Goal: Check status: Check status

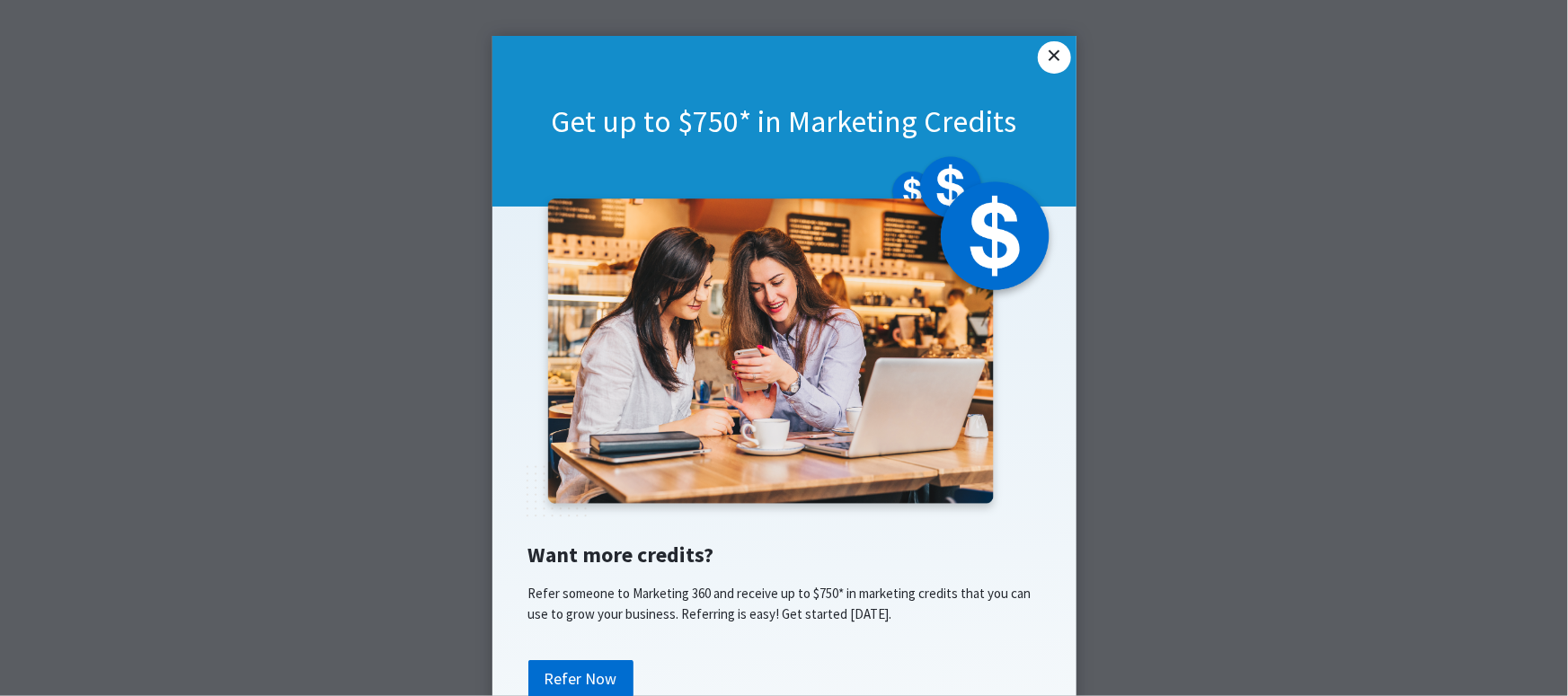
click at [1060, 56] on link "×" at bounding box center [1053, 57] width 32 height 32
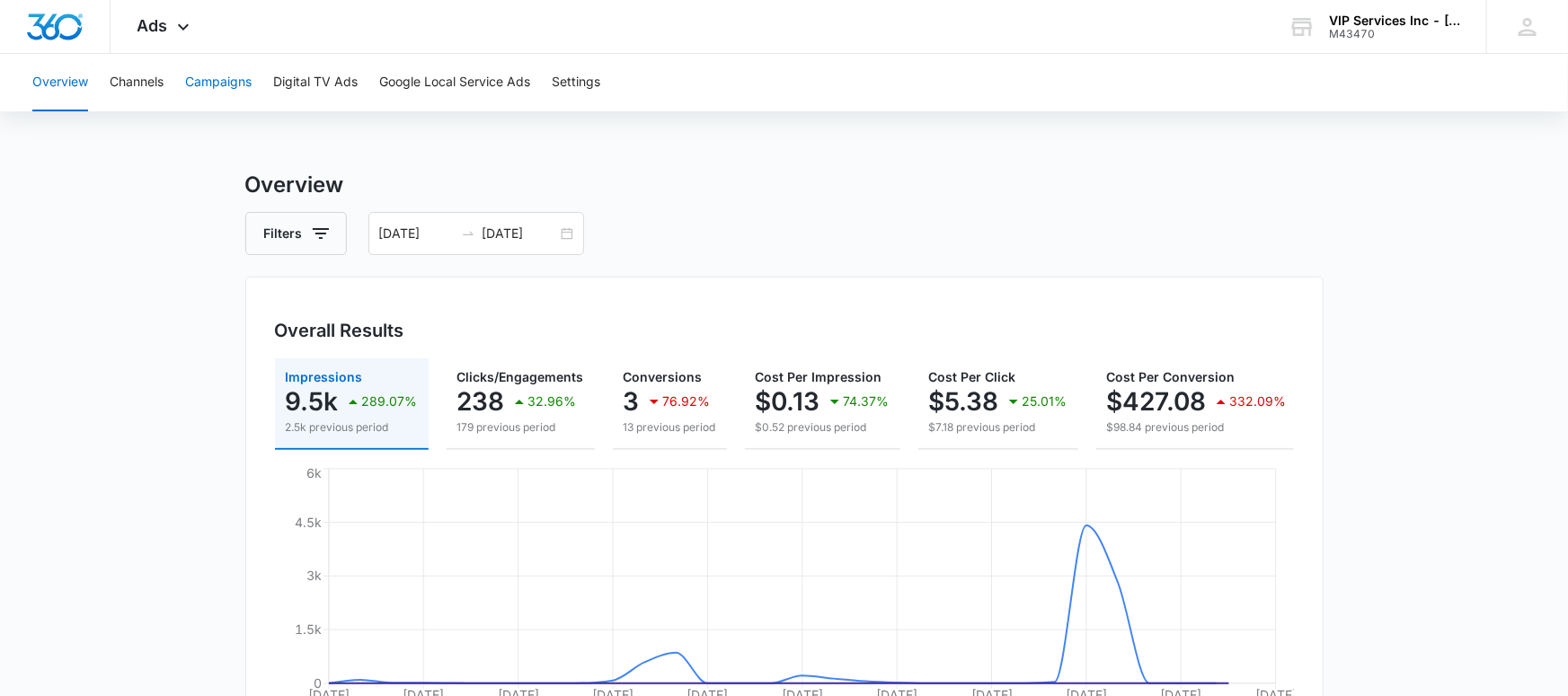
click at [231, 88] on button "Campaigns" at bounding box center [218, 82] width 67 height 57
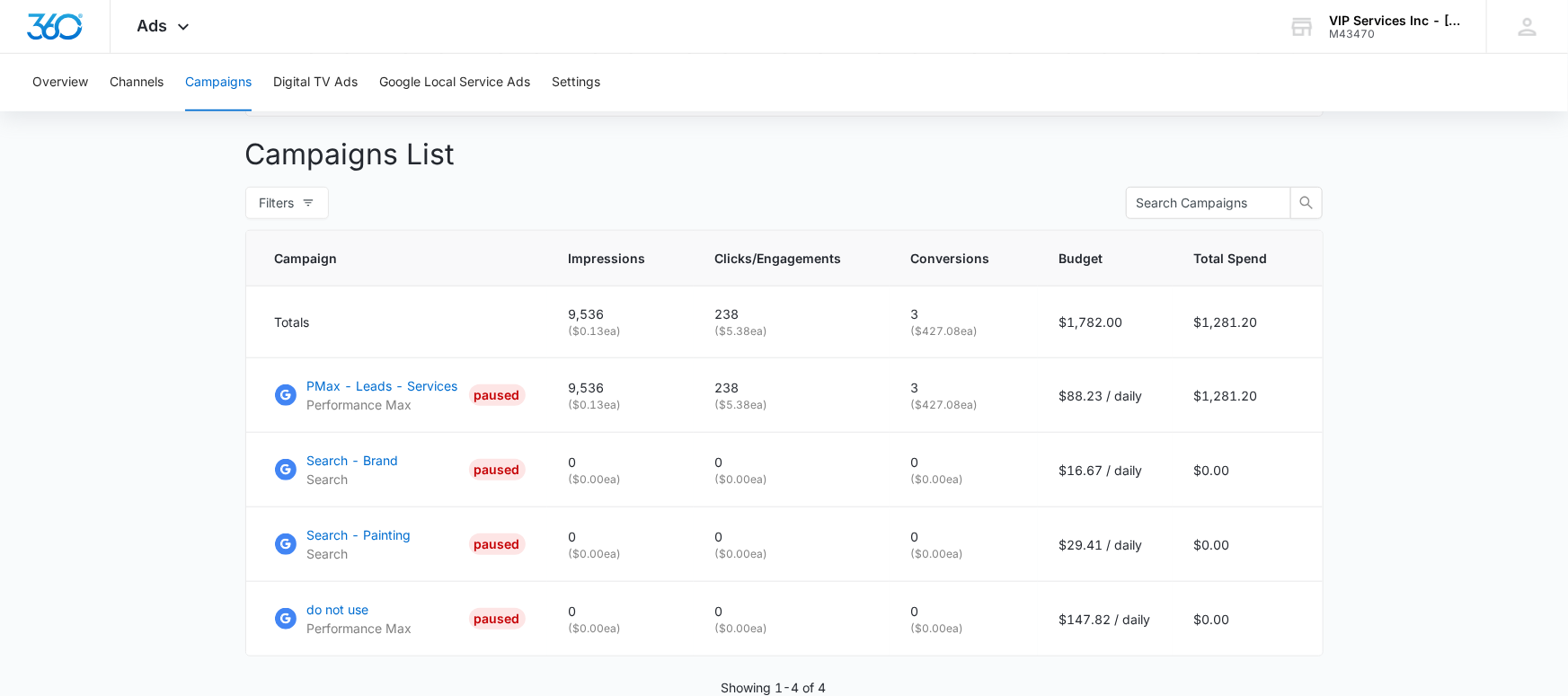
scroll to position [638, 0]
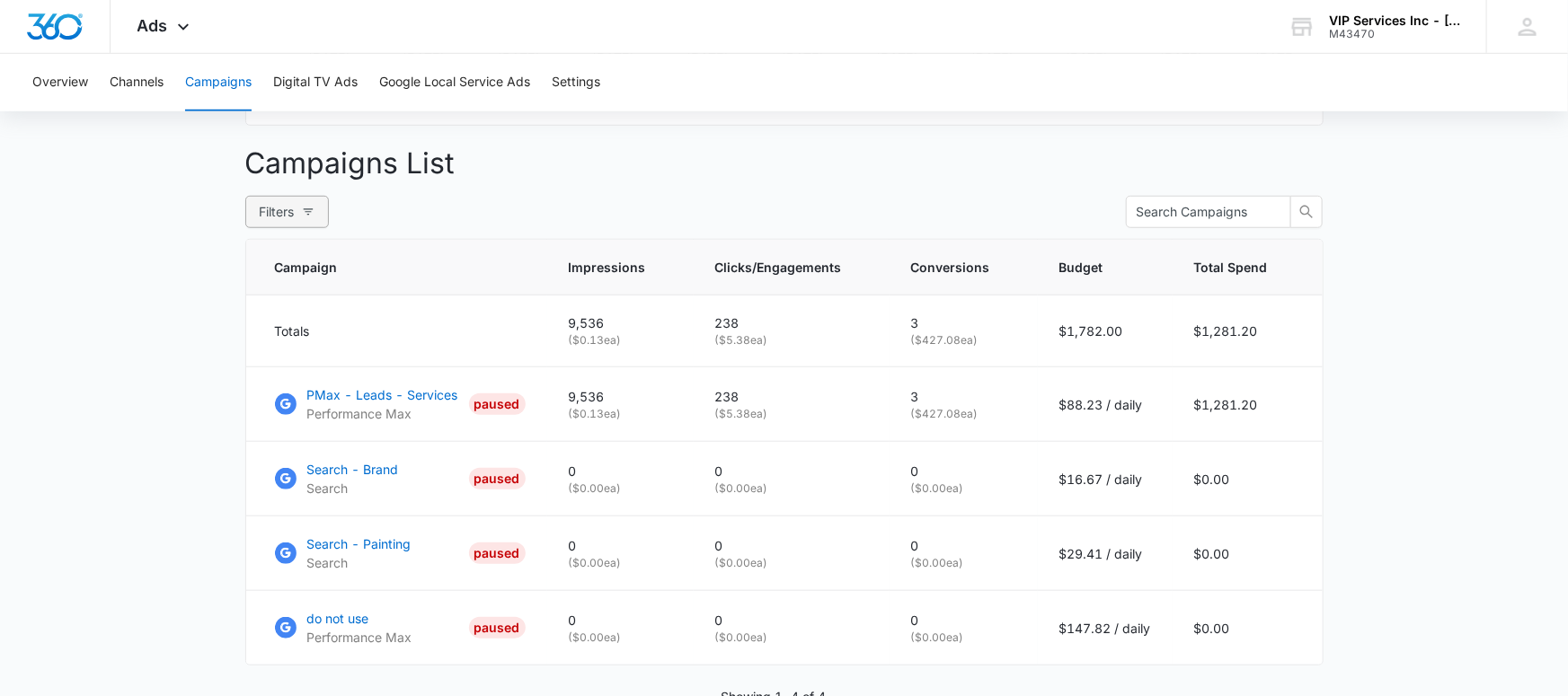
click at [308, 216] on icon "button" at bounding box center [308, 213] width 13 height 13
click at [134, 306] on span "Active" at bounding box center [131, 306] width 52 height 16
click at [106, 306] on input "Active" at bounding box center [99, 306] width 15 height 15
radio input "true"
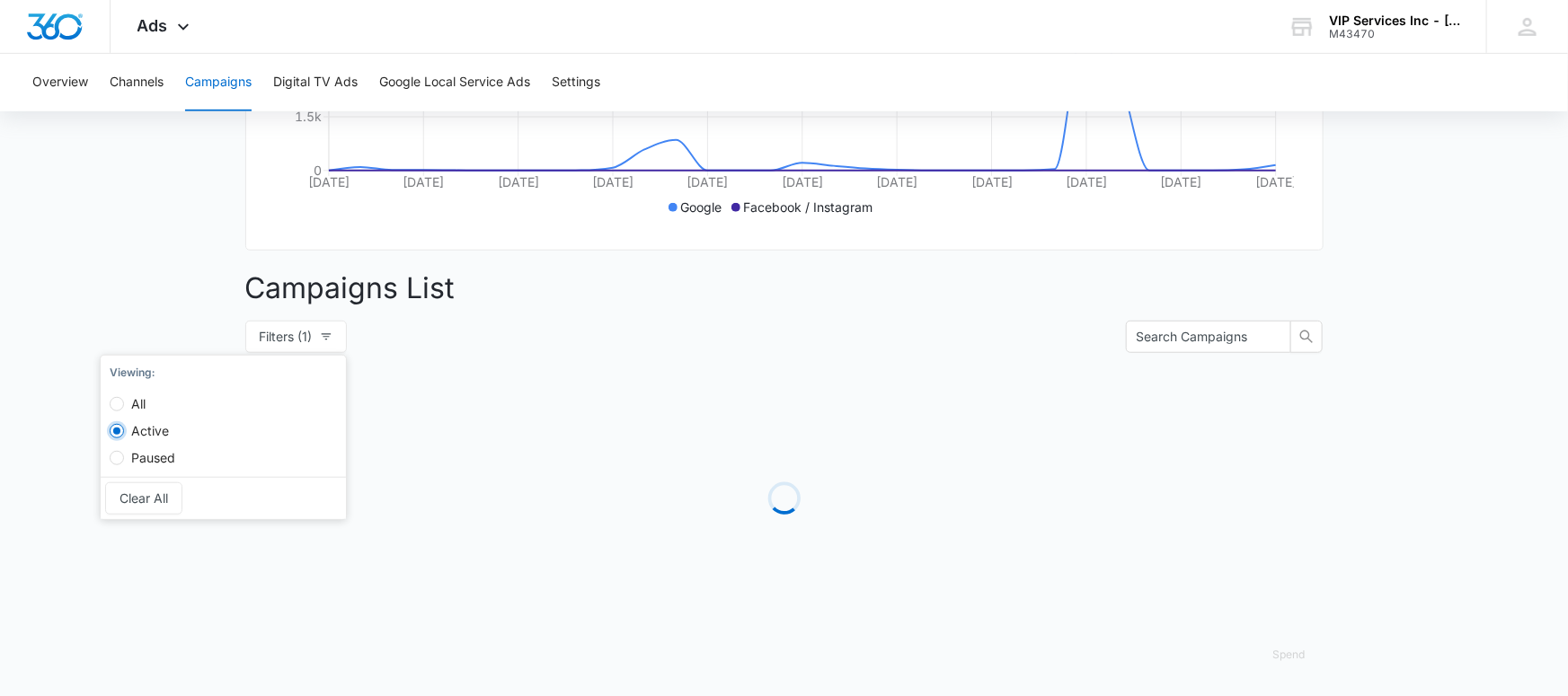
scroll to position [372, 0]
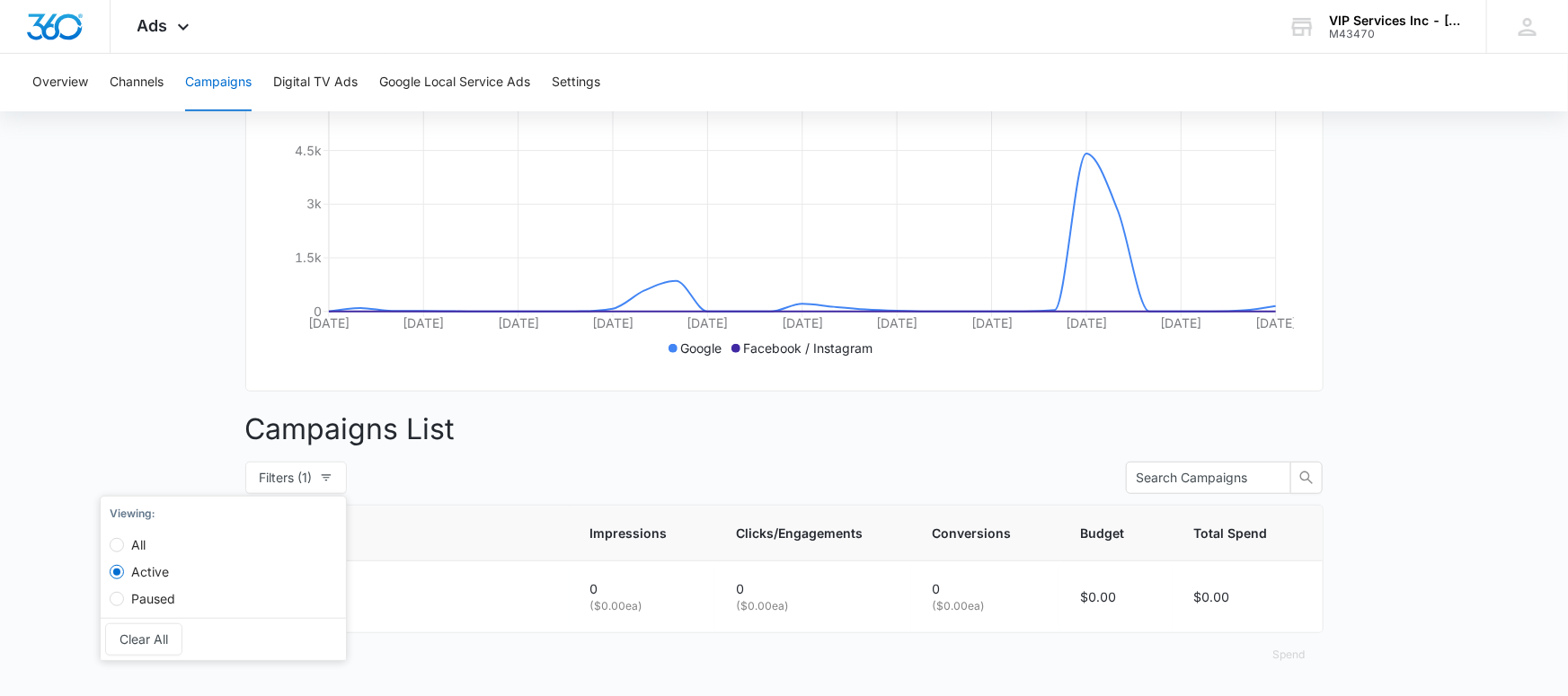
click at [199, 436] on main "Campaigns Filters 06/08/2025 07/08/2025 Overall Results Impressions 9.5k 289.07…" at bounding box center [784, 247] width 1568 height 901
click at [624, 589] on p "0" at bounding box center [641, 588] width 103 height 19
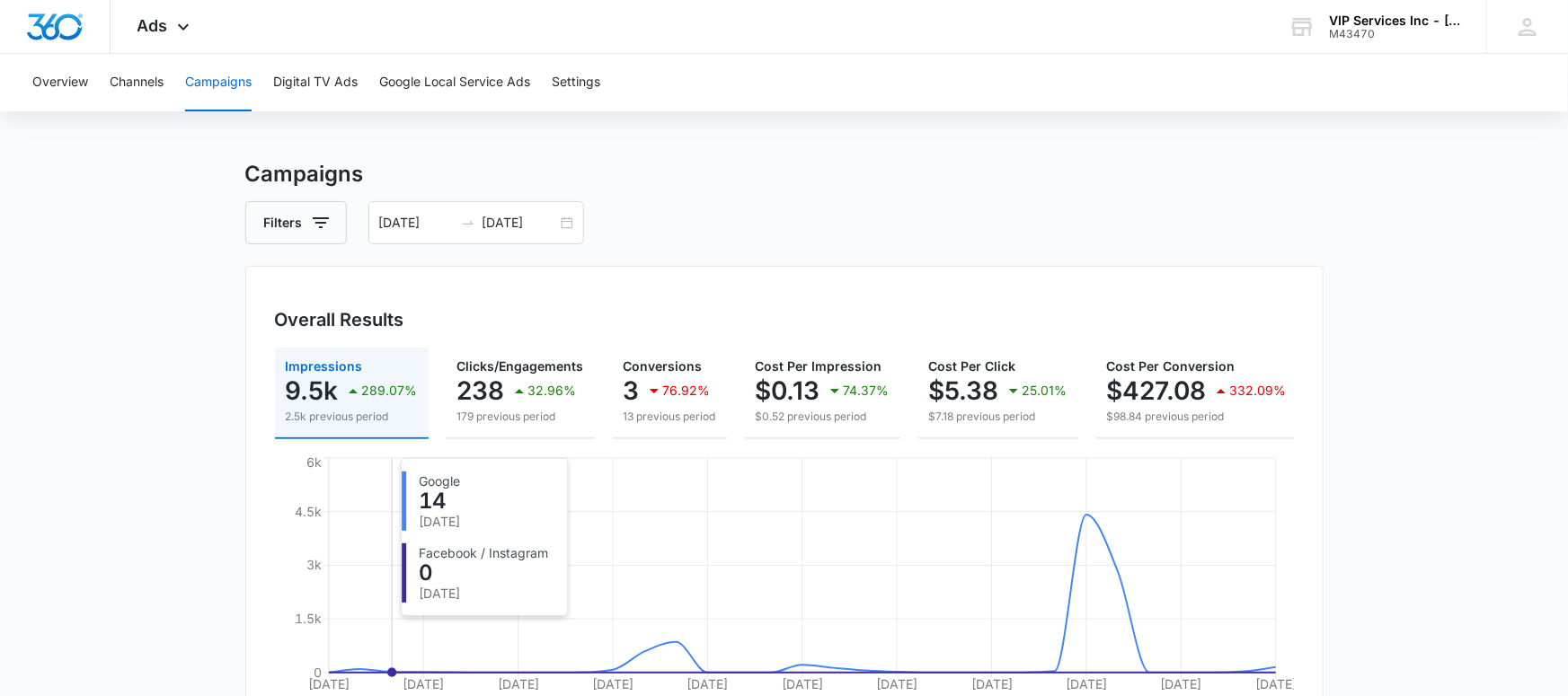
scroll to position [10, 0]
click at [69, 81] on button "Overview" at bounding box center [59, 82] width 56 height 57
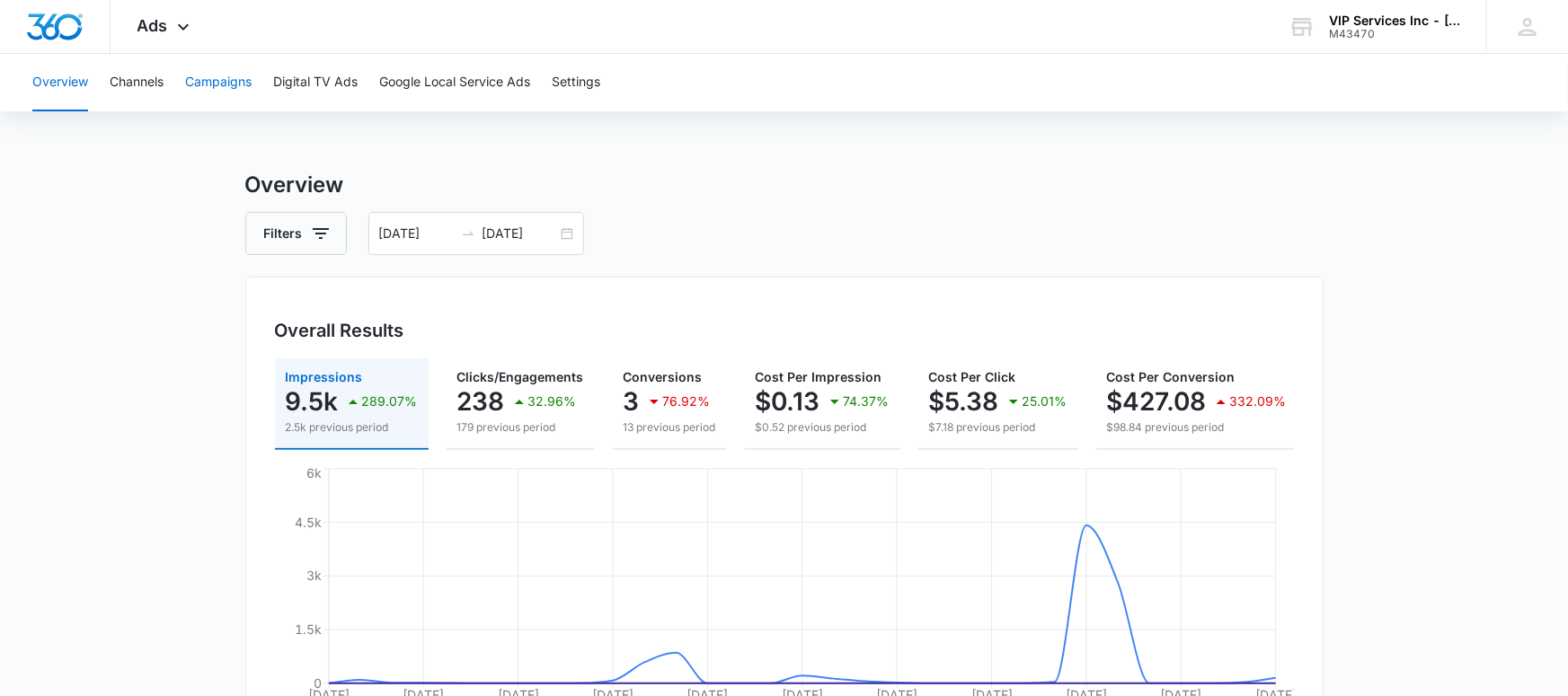
click at [210, 88] on button "Campaigns" at bounding box center [218, 82] width 67 height 57
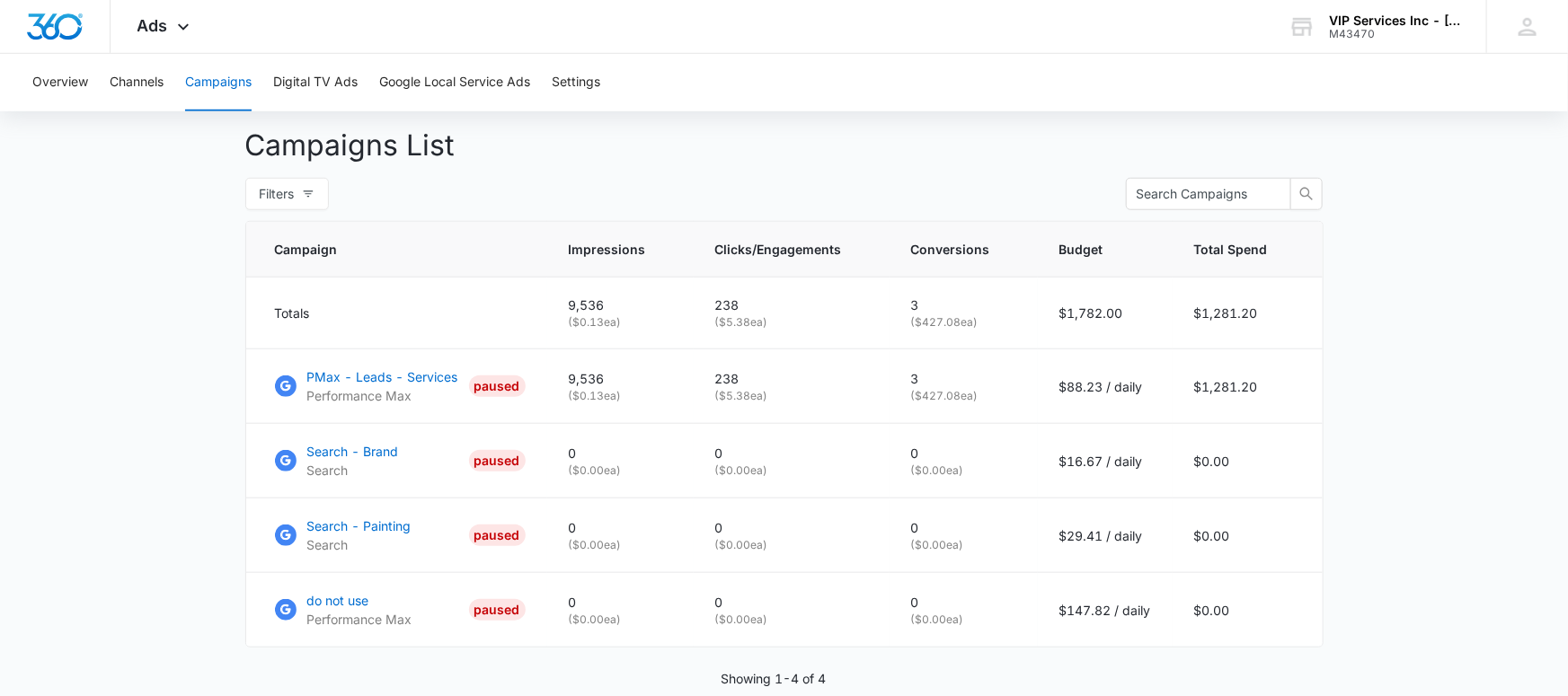
scroll to position [656, 0]
click at [311, 192] on icon "button" at bounding box center [307, 194] width 10 height 6
click at [224, 254] on div "Viewing : All Active Paused" at bounding box center [205, 273] width 245 height 121
click at [172, 259] on div "Viewing : All Active Paused" at bounding box center [205, 273] width 245 height 121
click at [132, 260] on span "All" at bounding box center [120, 261] width 29 height 16
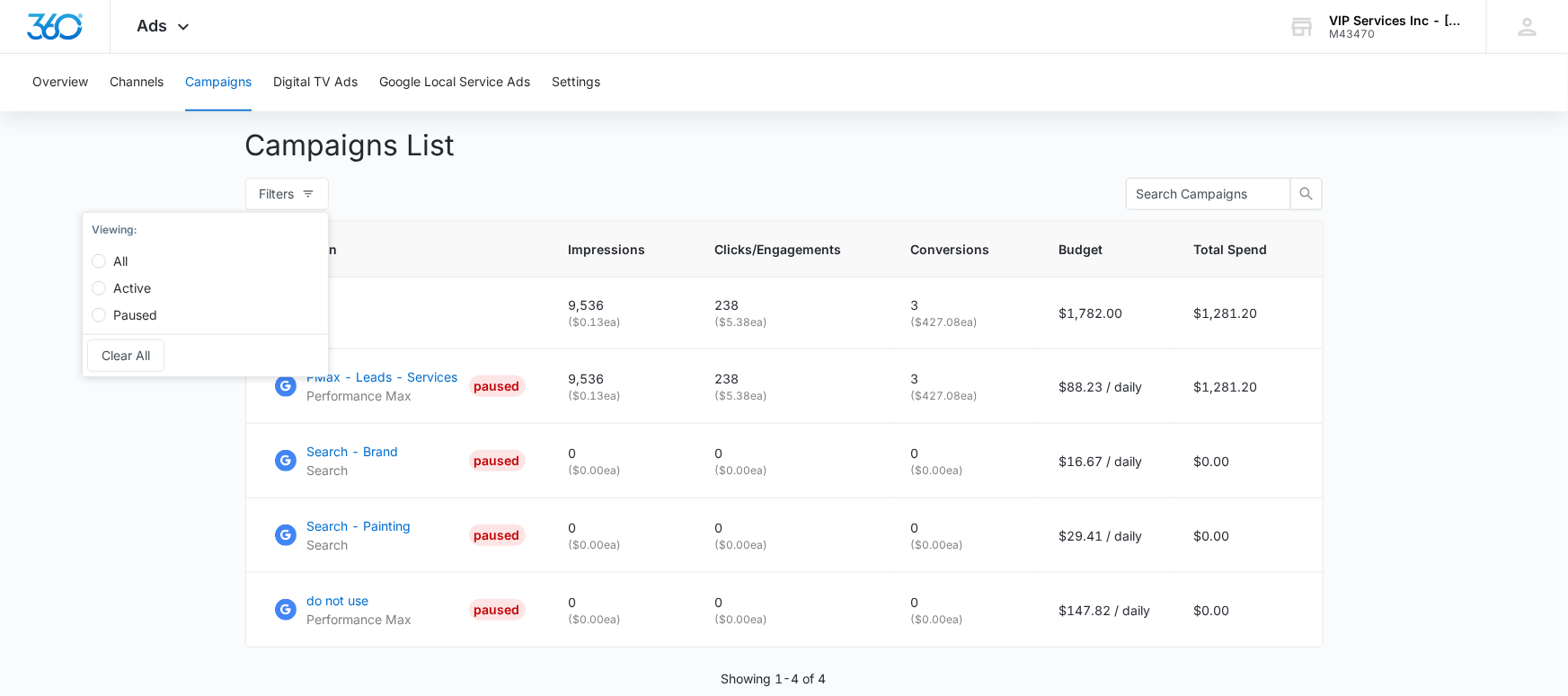
click at [106, 260] on input "All" at bounding box center [99, 262] width 15 height 15
radio input "true"
click at [151, 290] on span "Active" at bounding box center [150, 287] width 52 height 16
click at [124, 290] on input "Active" at bounding box center [117, 288] width 15 height 15
radio input "true"
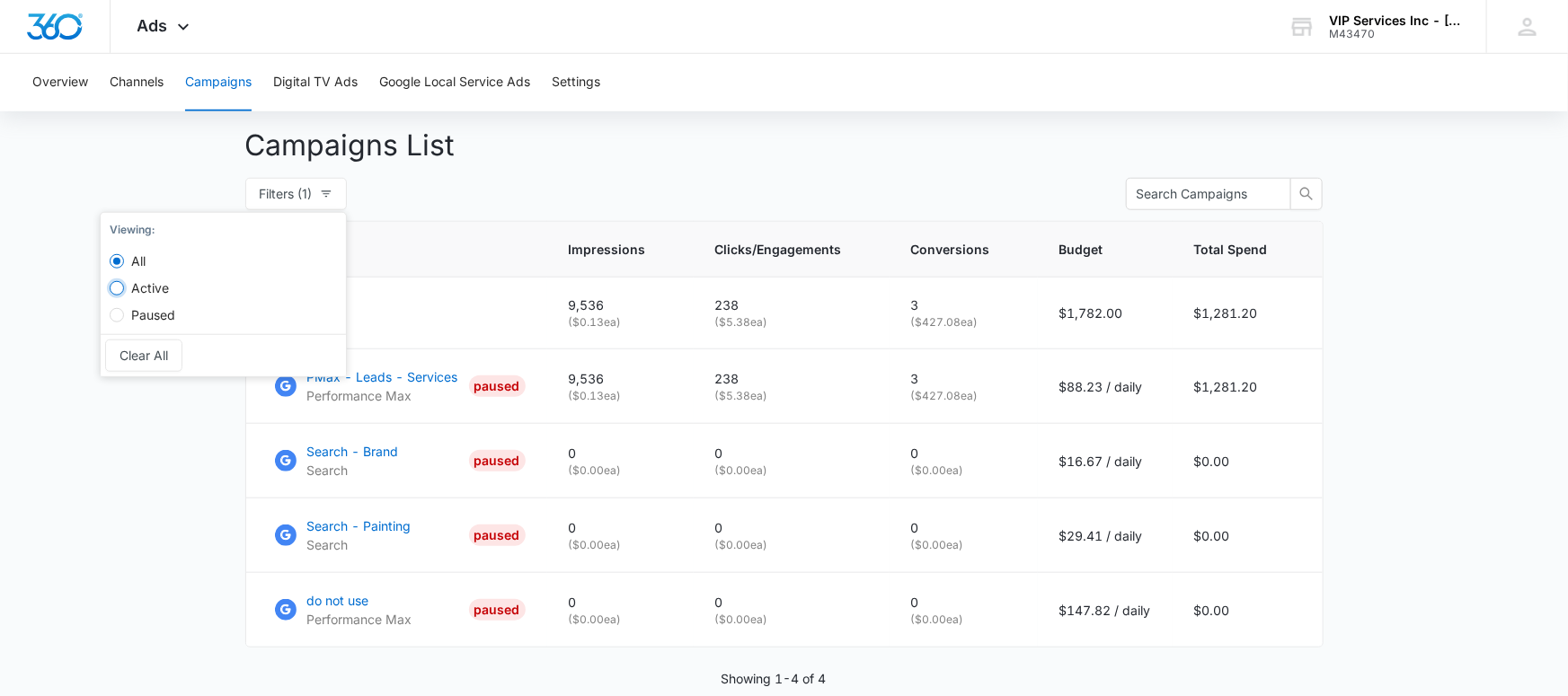
radio input "false"
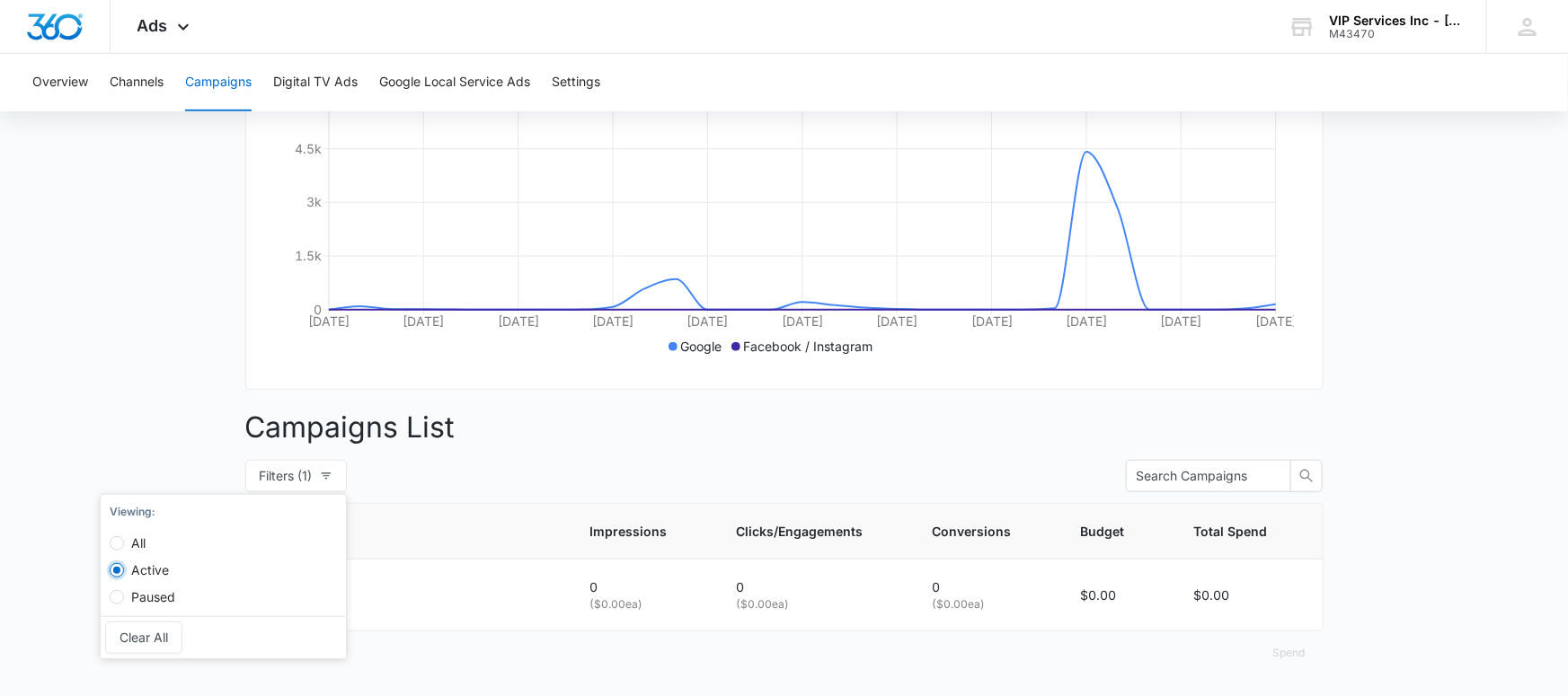
scroll to position [372, 0]
click at [132, 388] on main "Campaigns Filters 06/08/2025 07/08/2025 Overall Results Impressions 9.5k 289.07…" at bounding box center [784, 247] width 1568 height 901
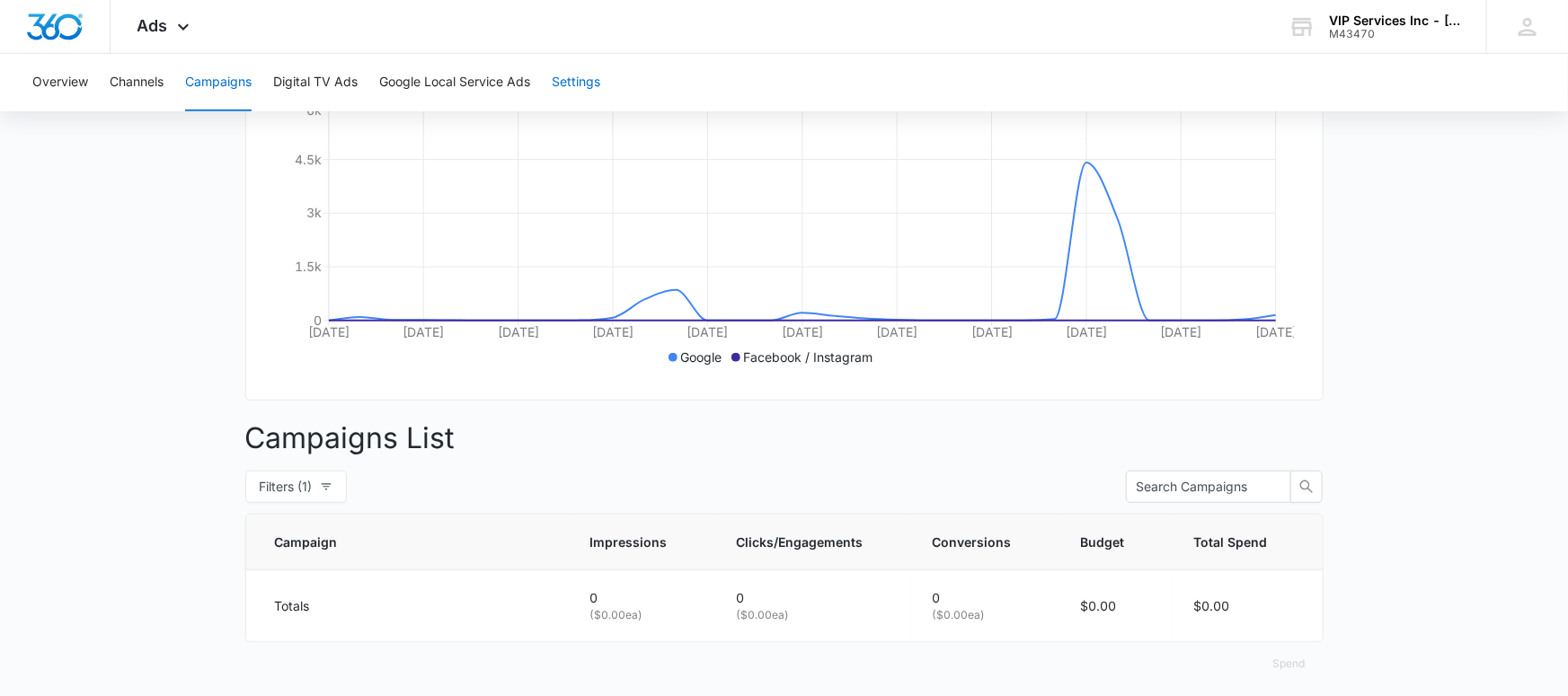
click at [576, 79] on button "Settings" at bounding box center [576, 82] width 48 height 57
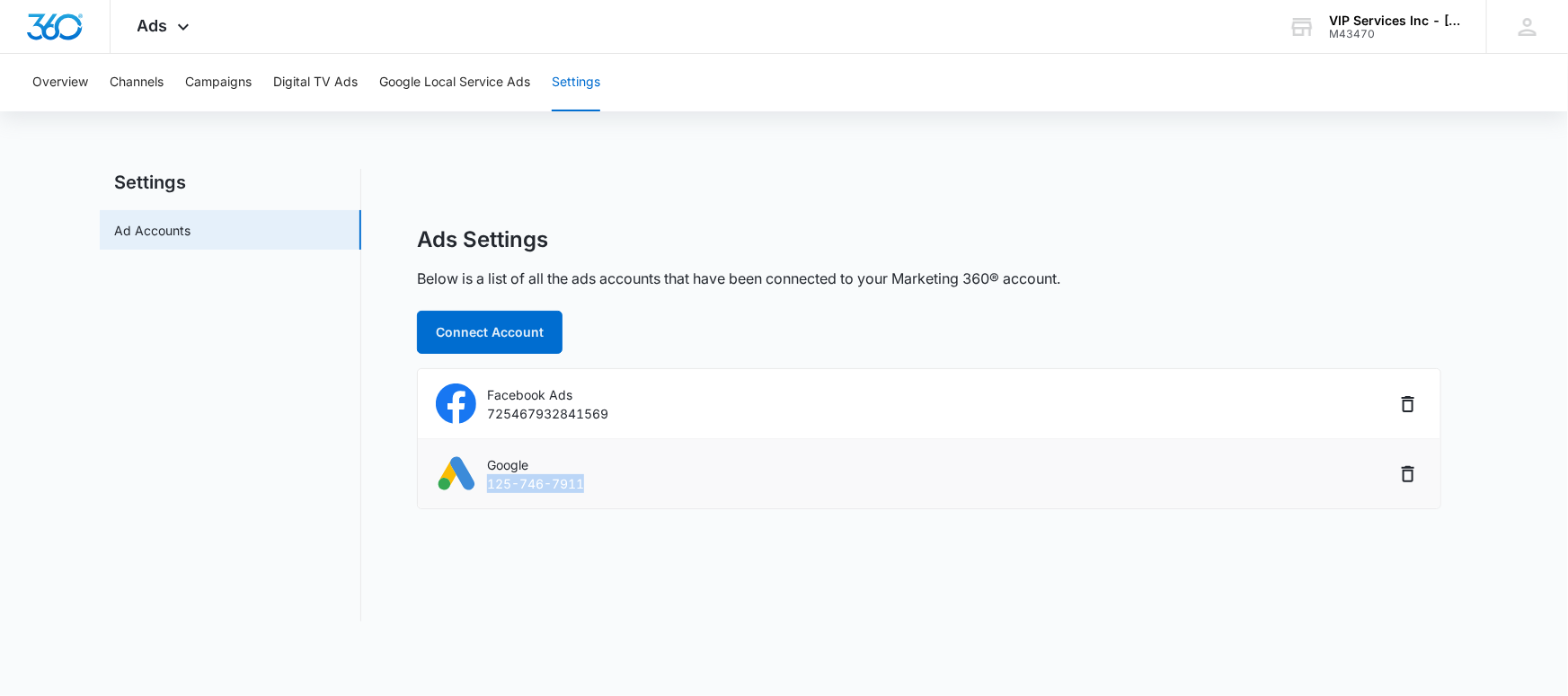
drag, startPoint x: 490, startPoint y: 483, endPoint x: 587, endPoint y: 483, distance: 97.0
click at [587, 483] on div "Google 125-746-7911" at bounding box center [915, 473] width 959 height 40
click at [563, 487] on p "125-746-7911" at bounding box center [535, 483] width 97 height 19
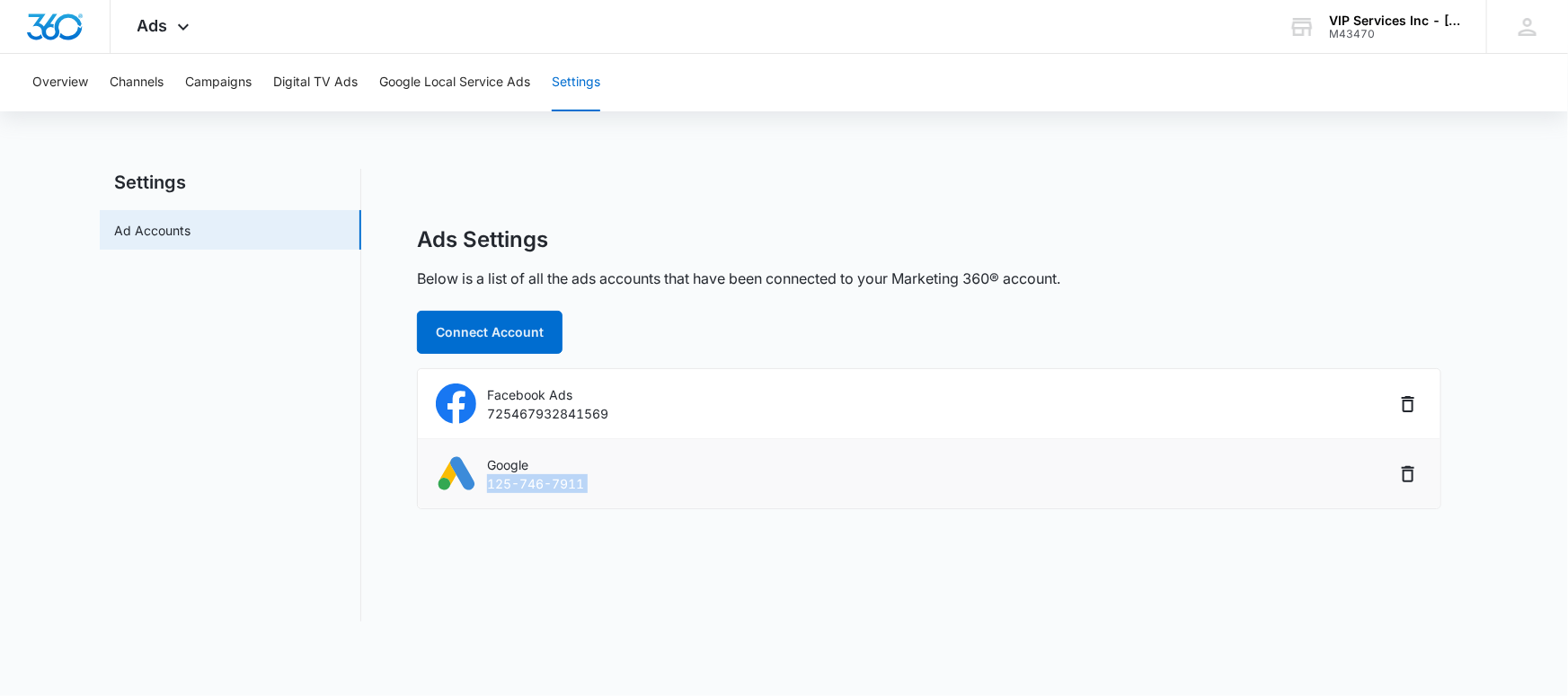
click at [555, 491] on p "125-746-7911" at bounding box center [535, 483] width 97 height 19
click at [511, 483] on p "125-746-7911" at bounding box center [535, 483] width 97 height 19
click at [496, 486] on p "125-746-7911" at bounding box center [535, 483] width 97 height 19
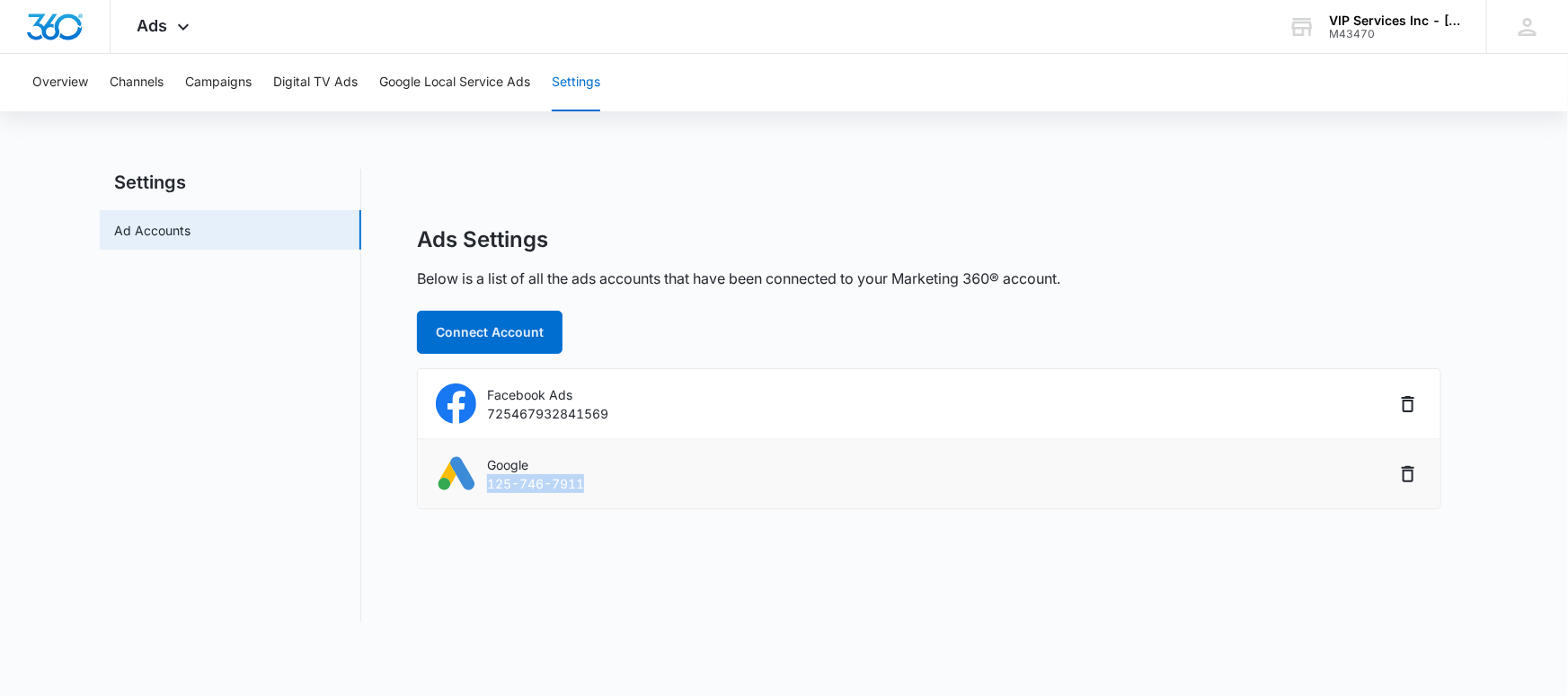
drag, startPoint x: 488, startPoint y: 484, endPoint x: 585, endPoint y: 482, distance: 97.0
click at [585, 482] on div "Google 125-746-7911" at bounding box center [915, 473] width 959 height 40
click at [575, 483] on p "125-746-7911" at bounding box center [535, 483] width 97 height 19
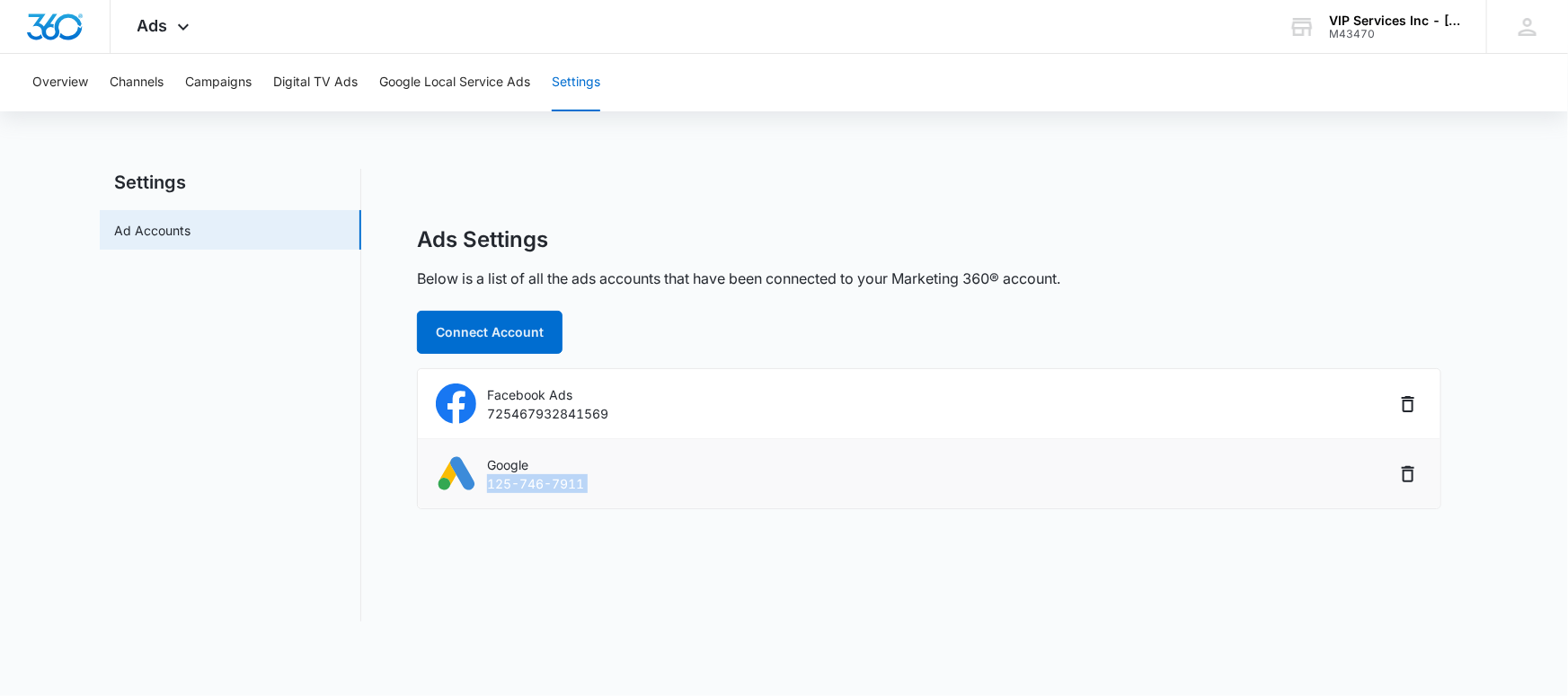
click at [517, 483] on p "125-746-7911" at bounding box center [535, 483] width 97 height 19
drag, startPoint x: 486, startPoint y: 485, endPoint x: 585, endPoint y: 478, distance: 99.2
click at [585, 478] on div "Google 125-746-7911" at bounding box center [915, 473] width 959 height 40
click at [553, 482] on p "125-746-7911" at bounding box center [535, 483] width 97 height 19
drag, startPoint x: 507, startPoint y: 486, endPoint x: 587, endPoint y: 481, distance: 80.2
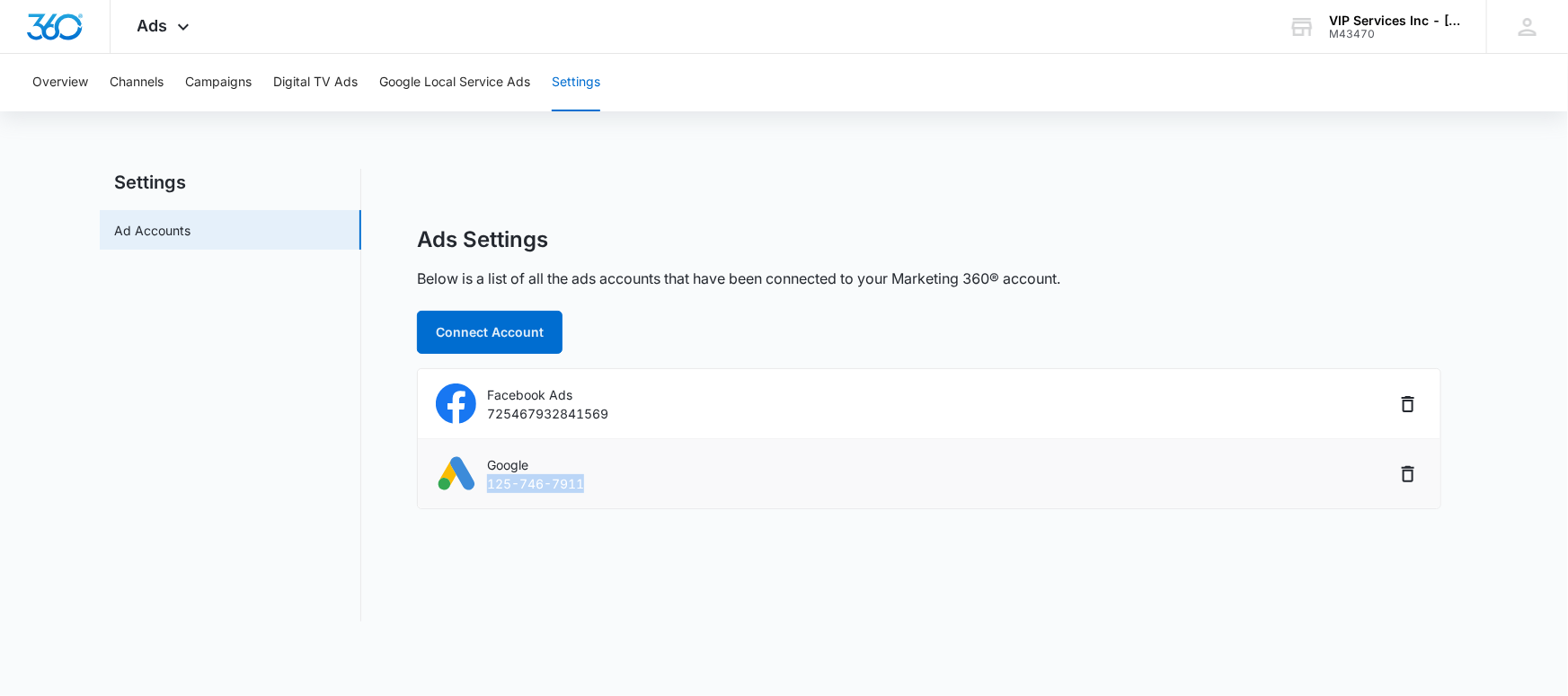
click at [587, 481] on div "Google 125-746-7911" at bounding box center [915, 473] width 959 height 40
click at [581, 483] on p "125-746-7911" at bounding box center [535, 483] width 97 height 19
click at [581, 484] on p "125-746-7911" at bounding box center [535, 483] width 97 height 19
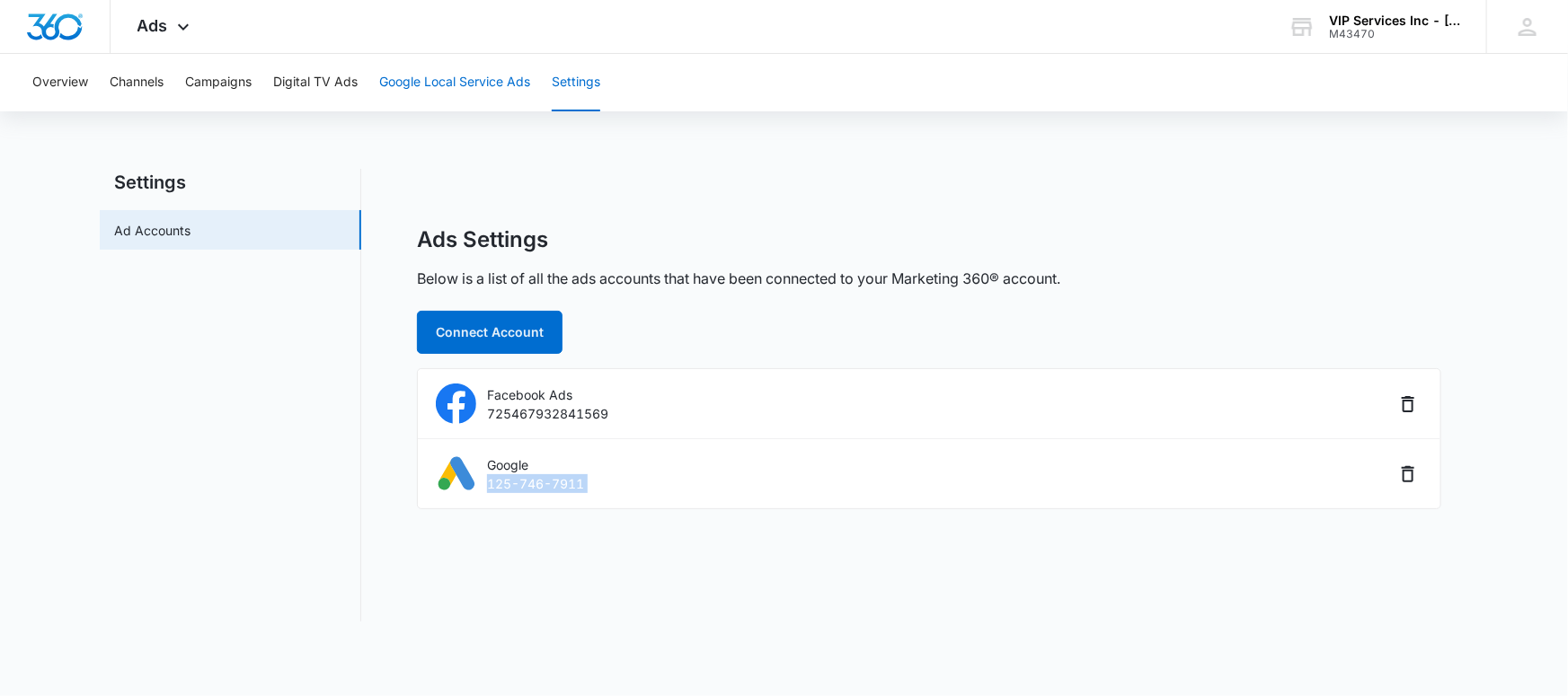
click at [427, 85] on button "Google Local Service Ads" at bounding box center [454, 82] width 151 height 57
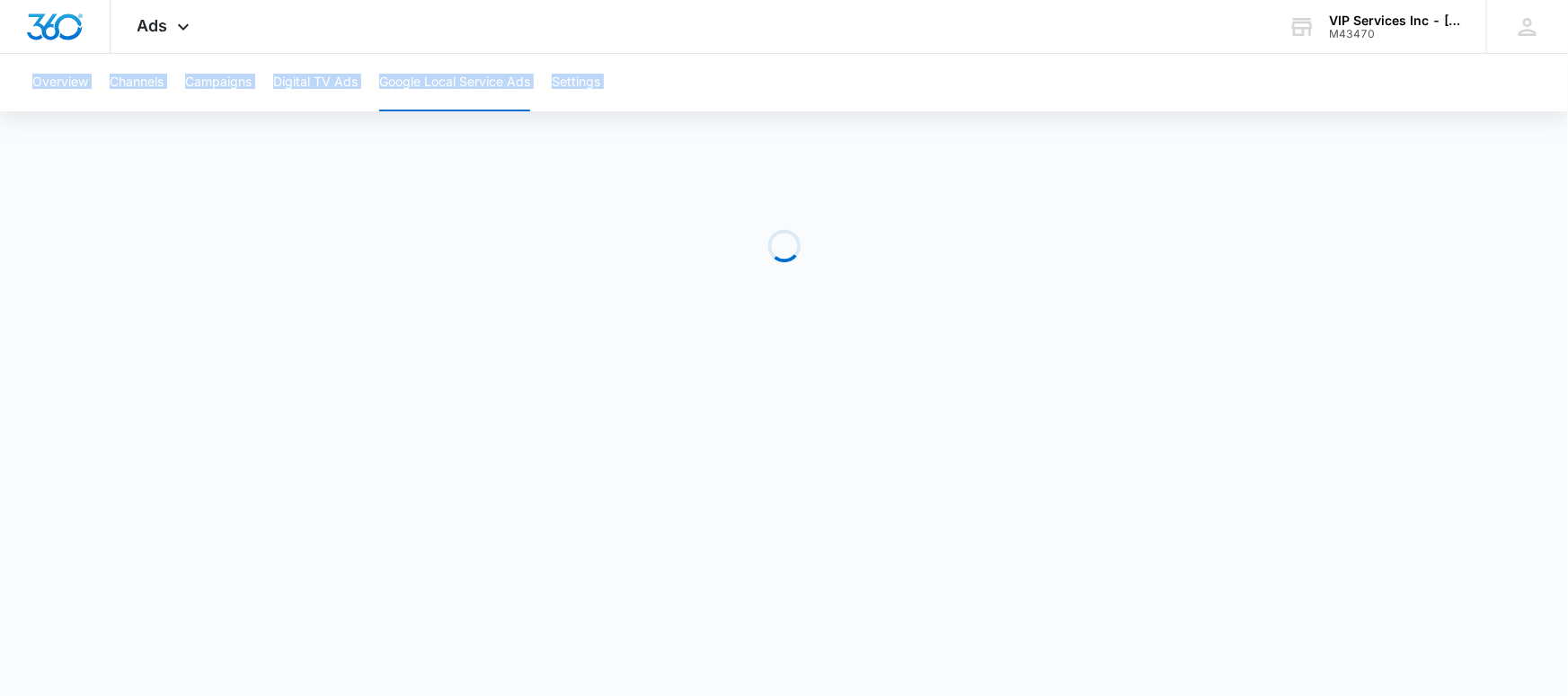
click at [701, 69] on div "Overview Channels Campaigns Digital TV Ads Google Local Service Ads Settings" at bounding box center [784, 82] width 1524 height 57
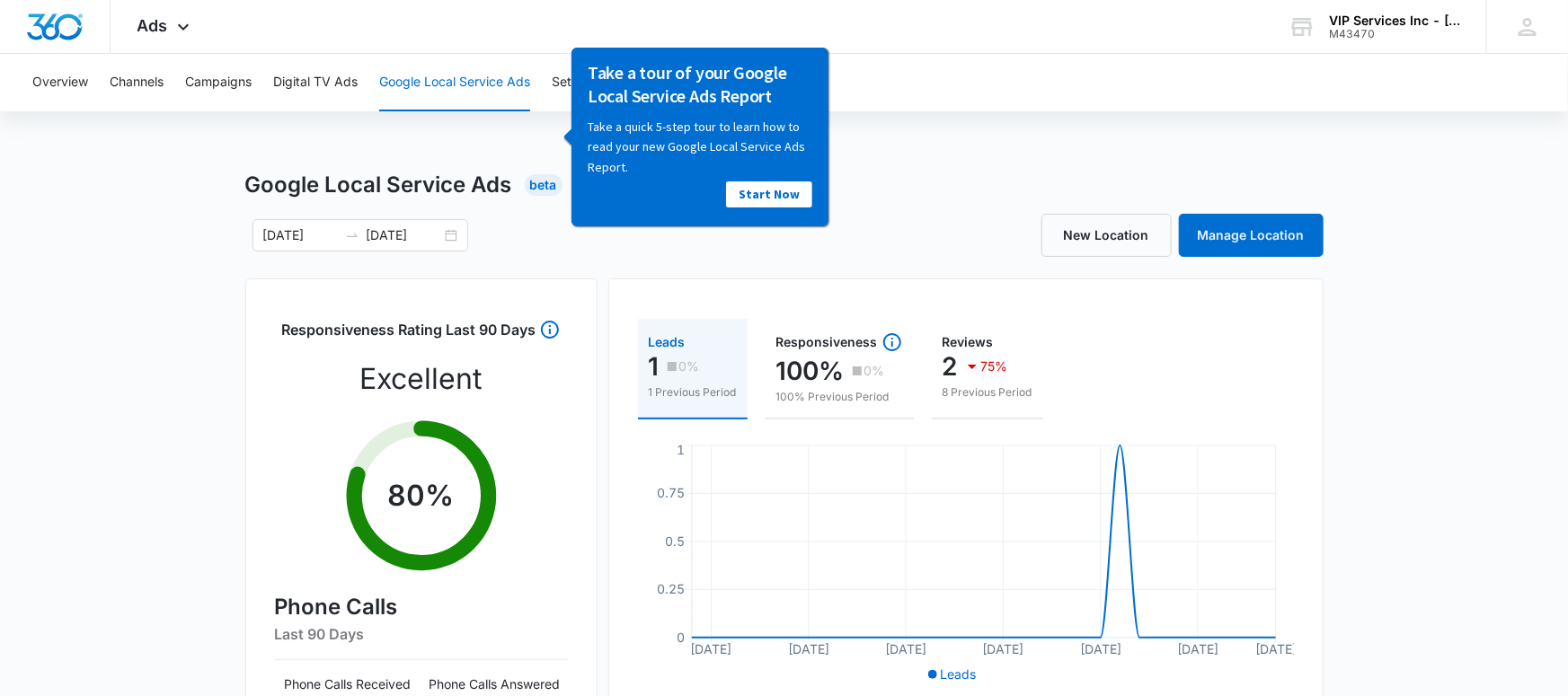
click at [882, 185] on div "Google Local Service Ads Beta" at bounding box center [784, 184] width 1078 height 32
click at [790, 195] on link "Start Now" at bounding box center [768, 194] width 87 height 26
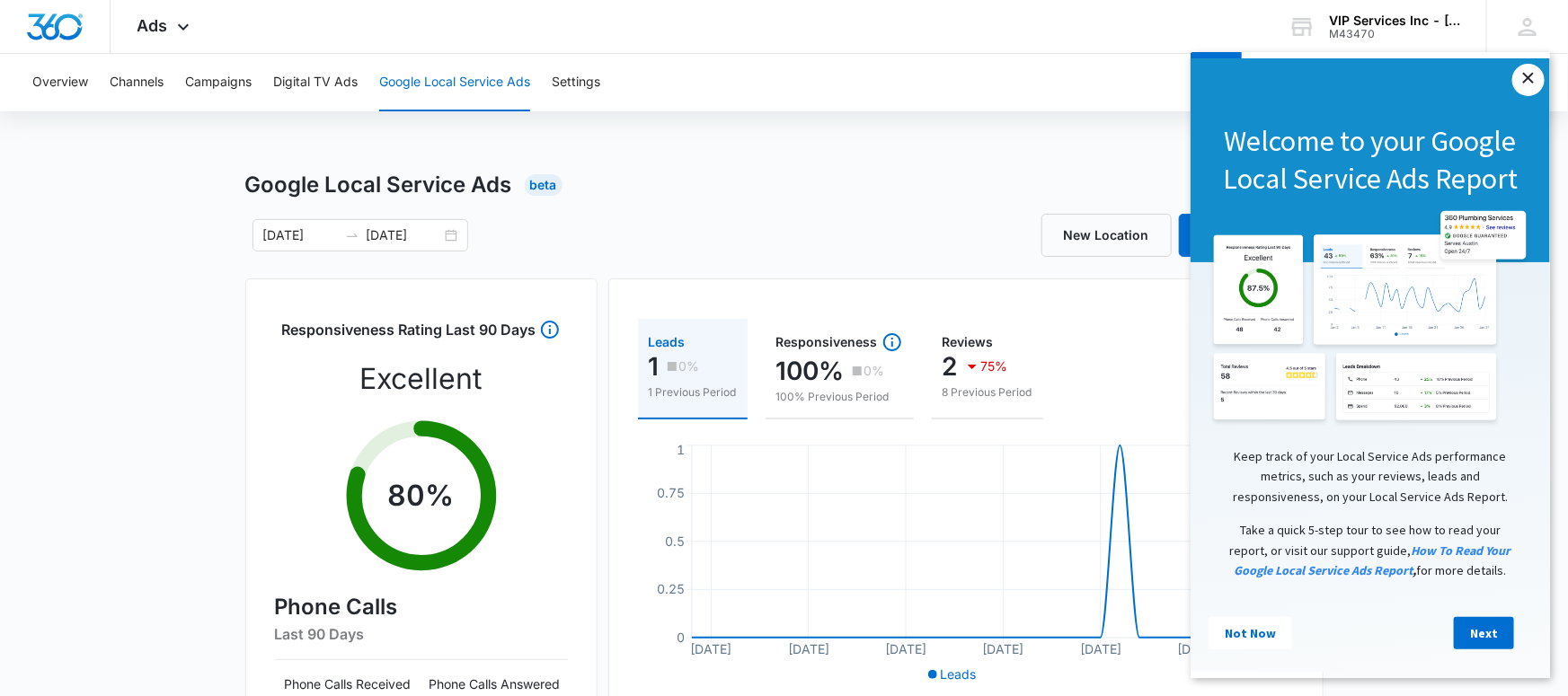
click at [1526, 79] on link "×" at bounding box center [1526, 78] width 32 height 32
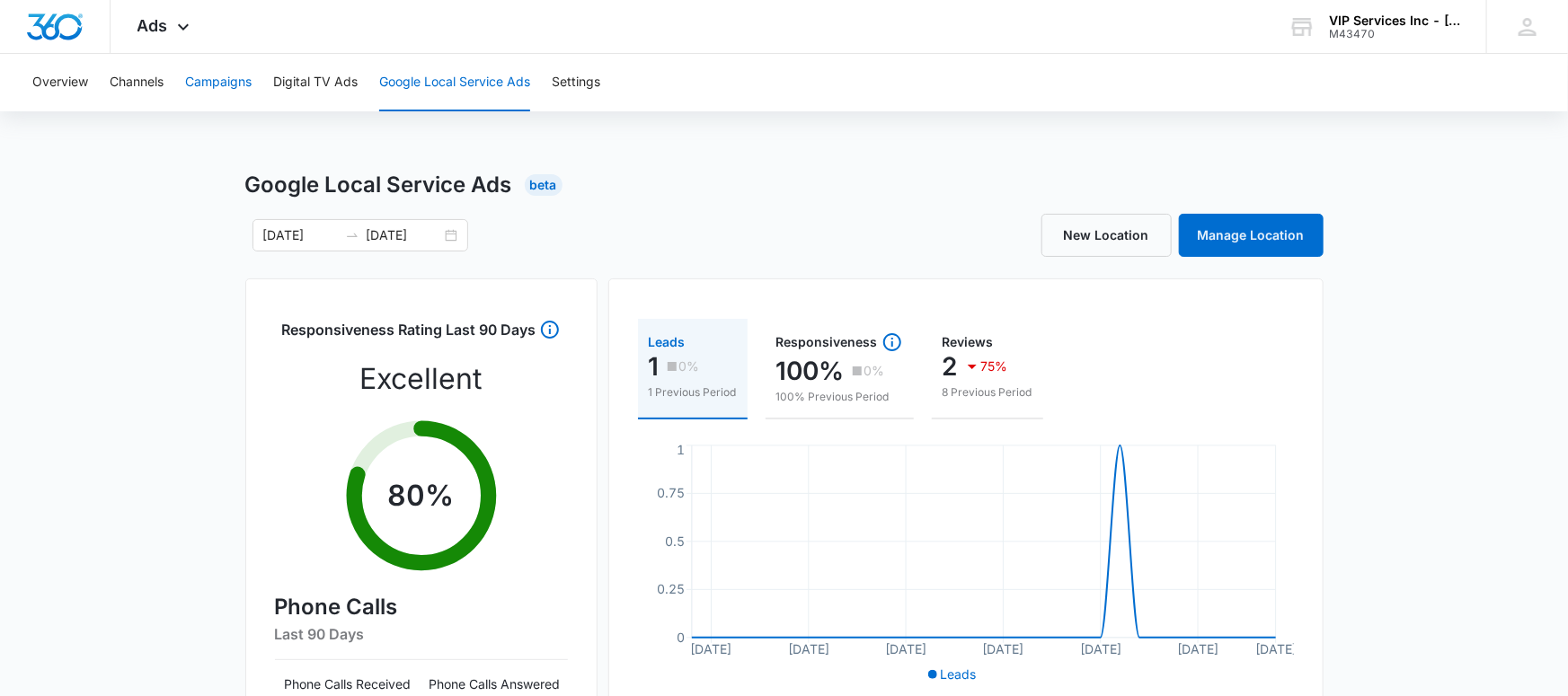
click at [206, 88] on button "Campaigns" at bounding box center [218, 82] width 67 height 57
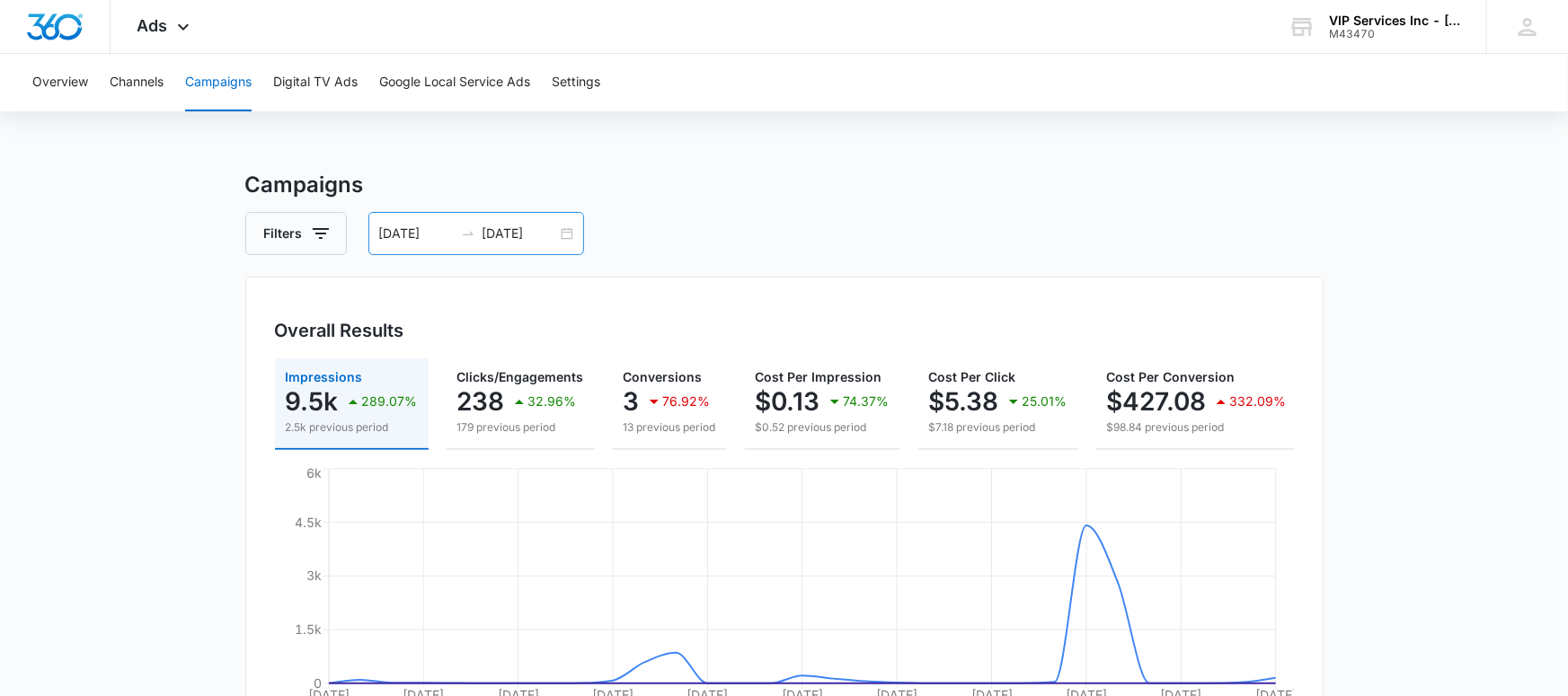
click at [400, 234] on input "06/08/2025" at bounding box center [417, 234] width 75 height 20
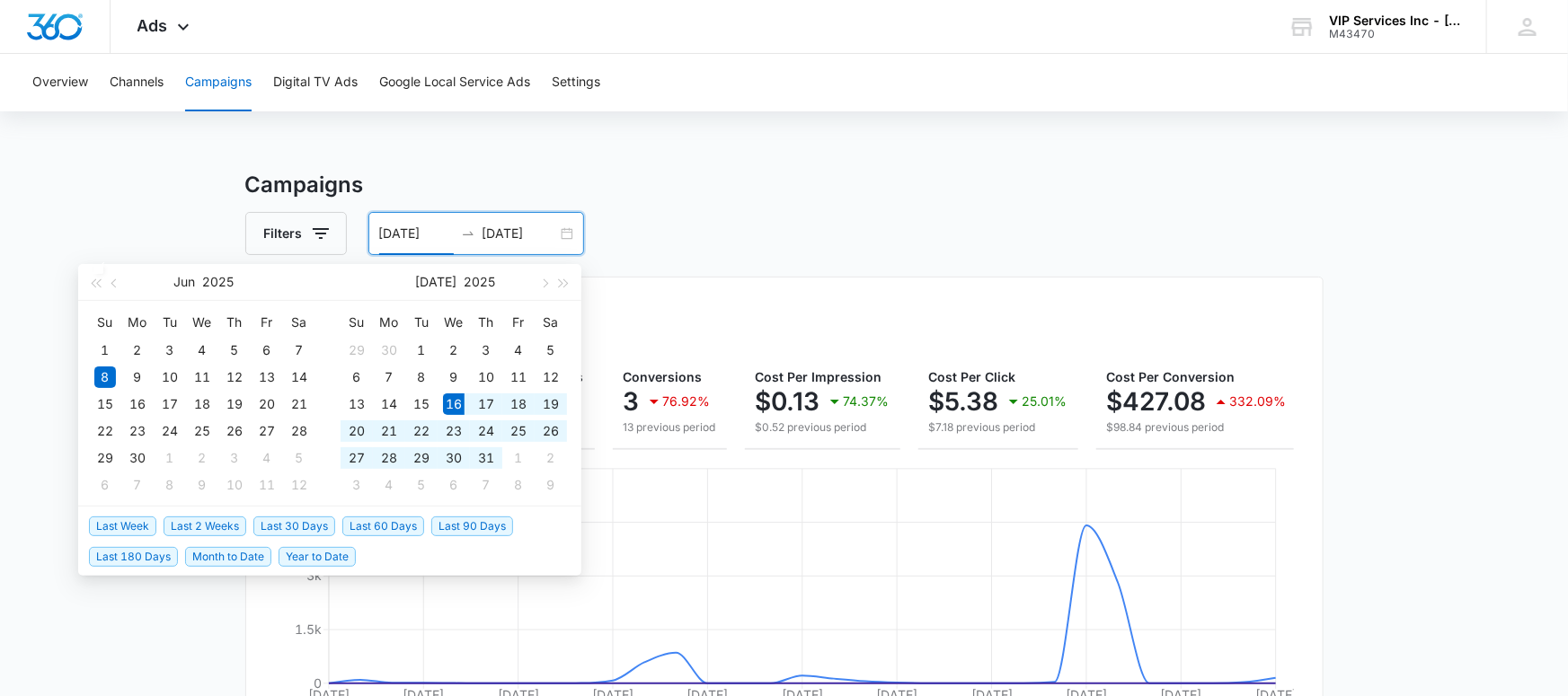
click at [284, 528] on span "Last 30 Days" at bounding box center [295, 526] width 82 height 20
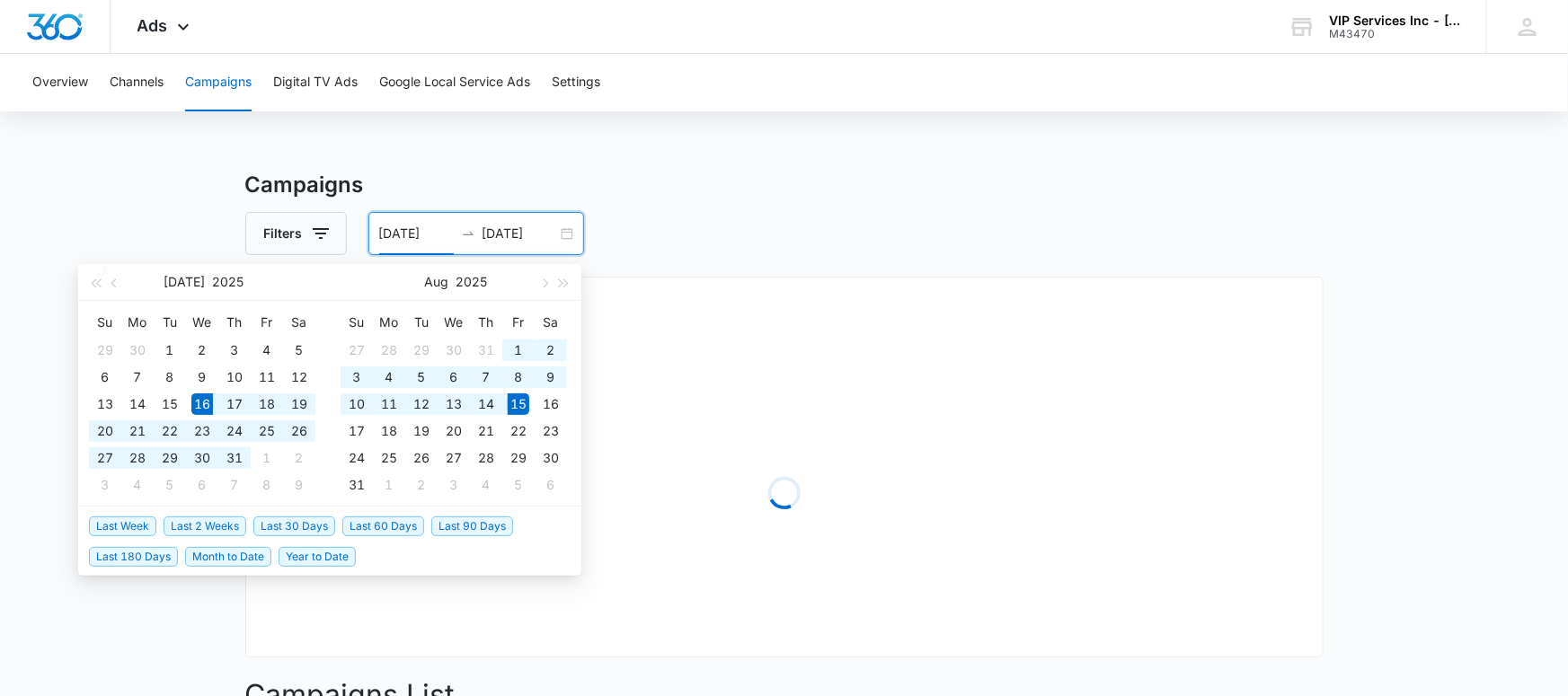
type input "07/16/2025"
type input "08/15/2025"
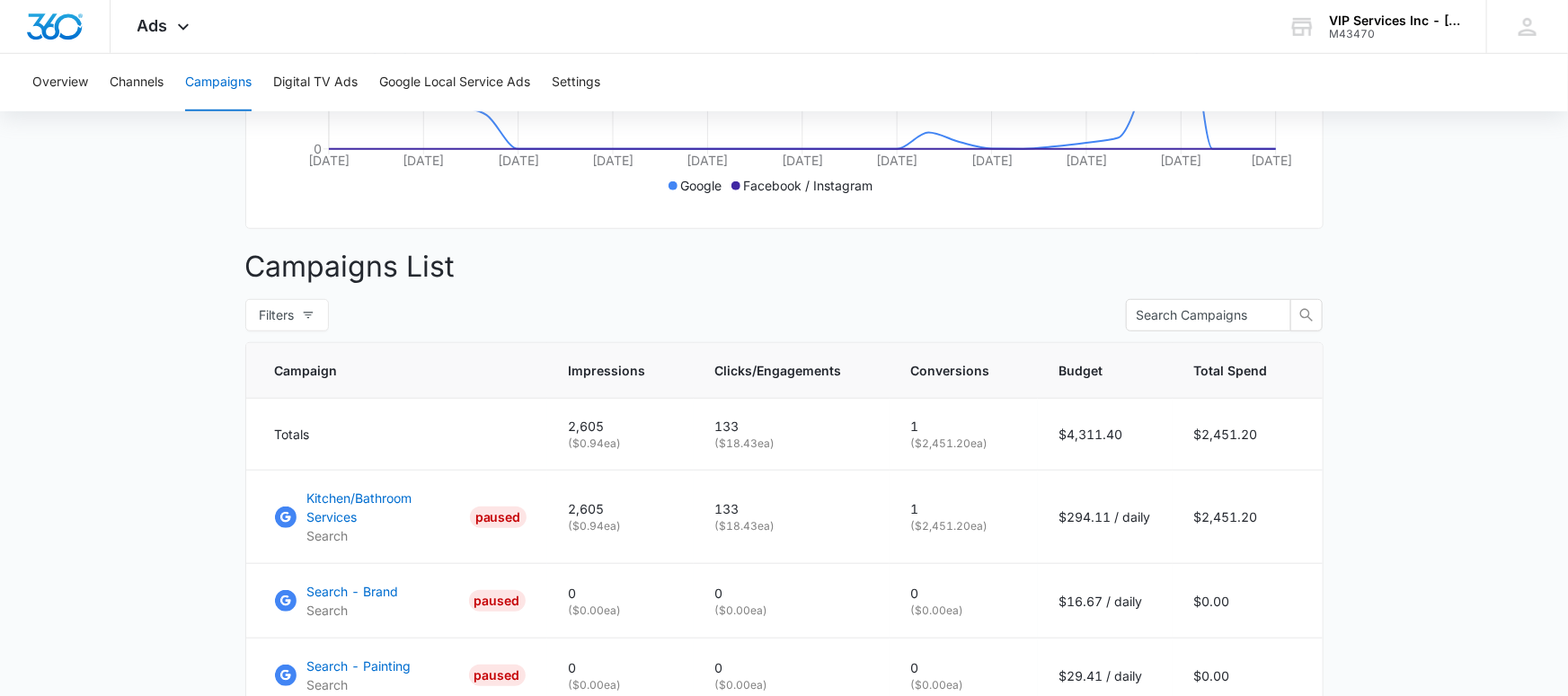
scroll to position [514, 0]
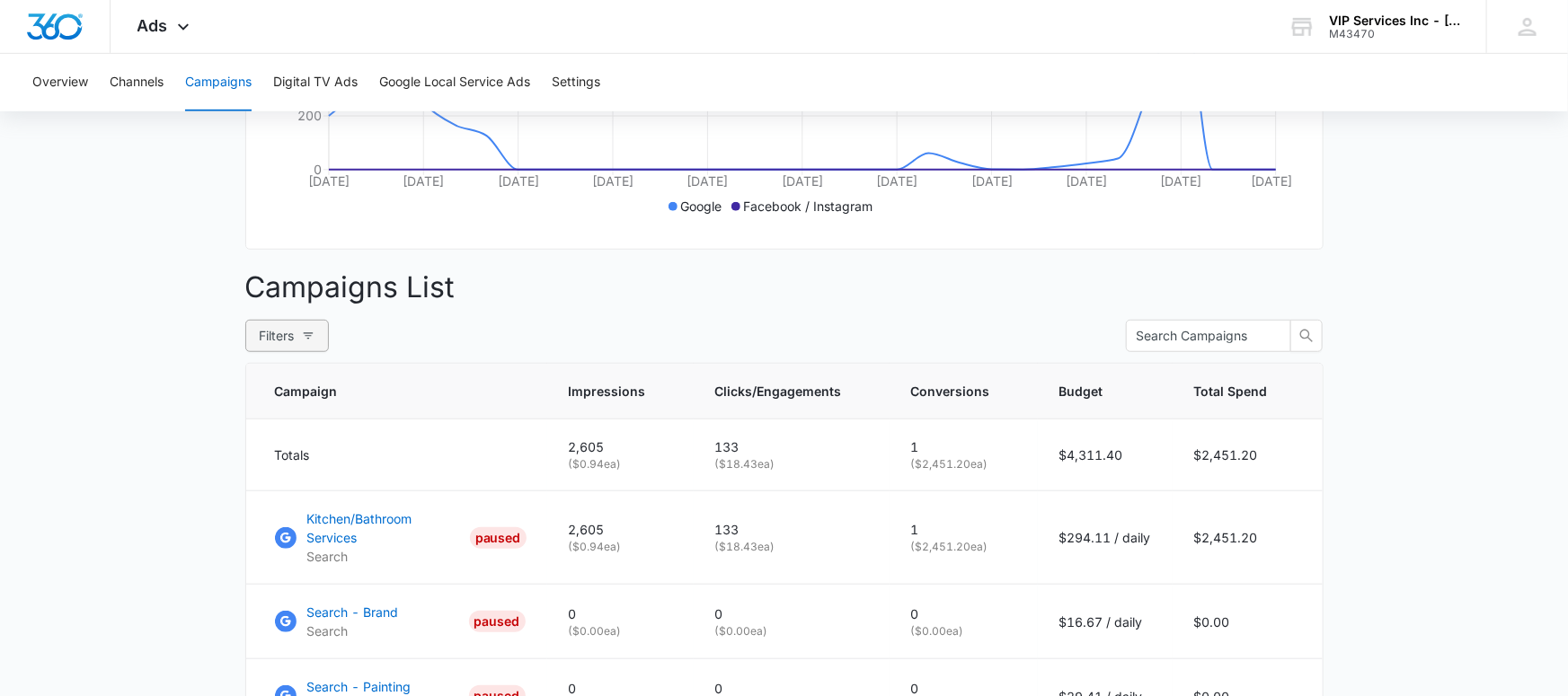
click at [306, 337] on icon "button" at bounding box center [308, 336] width 13 height 13
click at [98, 428] on input "Active" at bounding box center [99, 431] width 15 height 15
radio input "true"
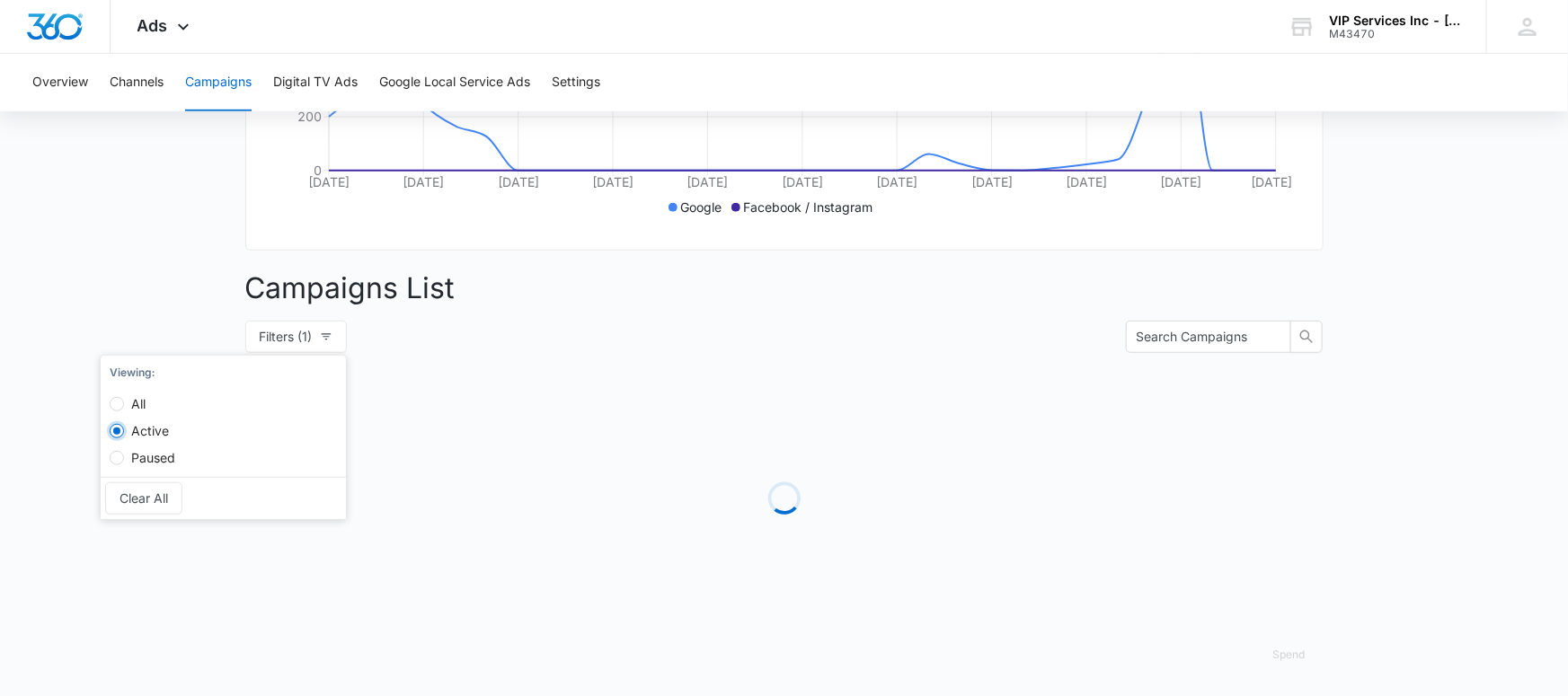
scroll to position [372, 0]
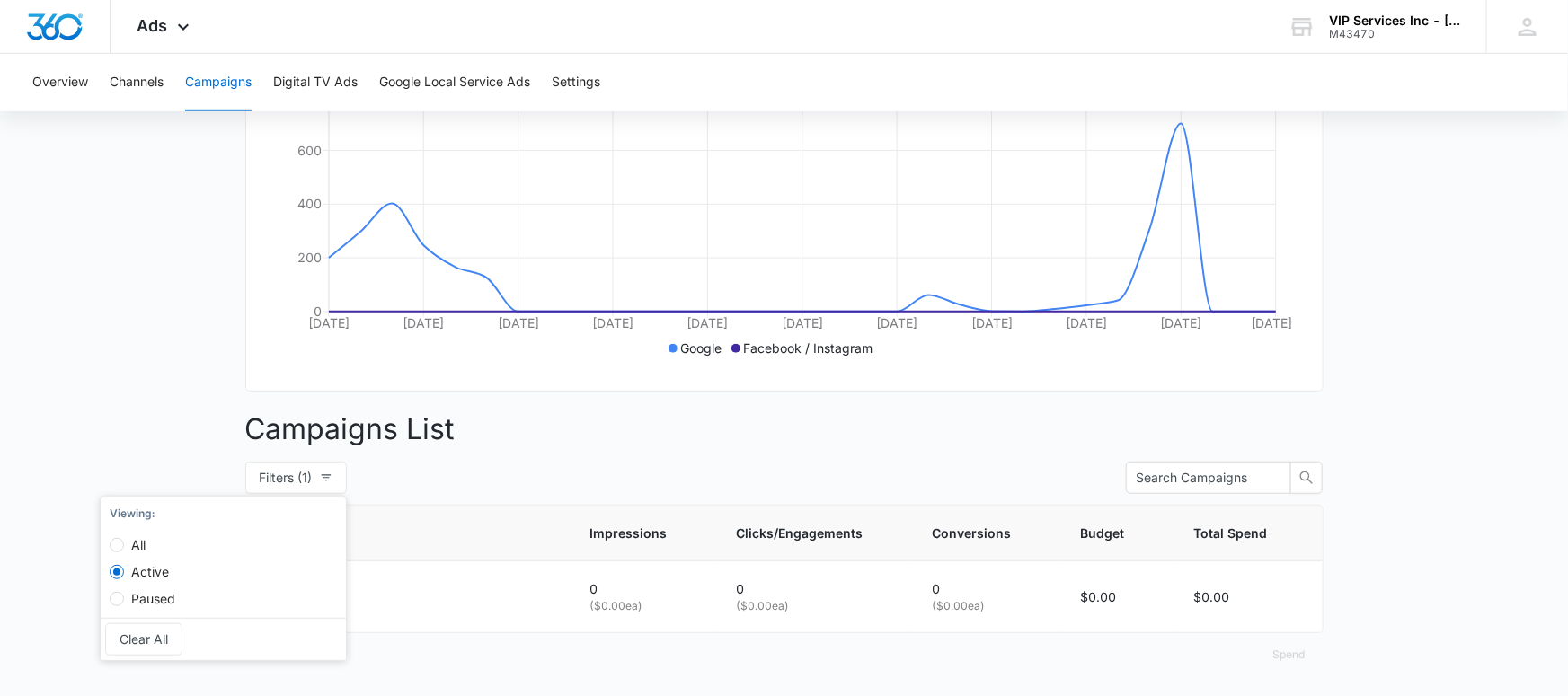
click at [80, 431] on main "Campaigns Filters 07/16/2025 08/15/2025 Overall Results Impressions 2.6k 74.38%…" at bounding box center [784, 247] width 1568 height 901
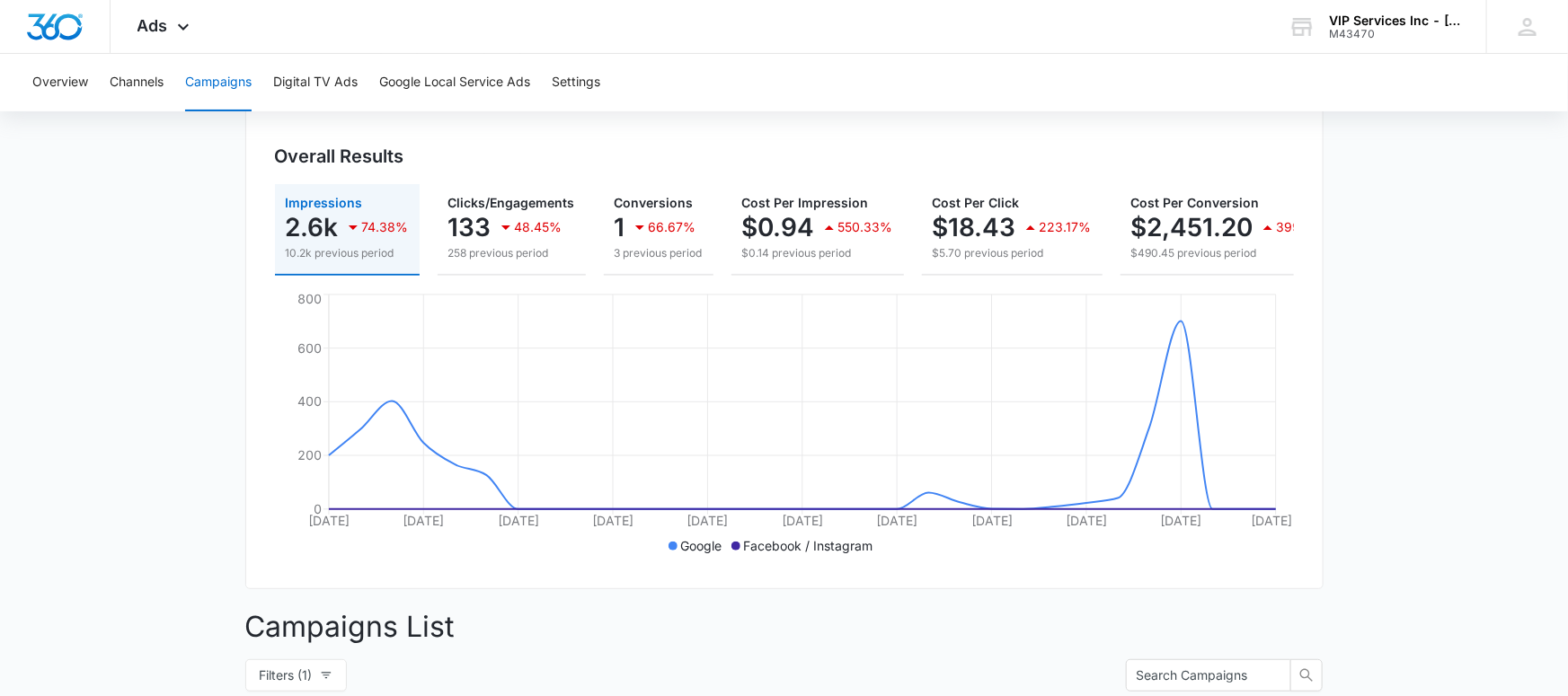
scroll to position [0, 0]
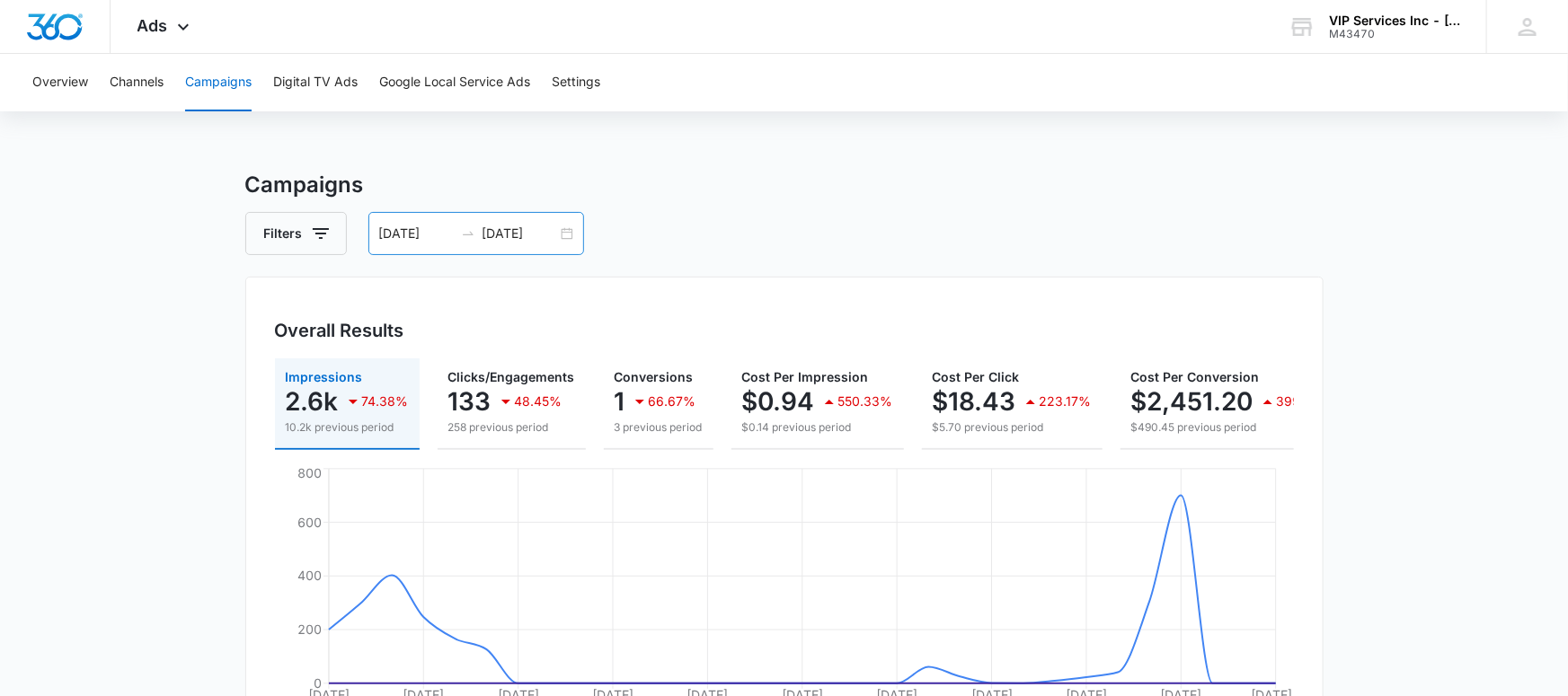
click at [445, 244] on div "07/16/2025 08/15/2025" at bounding box center [476, 233] width 215 height 43
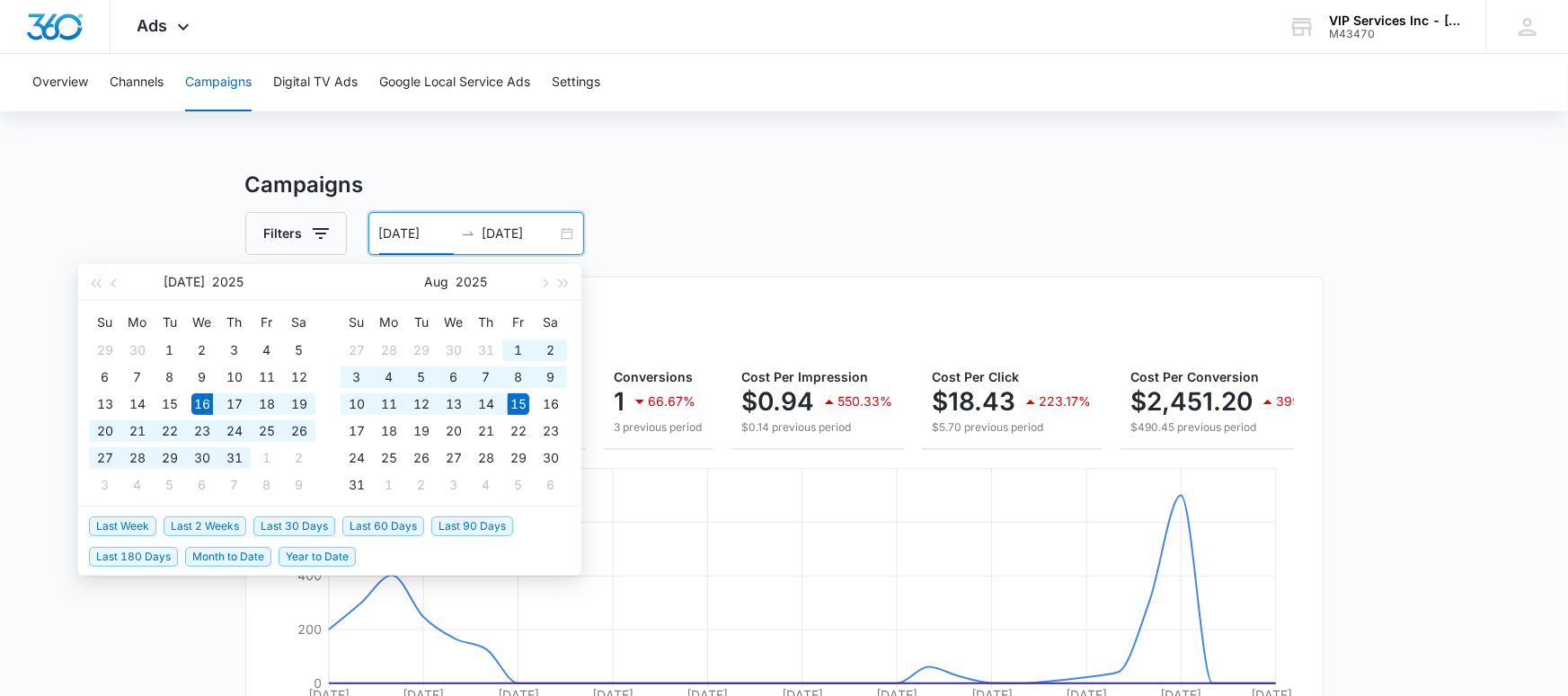
click at [566, 231] on div "07/16/2025 08/15/2025" at bounding box center [476, 233] width 215 height 43
click at [379, 523] on span "Last 60 Days" at bounding box center [383, 526] width 82 height 20
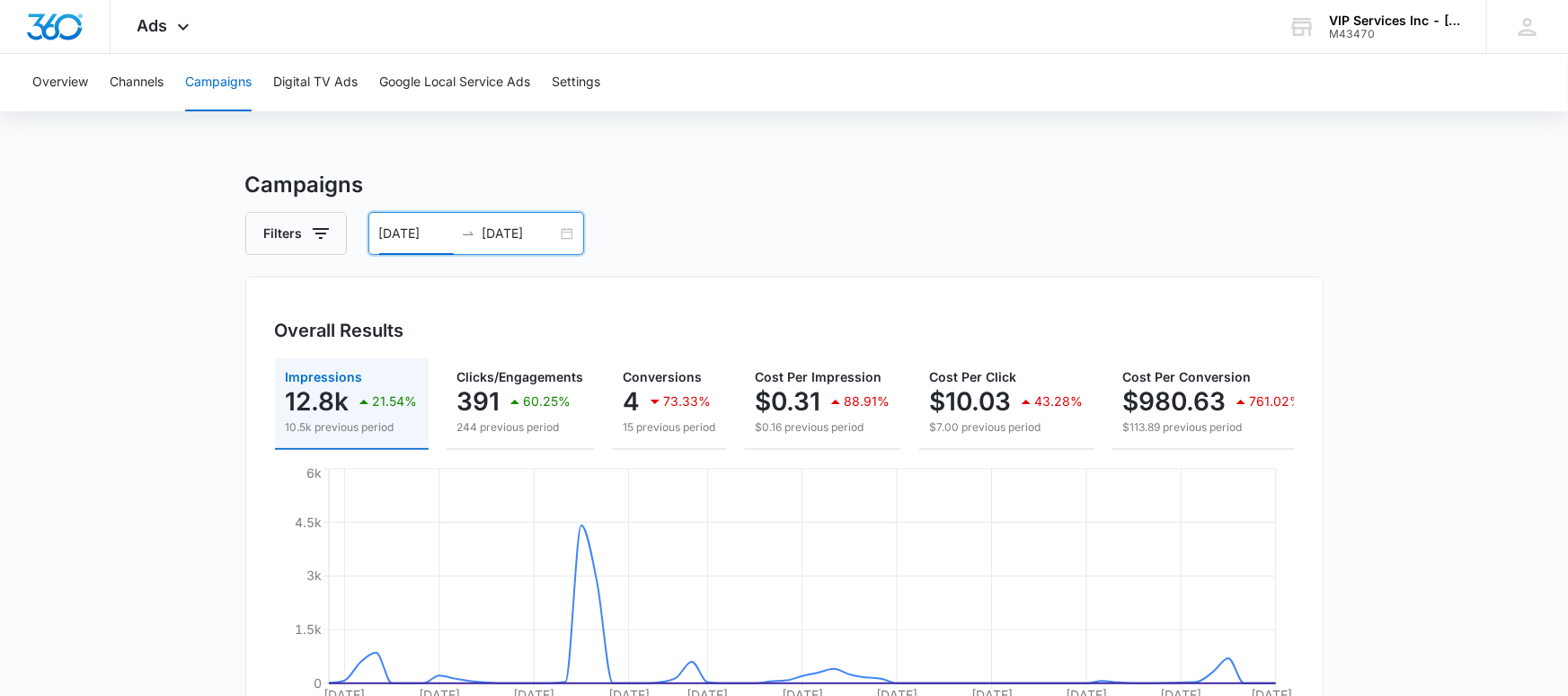
click at [425, 225] on input "06/16/2025" at bounding box center [417, 234] width 75 height 20
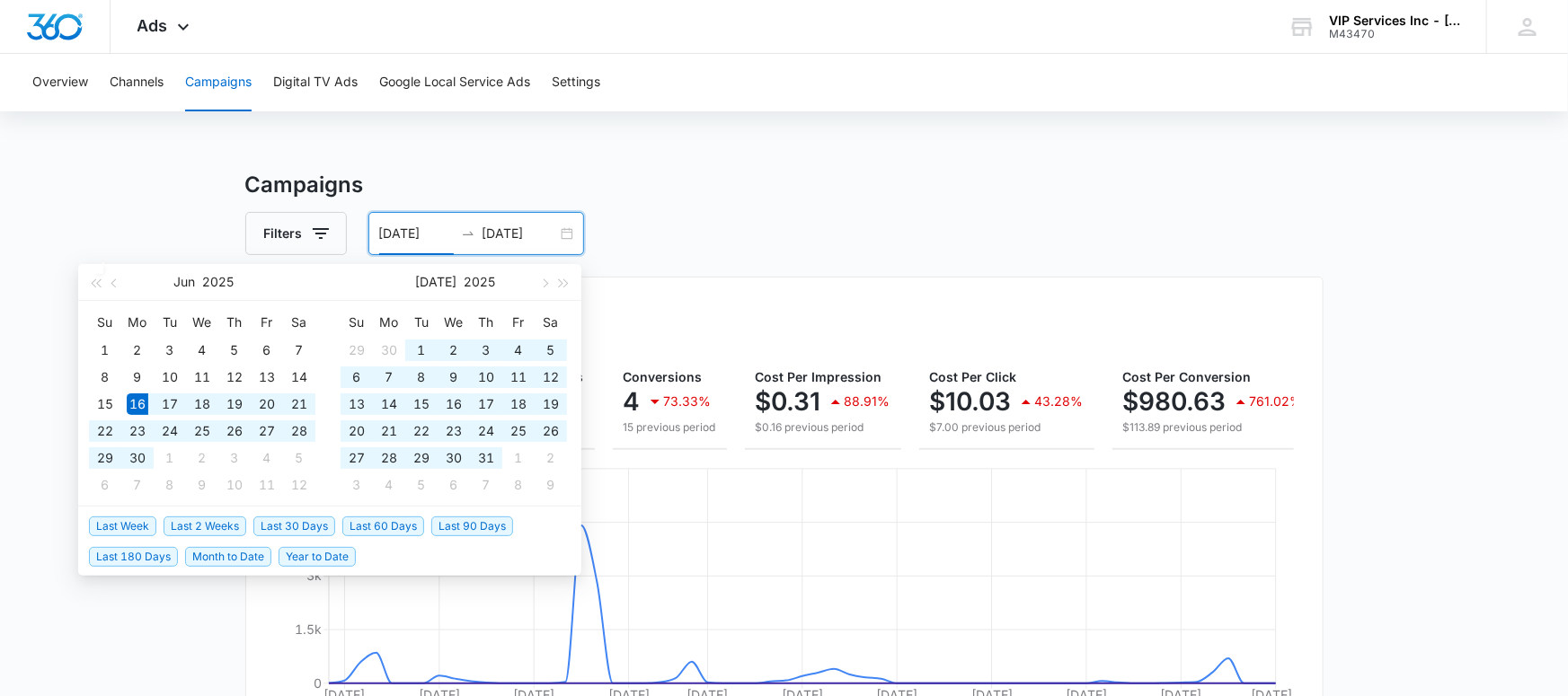
click at [369, 525] on span "Last 60 Days" at bounding box center [383, 526] width 82 height 20
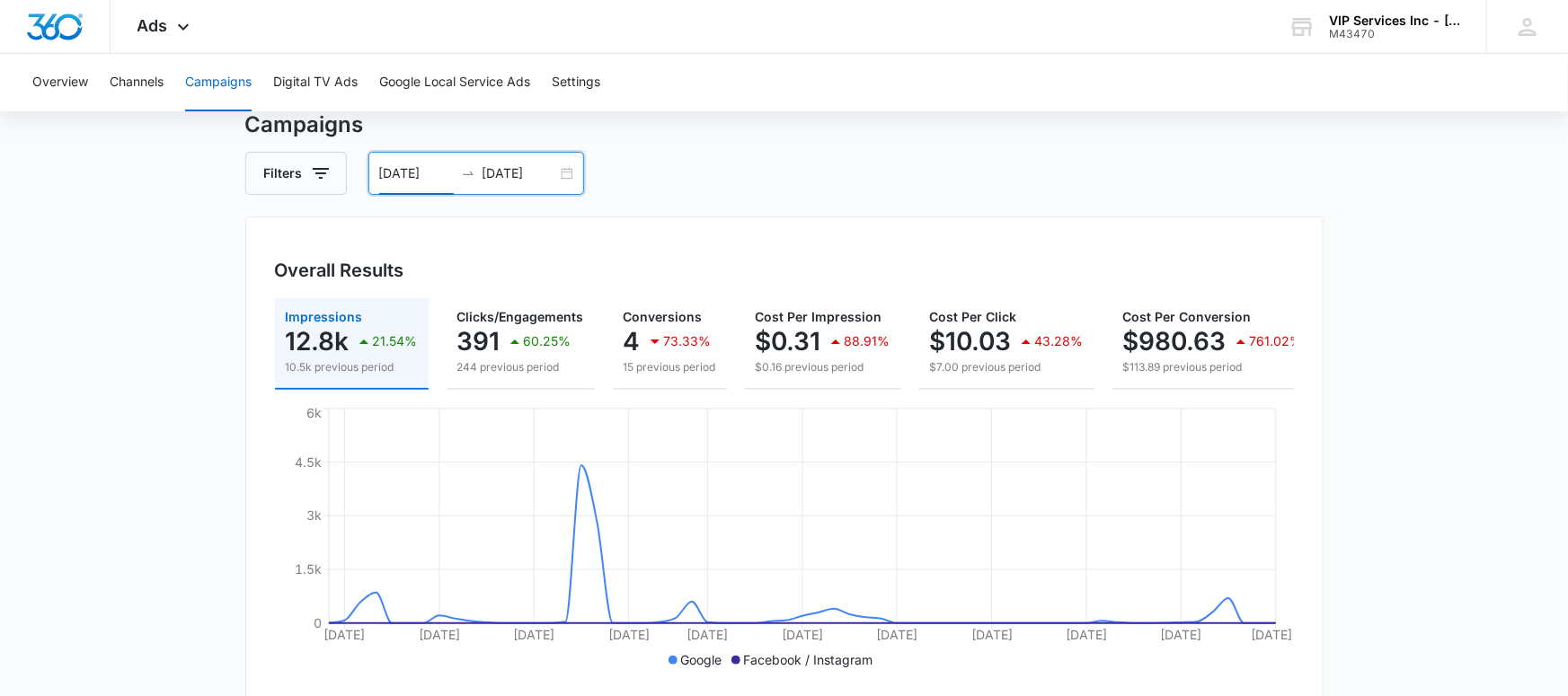
scroll to position [57, 0]
click at [483, 163] on div "06/16/2025 08/15/2025" at bounding box center [476, 175] width 215 height 43
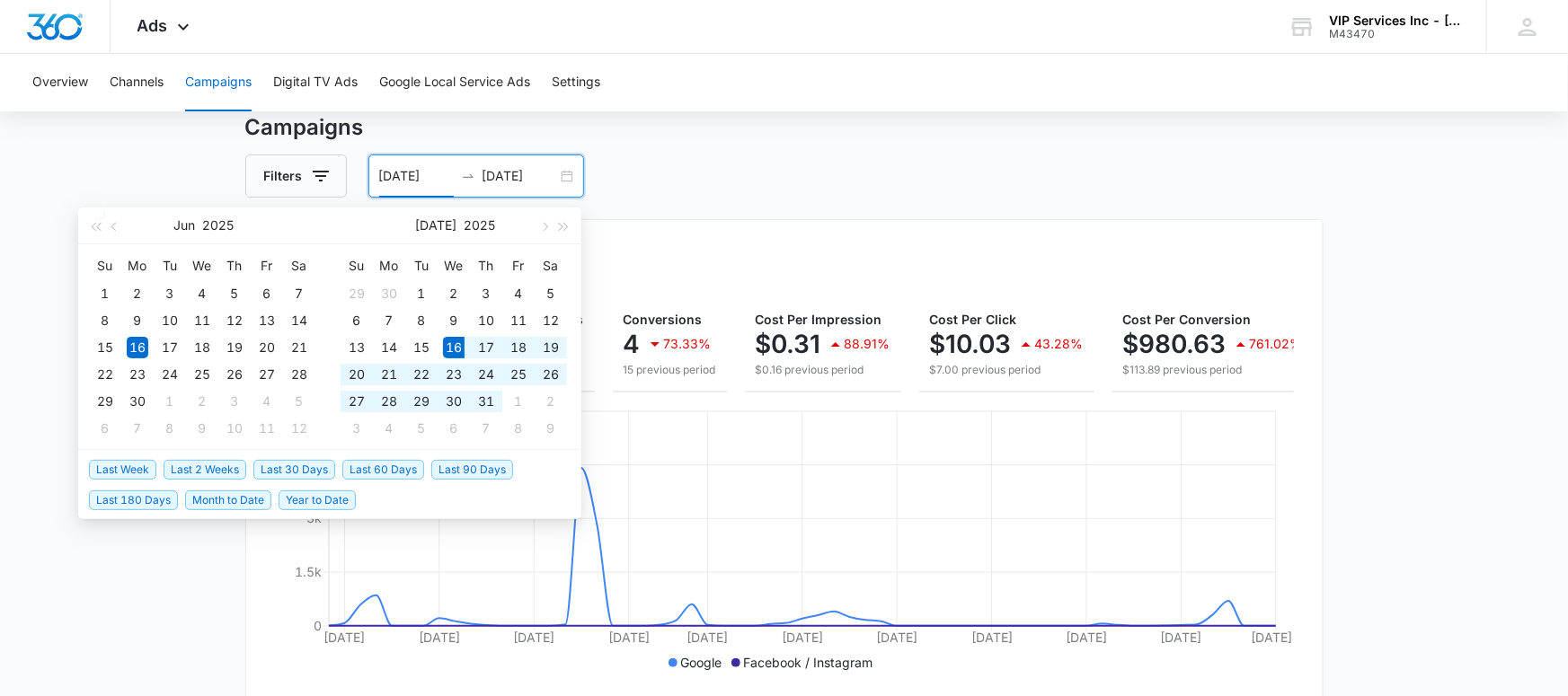
click at [265, 465] on span "Last 30 Days" at bounding box center [295, 470] width 82 height 20
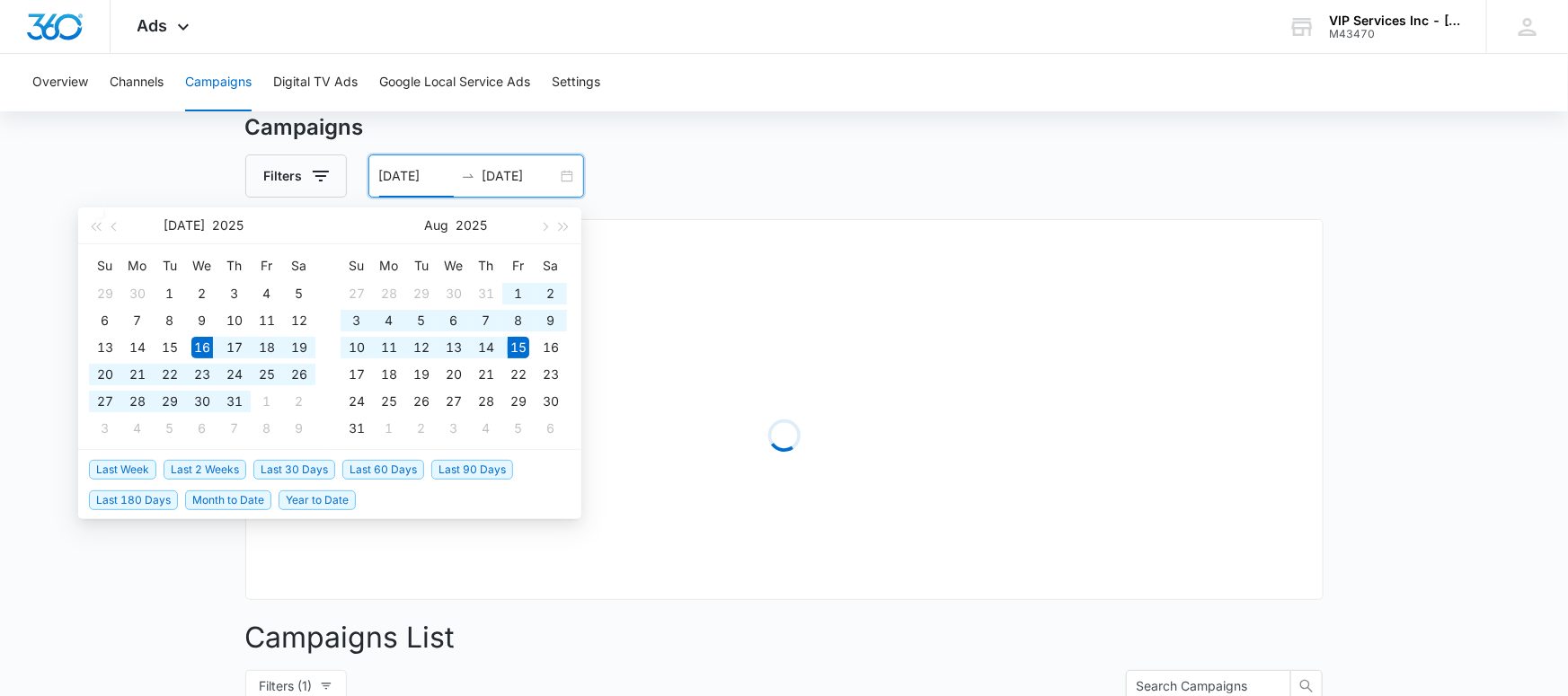
type input "07/16/2025"
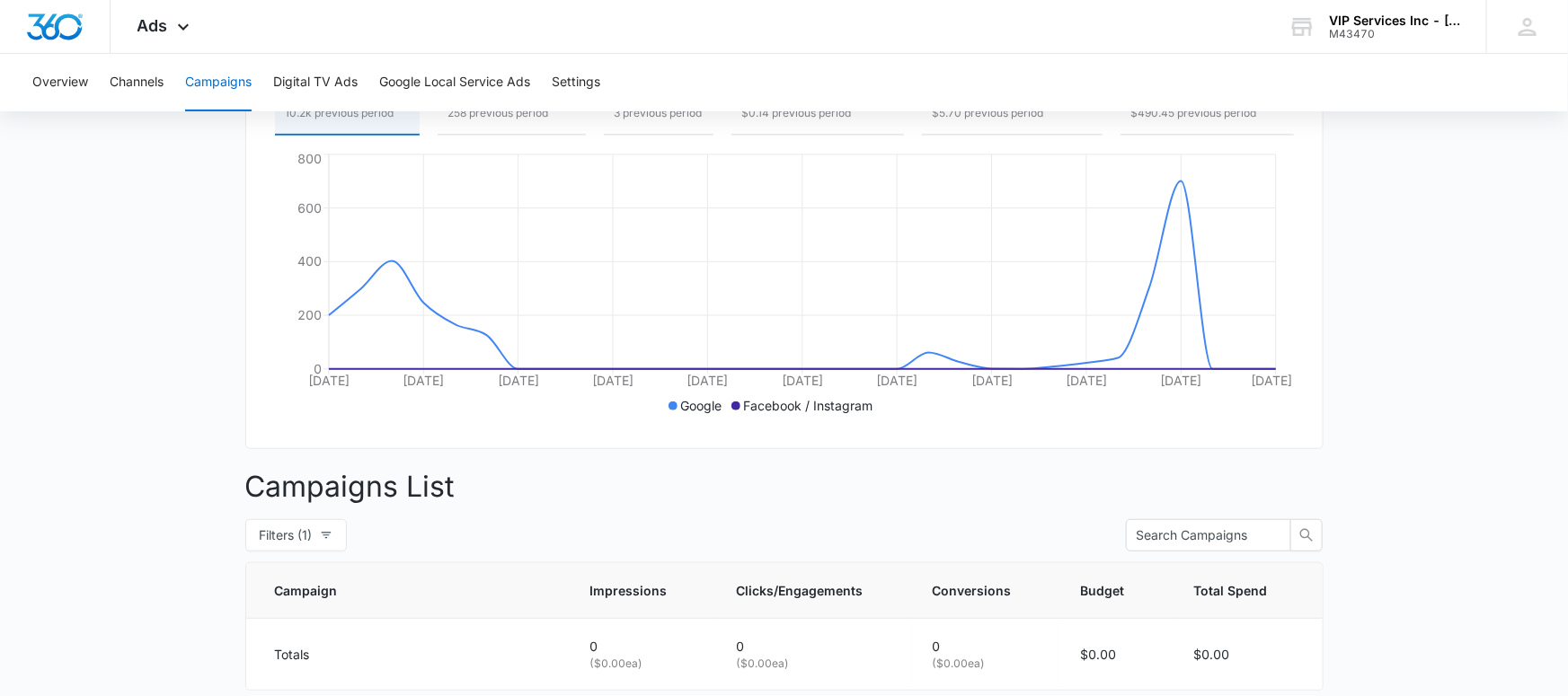
scroll to position [372, 0]
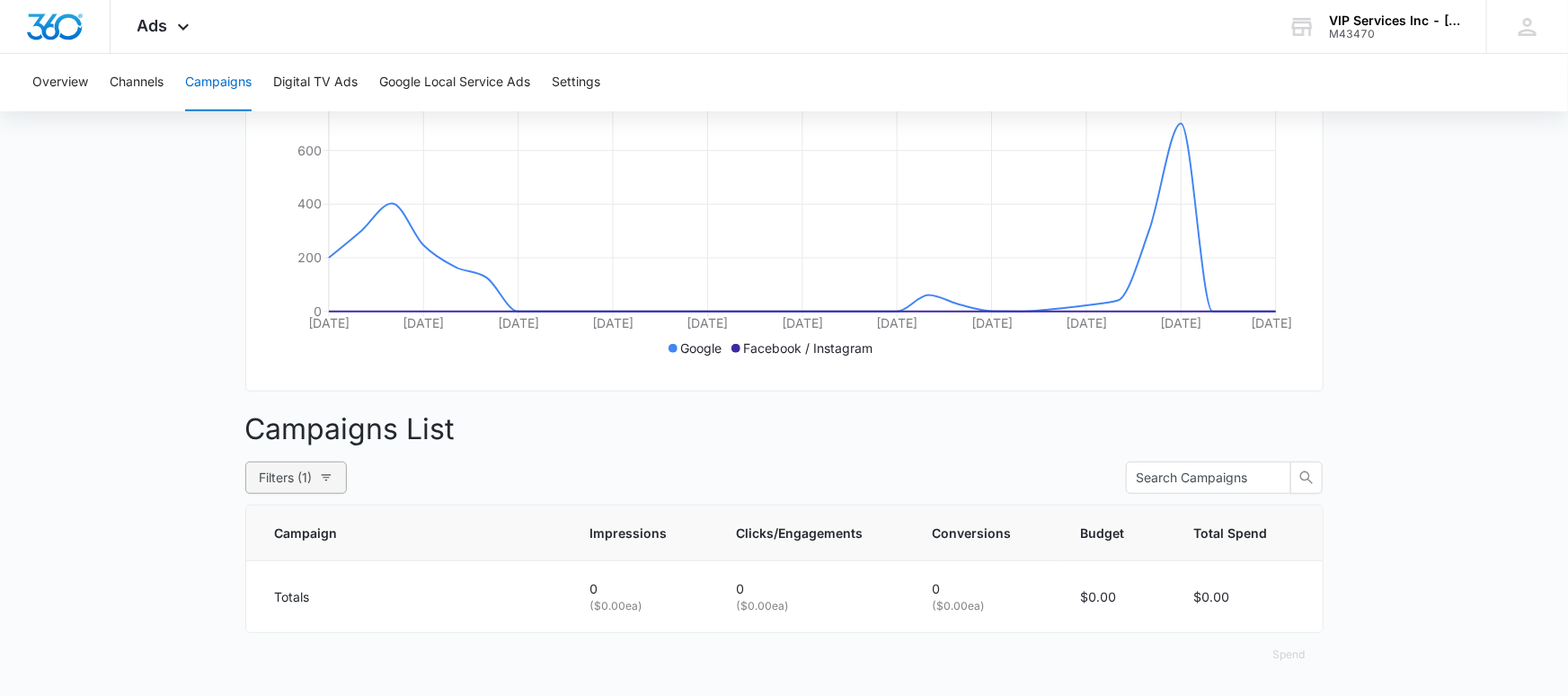
click at [297, 475] on span "Filters (1)" at bounding box center [286, 478] width 53 height 20
click at [135, 547] on span "All" at bounding box center [139, 545] width 29 height 16
click at [124, 547] on input "All" at bounding box center [117, 545] width 15 height 15
radio input "true"
radio input "false"
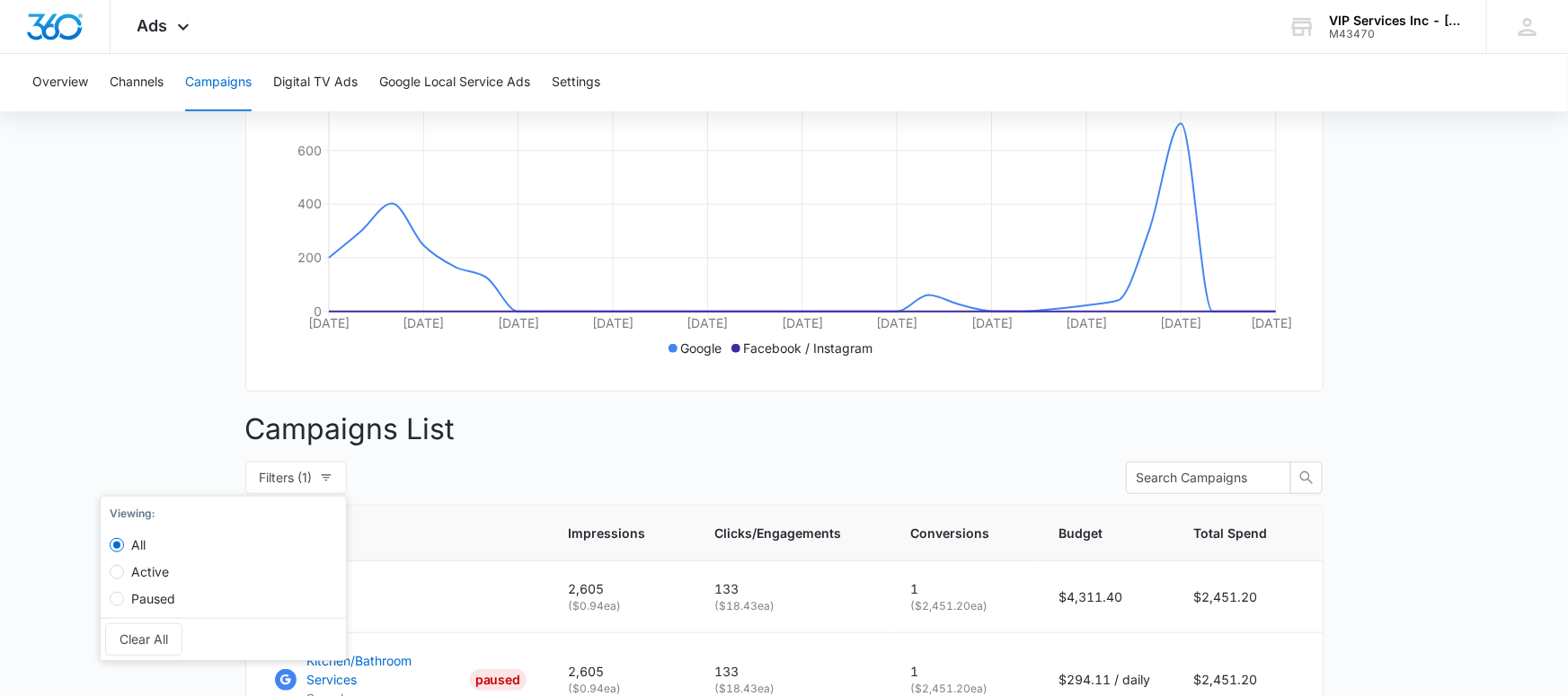
click at [157, 458] on main "Campaigns Filters 07/16/2025 08/15/2025 Overall Results Impressions 2.6k 74.38%…" at bounding box center [784, 436] width 1568 height 1280
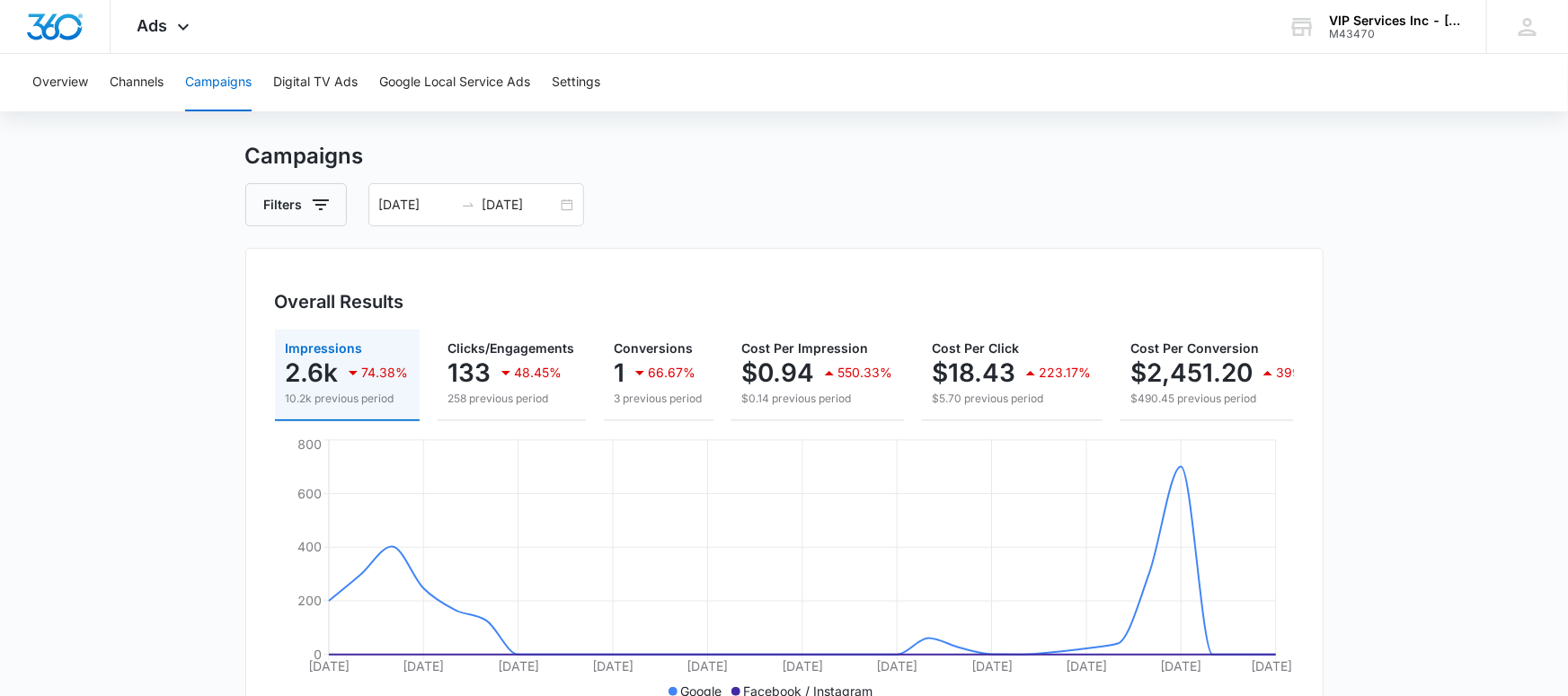
scroll to position [0, 0]
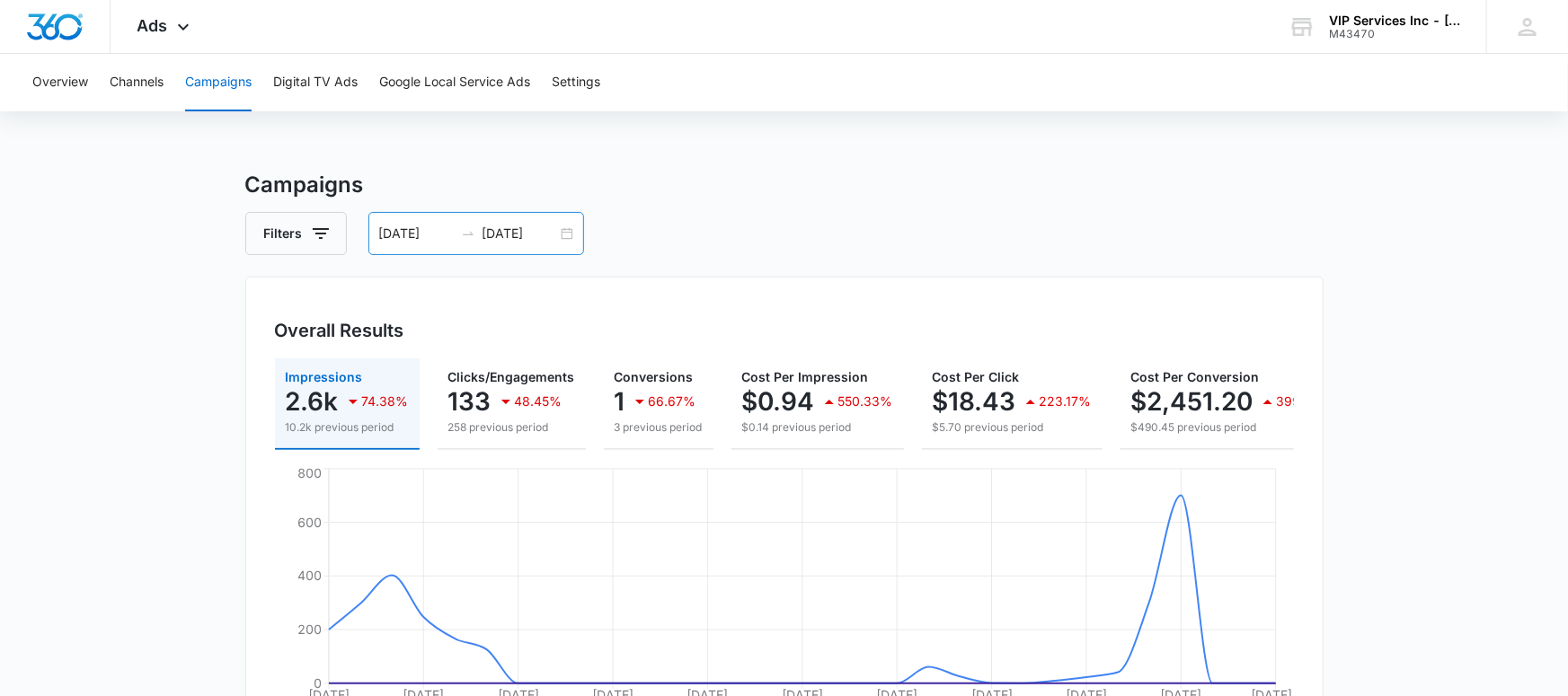
drag, startPoint x: 579, startPoint y: 235, endPoint x: 568, endPoint y: 237, distance: 11.2
click at [575, 235] on div "07/16/2025 08/15/2025" at bounding box center [476, 233] width 215 height 43
click at [568, 237] on div "07/16/2025 08/15/2025" at bounding box center [476, 233] width 215 height 43
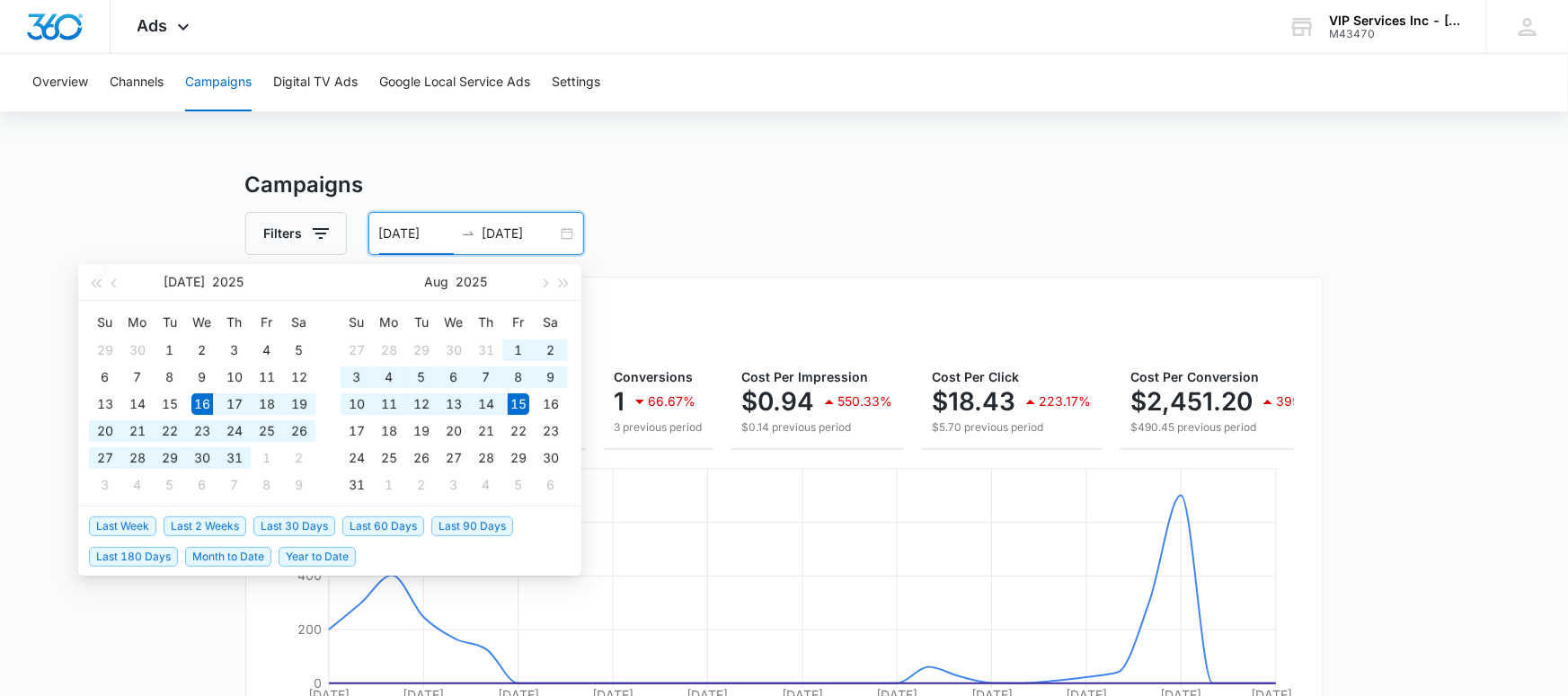
scroll to position [1, 0]
click at [285, 554] on span "Year to Date" at bounding box center [317, 557] width 78 height 20
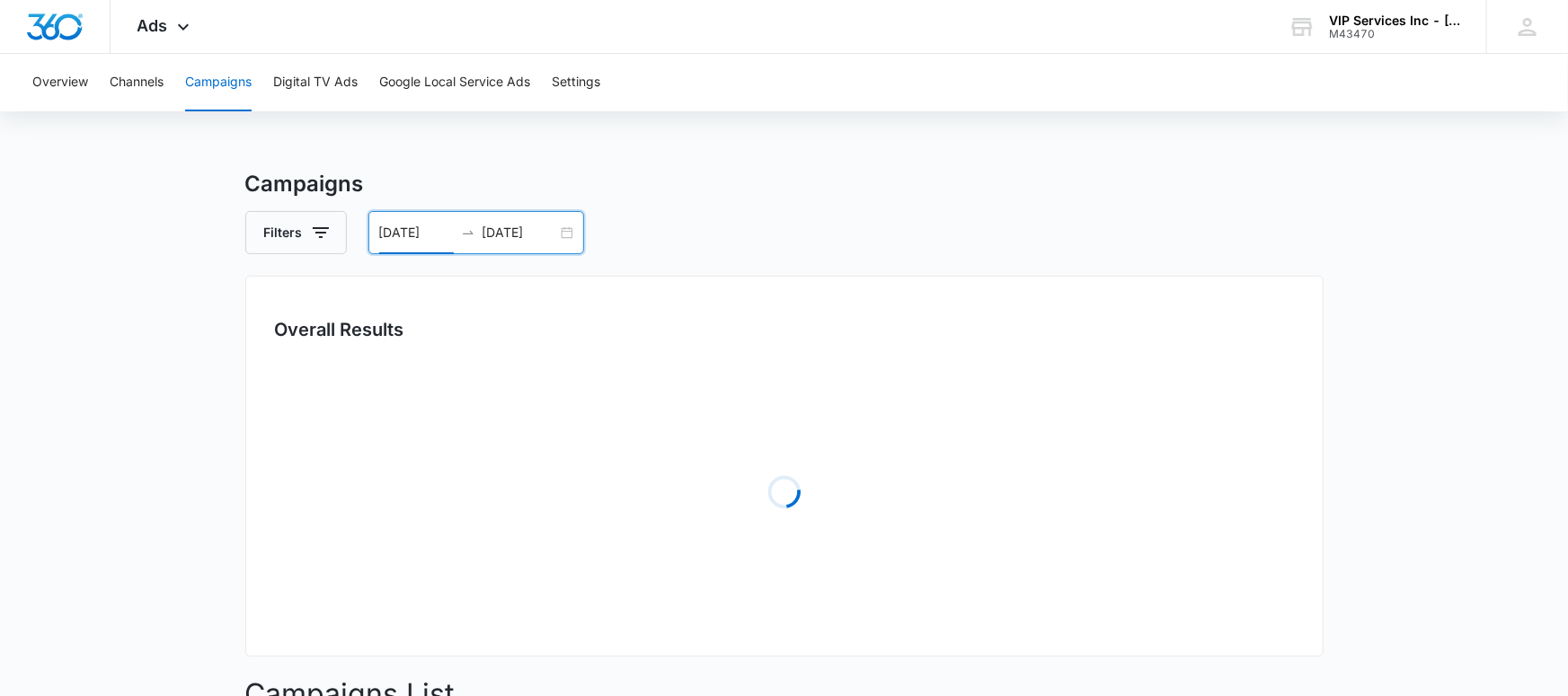
click at [192, 623] on main "Campaigns Filters 01/01/2025 08/15/2025 Overall Results Loading Campaigns List …" at bounding box center [784, 636] width 1568 height 936
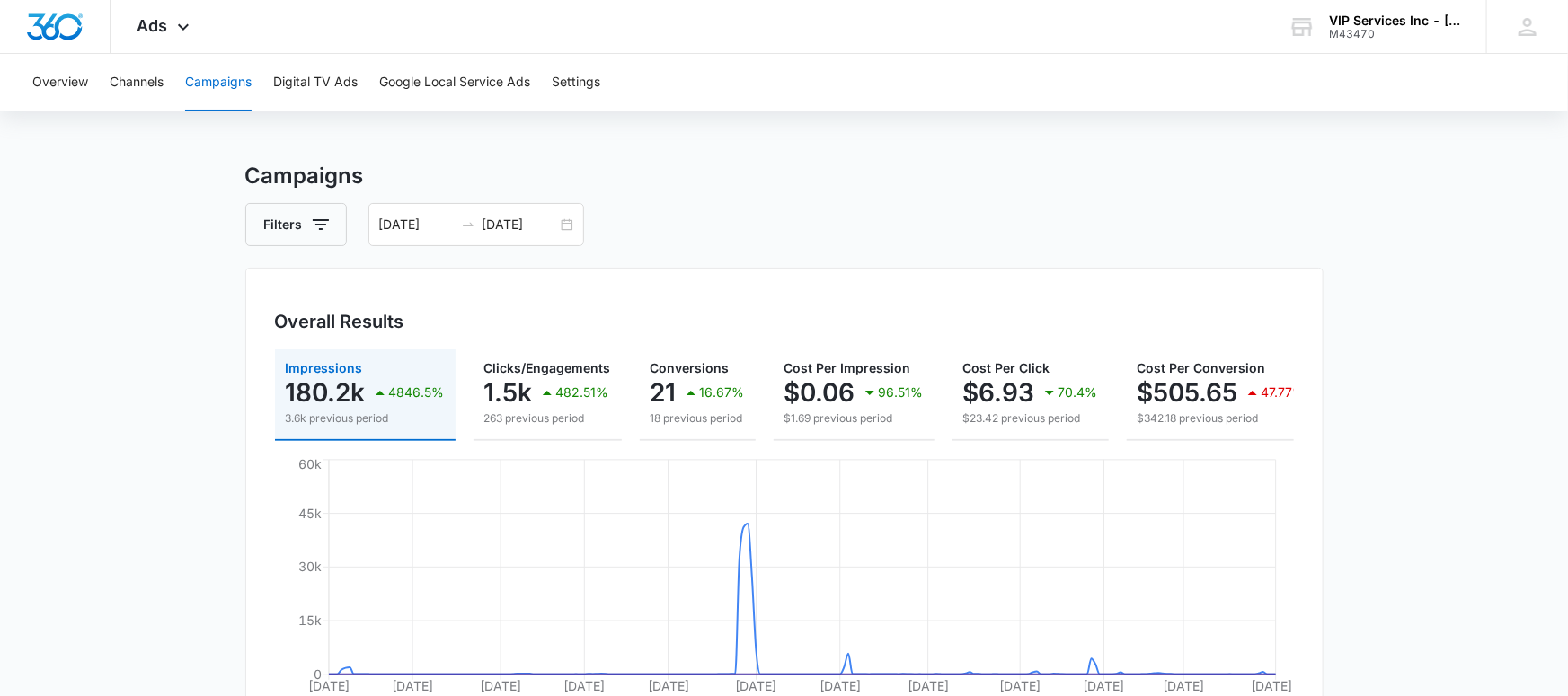
scroll to position [5, 0]
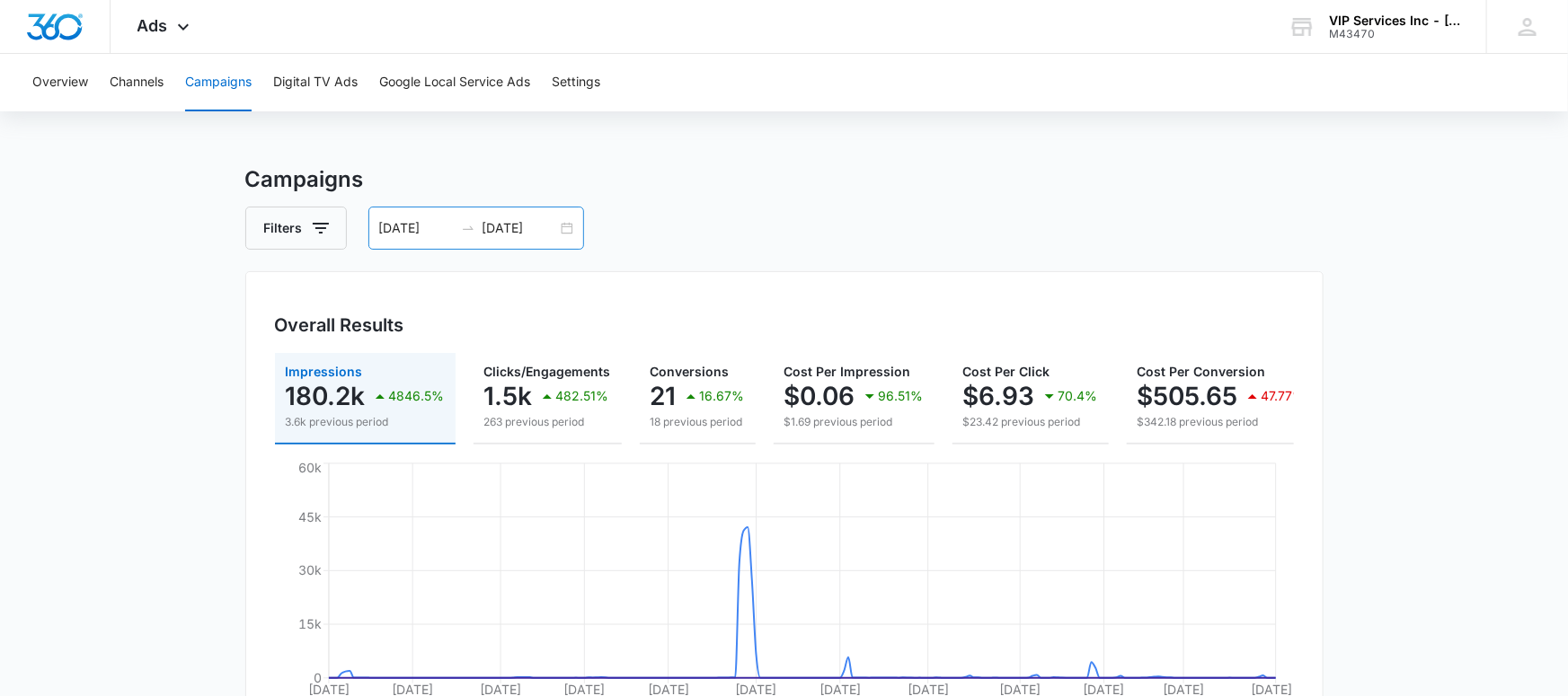
click at [443, 211] on div "01/01/2025 08/15/2025" at bounding box center [476, 228] width 215 height 43
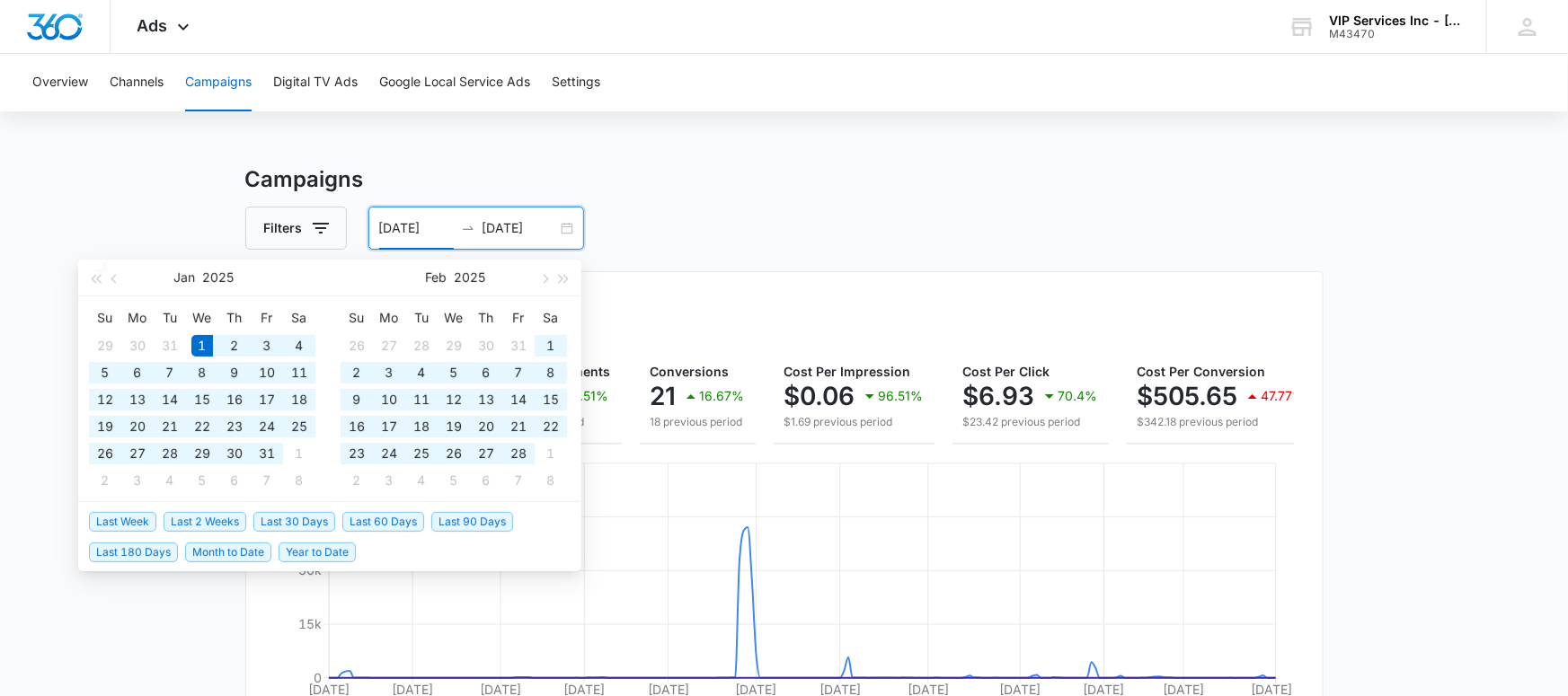
click at [444, 216] on div "01/01/2025 08/15/2025" at bounding box center [476, 228] width 215 height 43
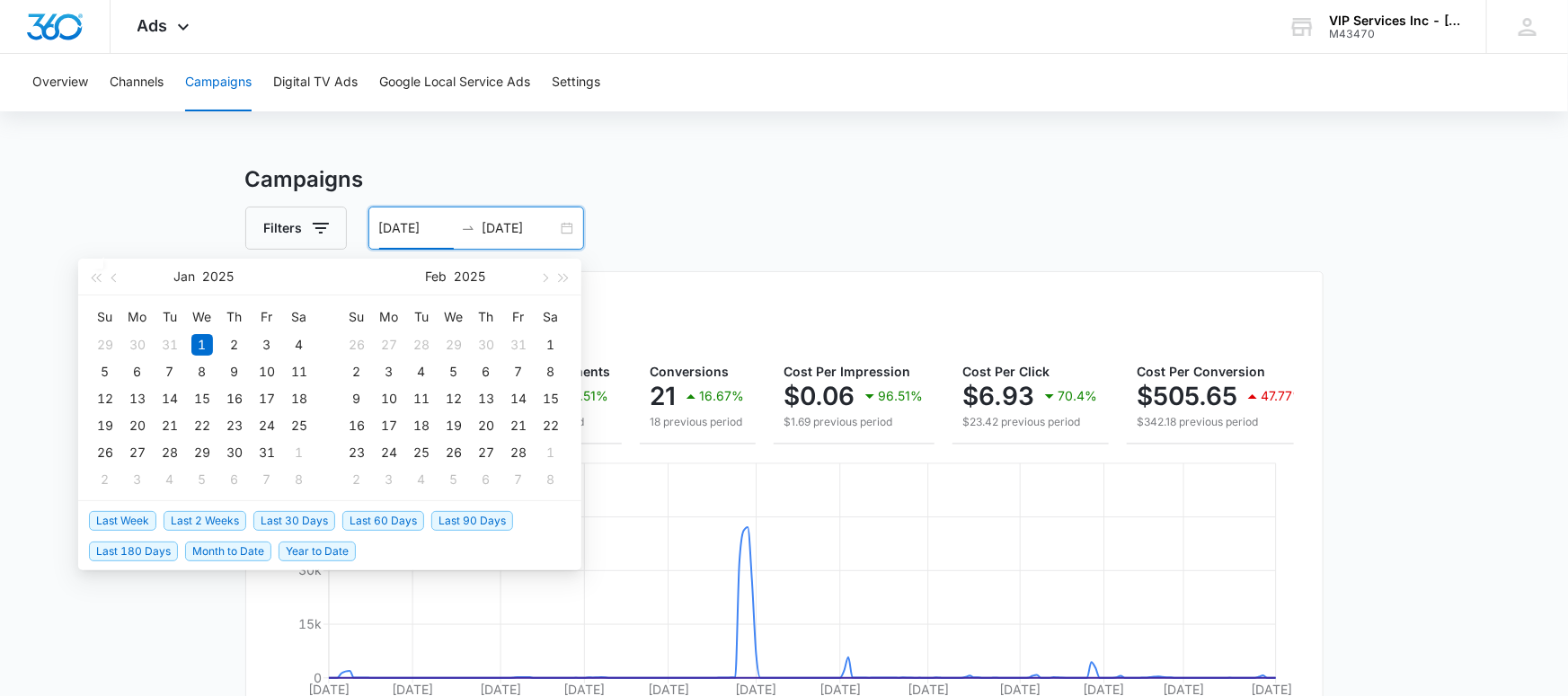
click at [407, 523] on span "Last 60 Days" at bounding box center [383, 521] width 82 height 20
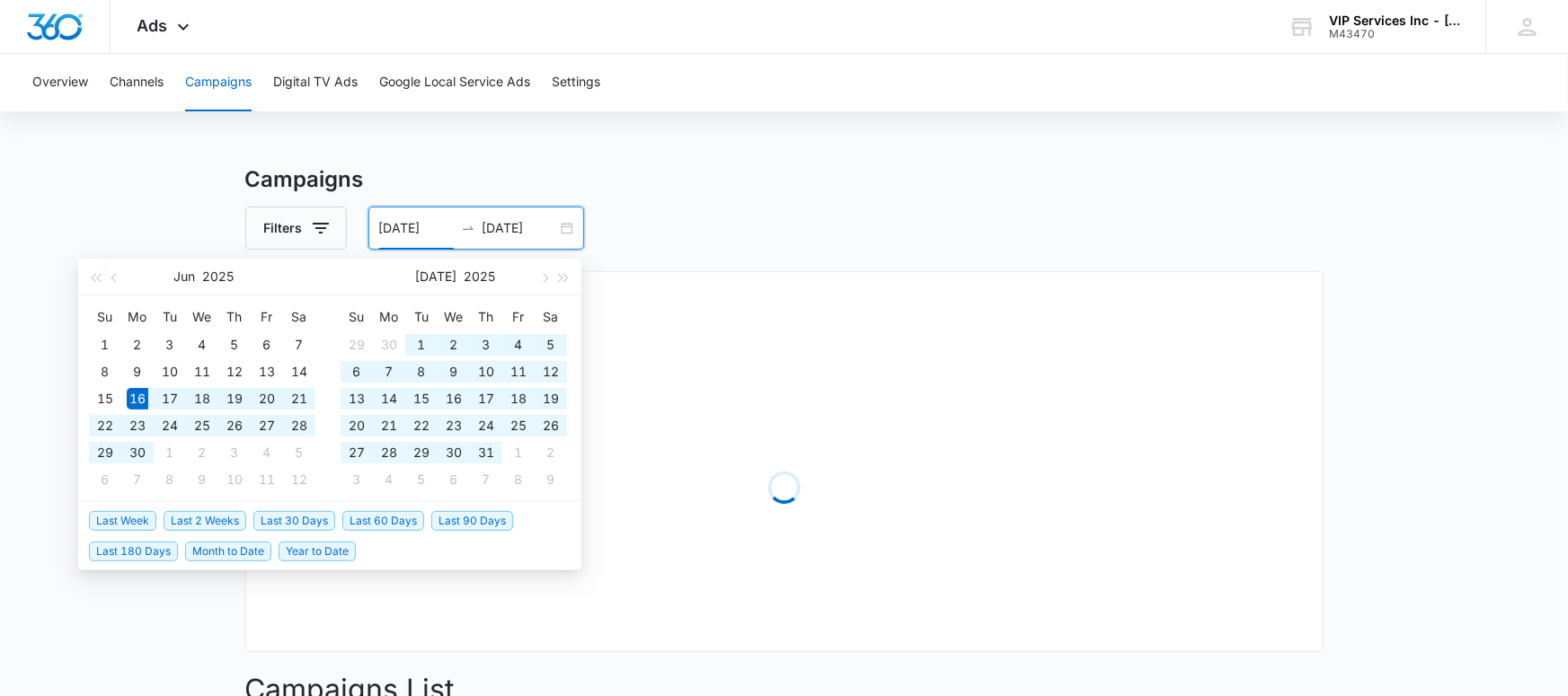
type input "06/16/2025"
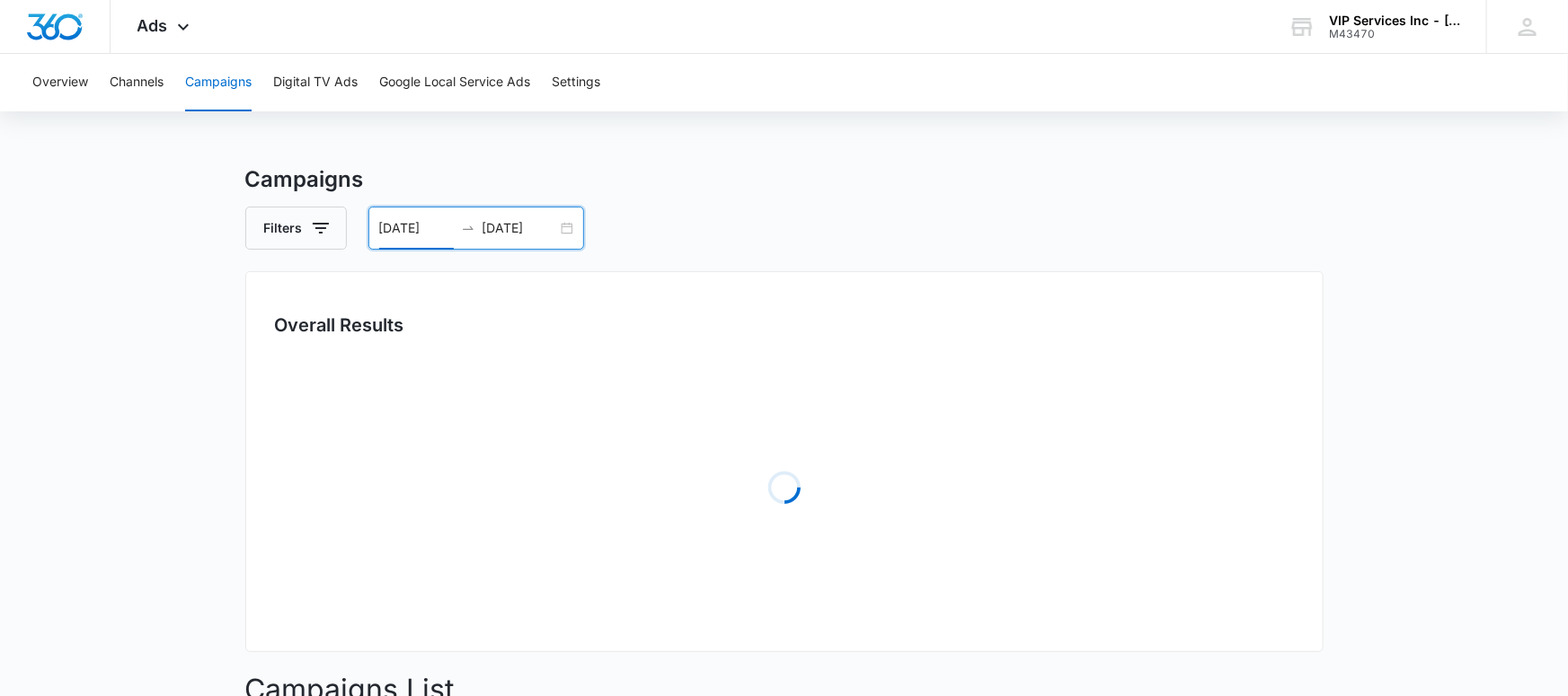
click at [179, 638] on main "Campaigns Filters 06/16/2025 08/15/2025 Overall Results Loading Campaigns List …" at bounding box center [784, 631] width 1568 height 936
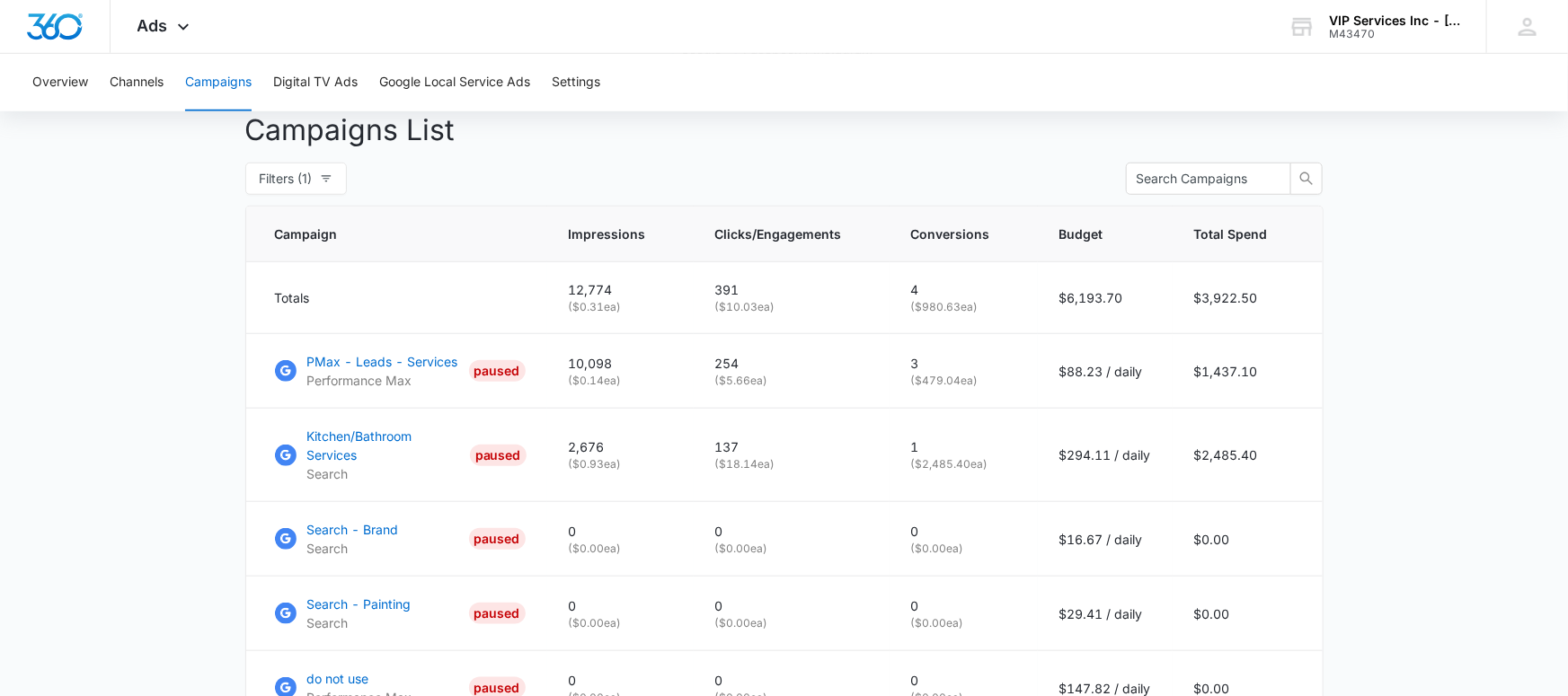
scroll to position [732, 0]
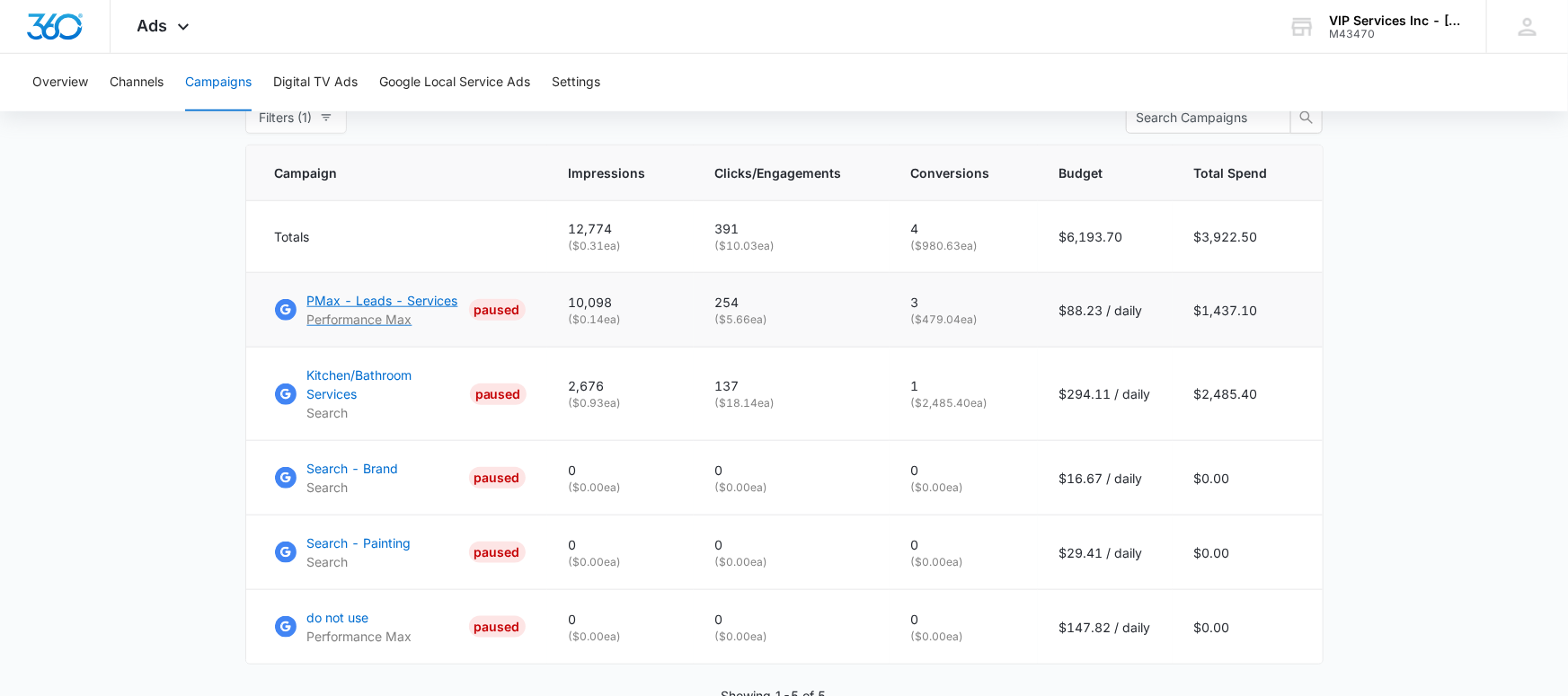
click at [398, 297] on p "PMax - Leads - Services" at bounding box center [382, 300] width 151 height 19
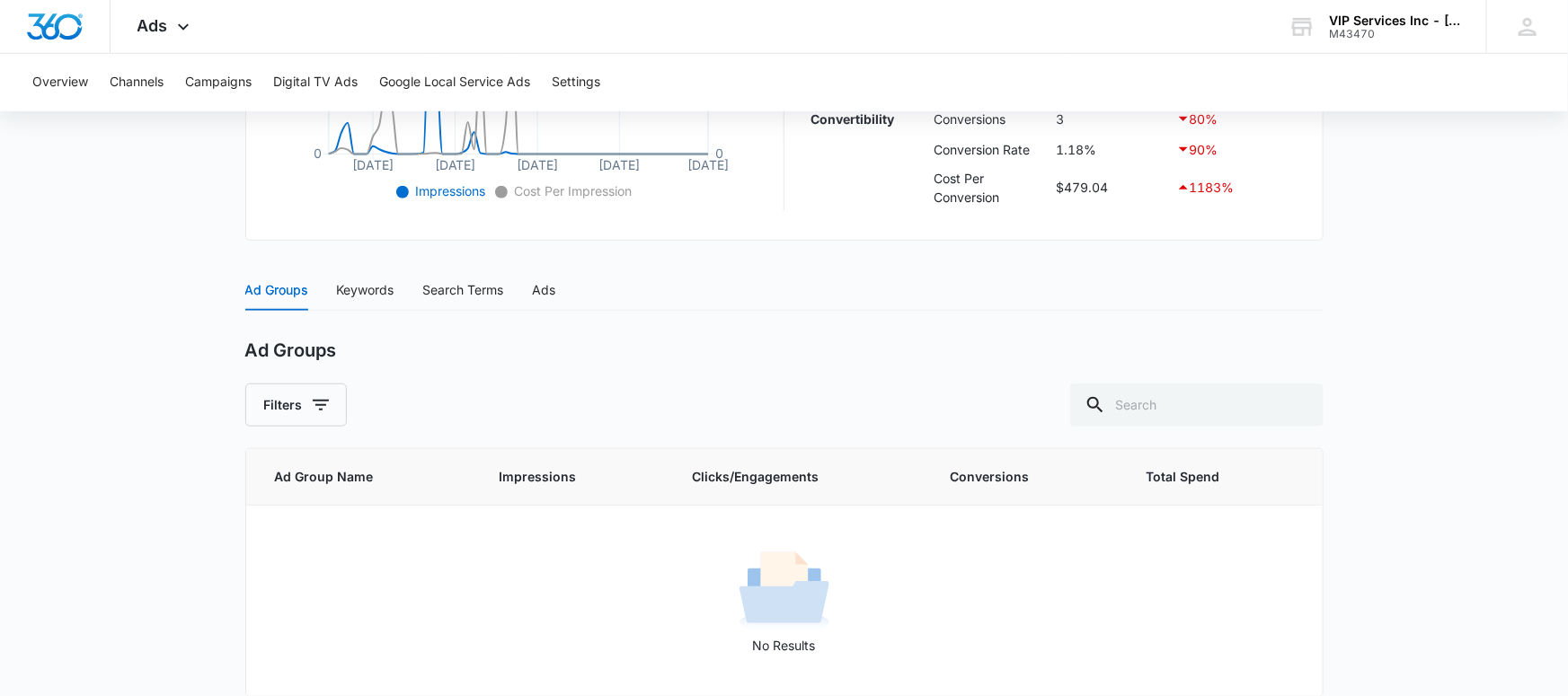
scroll to position [610, 0]
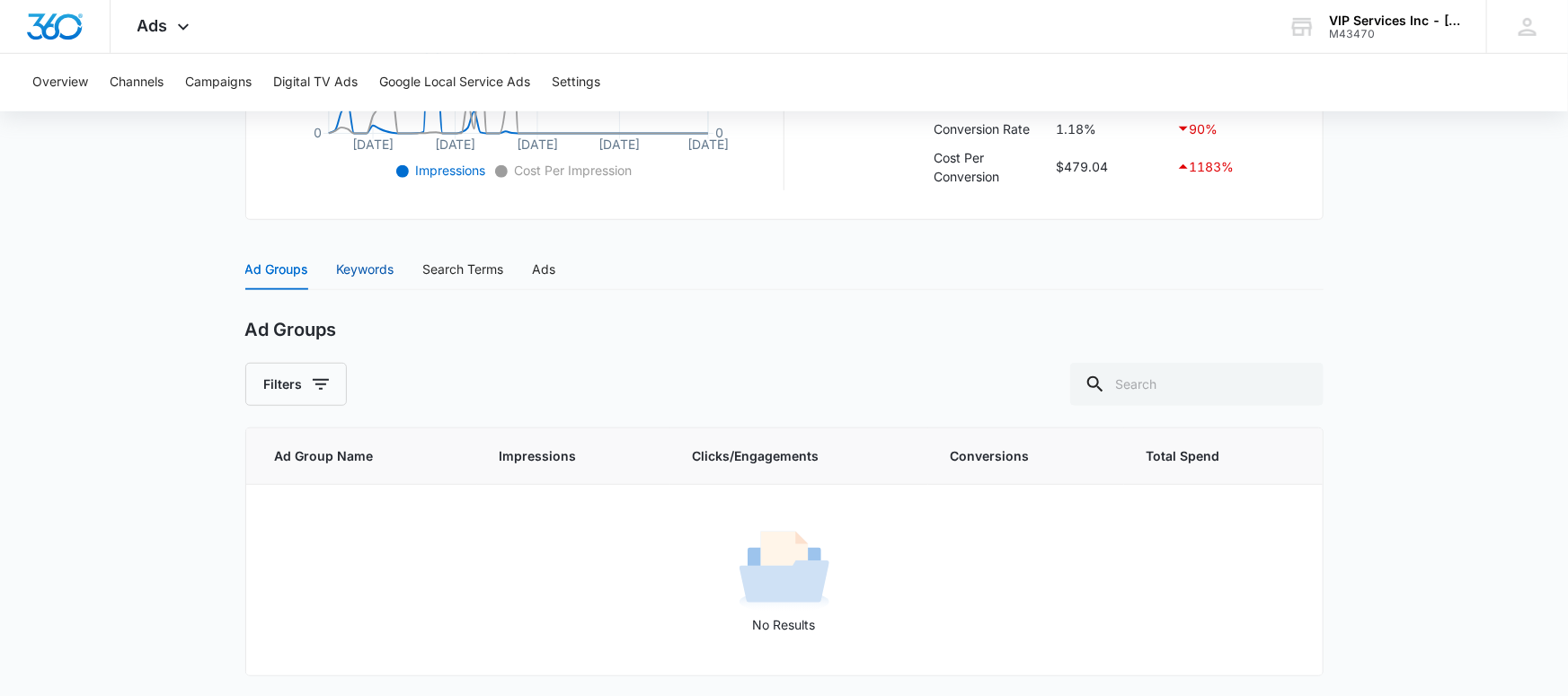
click at [369, 266] on div "Keywords" at bounding box center [365, 270] width 57 height 20
click at [503, 267] on div "Search Terms" at bounding box center [463, 270] width 81 height 20
click at [298, 265] on div "Ad Groups" at bounding box center [276, 270] width 63 height 20
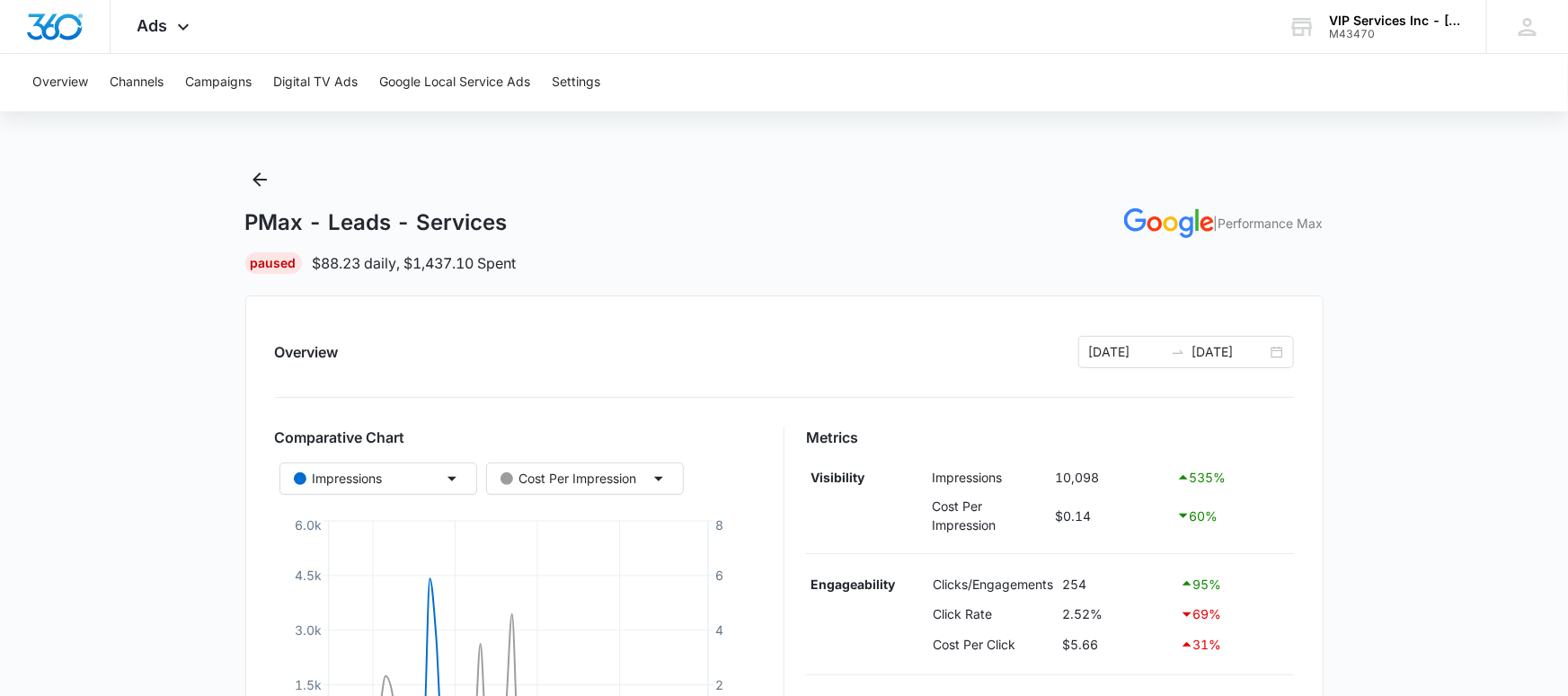
scroll to position [0, 0]
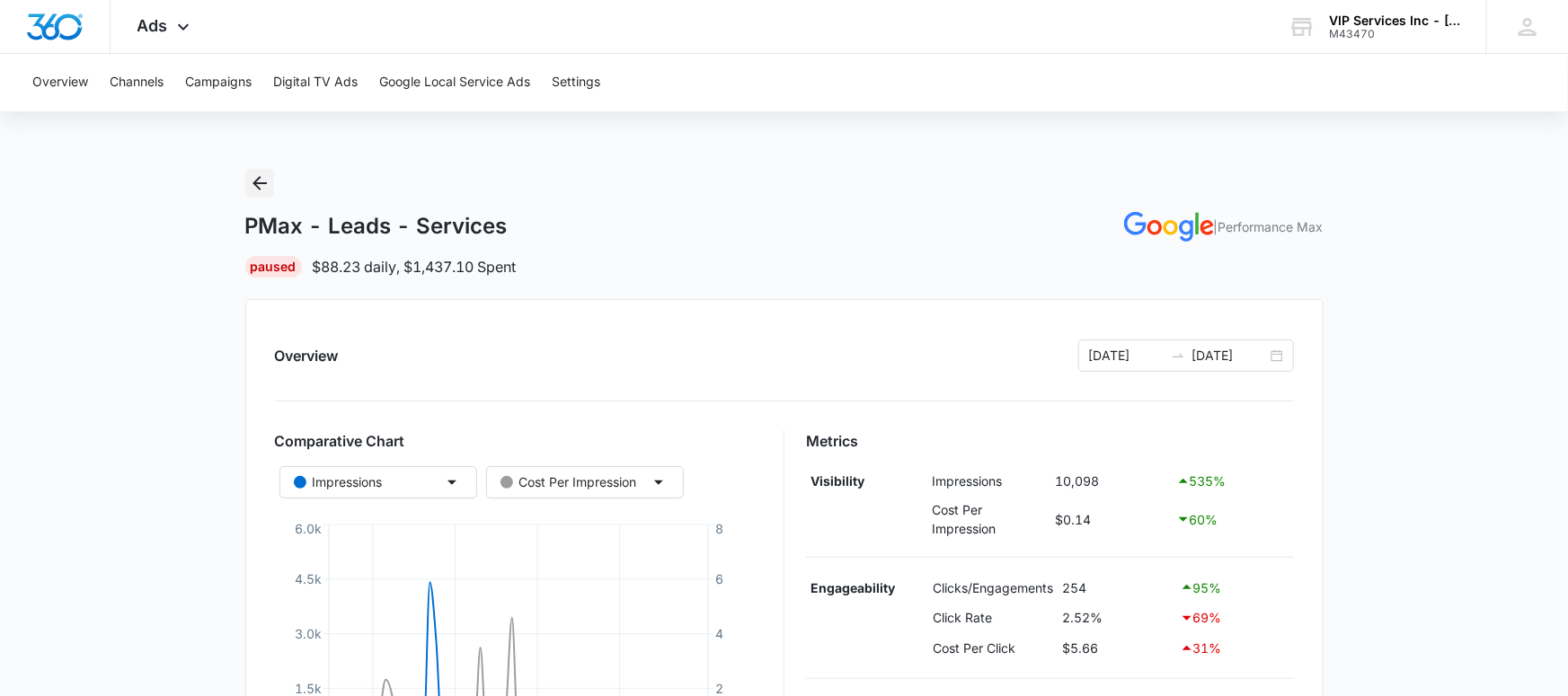
click at [264, 184] on icon "Back" at bounding box center [260, 183] width 22 height 22
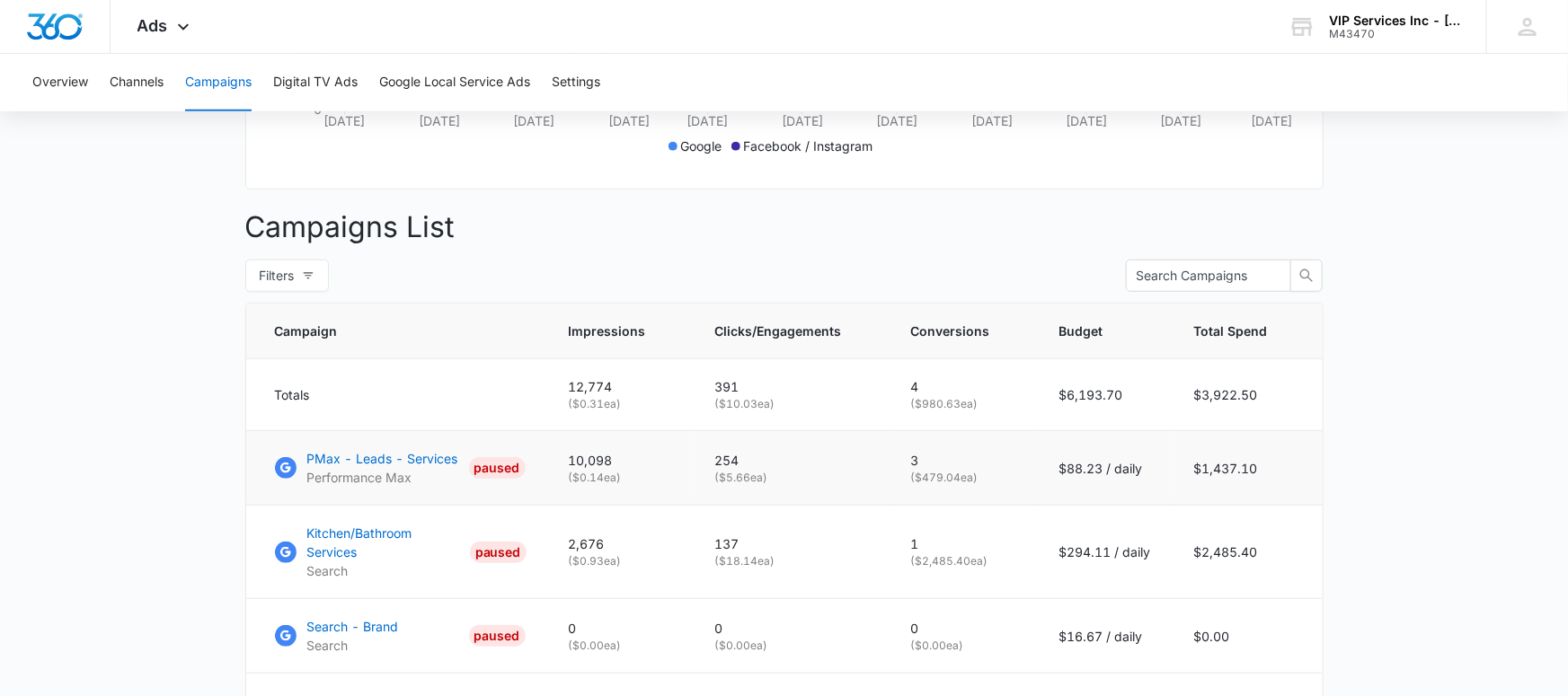
scroll to position [575, 0]
click at [341, 460] on p "PMax - Leads - Services" at bounding box center [382, 457] width 151 height 19
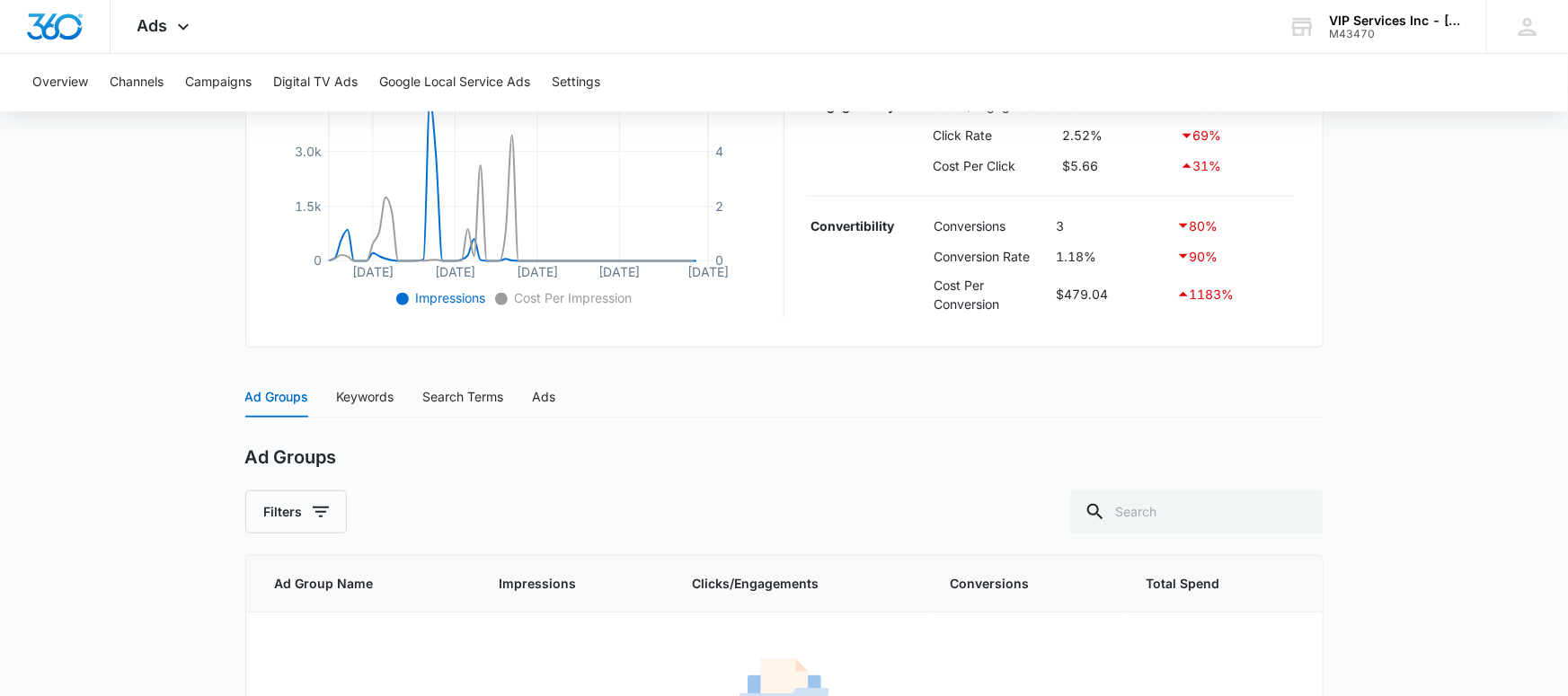
scroll to position [519, 0]
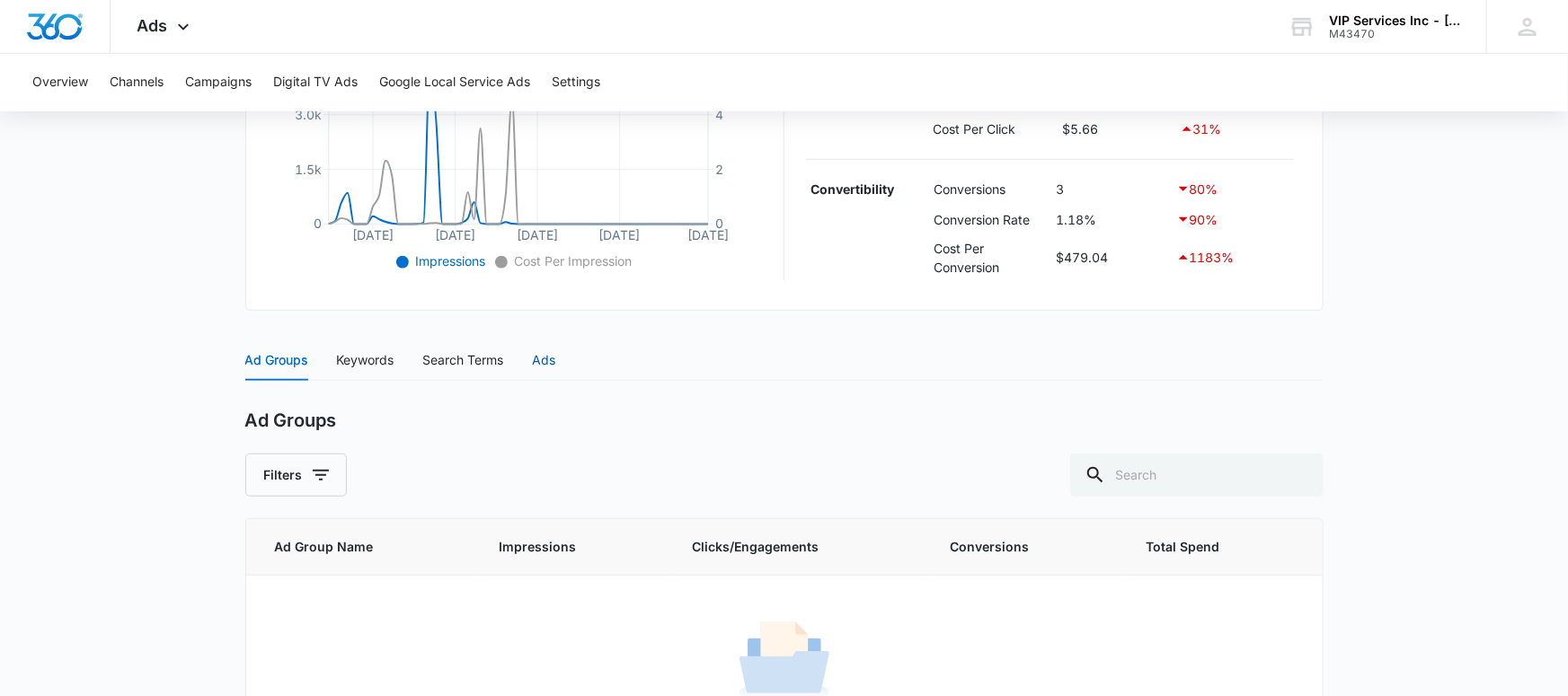
click at [545, 355] on div "Ads" at bounding box center [545, 360] width 24 height 20
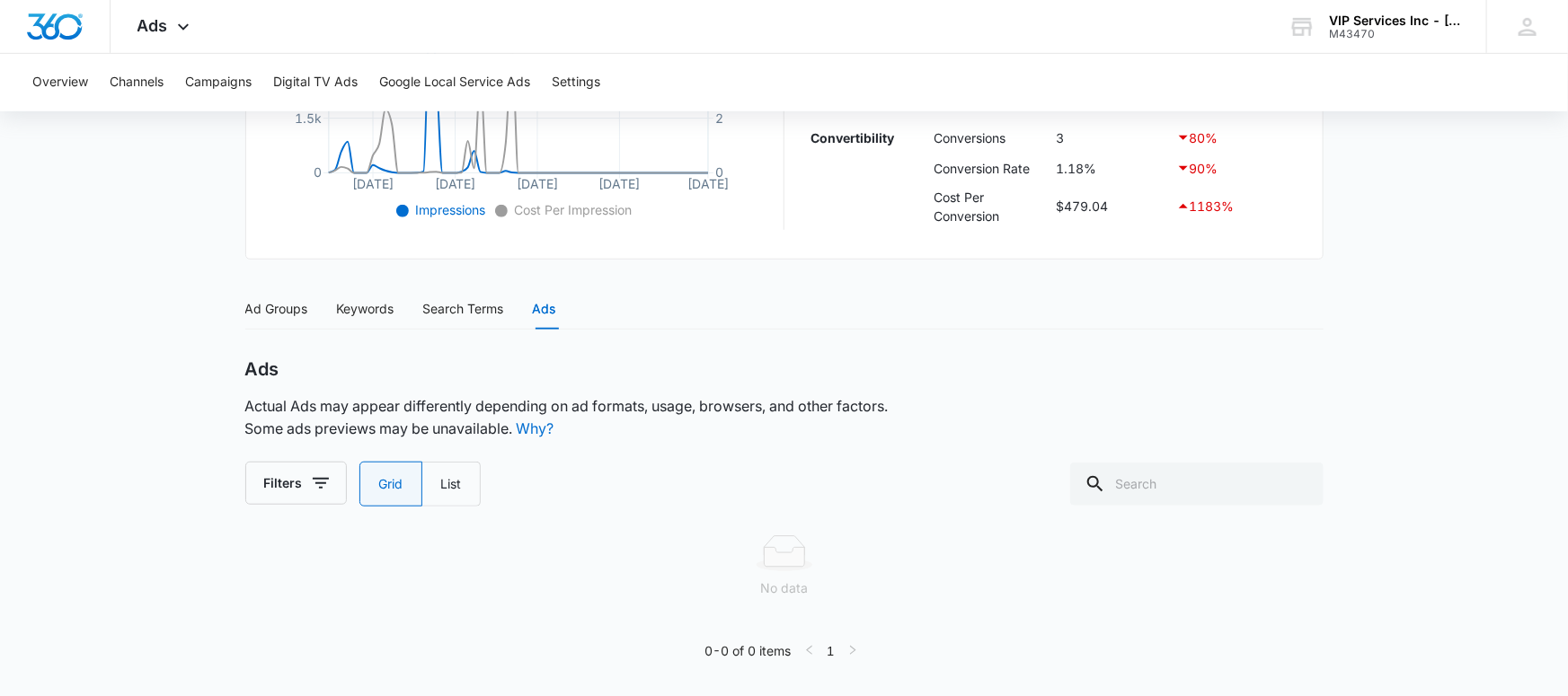
scroll to position [568, 0]
click at [475, 488] on label "List" at bounding box center [452, 485] width 58 height 45
click at [441, 487] on input "List" at bounding box center [441, 486] width 1 height 1
radio input "false"
radio input "true"
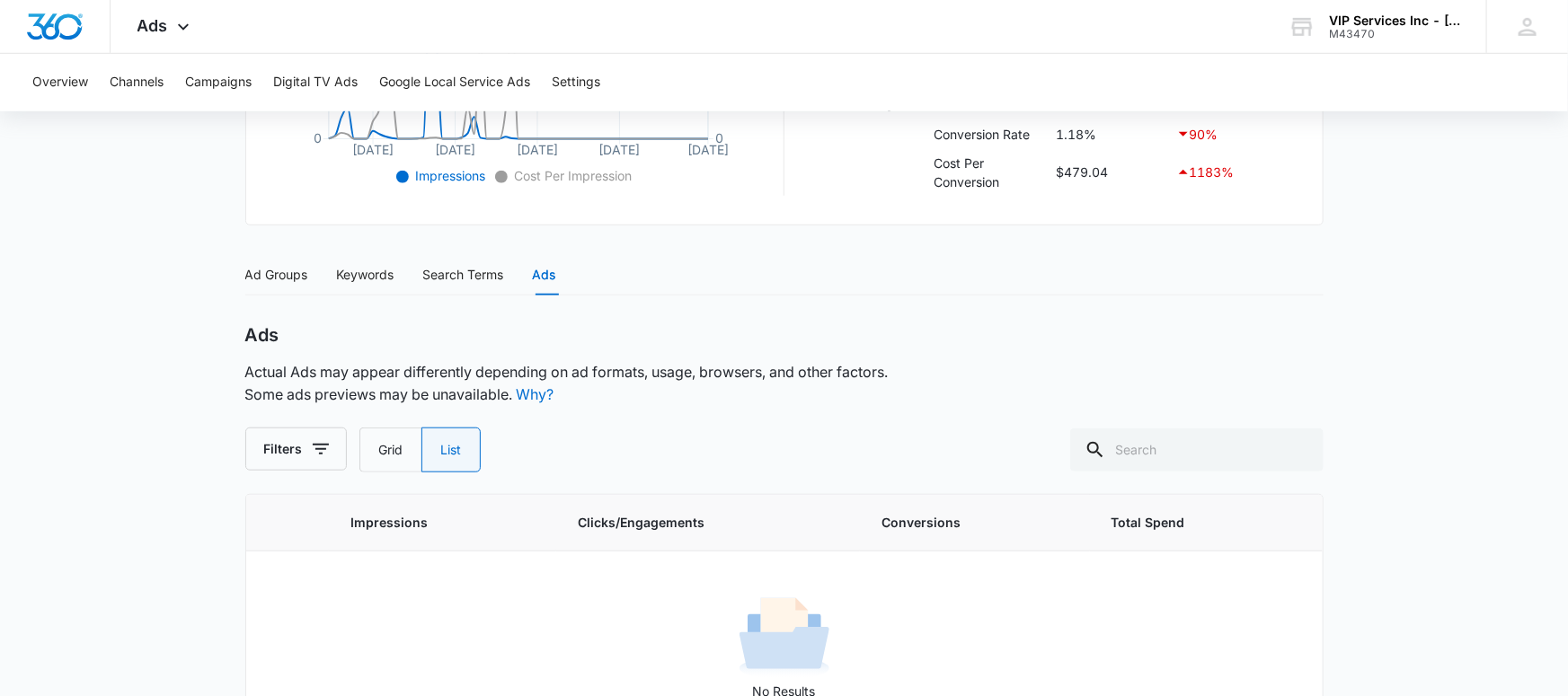
scroll to position [604, 0]
click at [271, 279] on div "Ad Groups" at bounding box center [276, 276] width 63 height 20
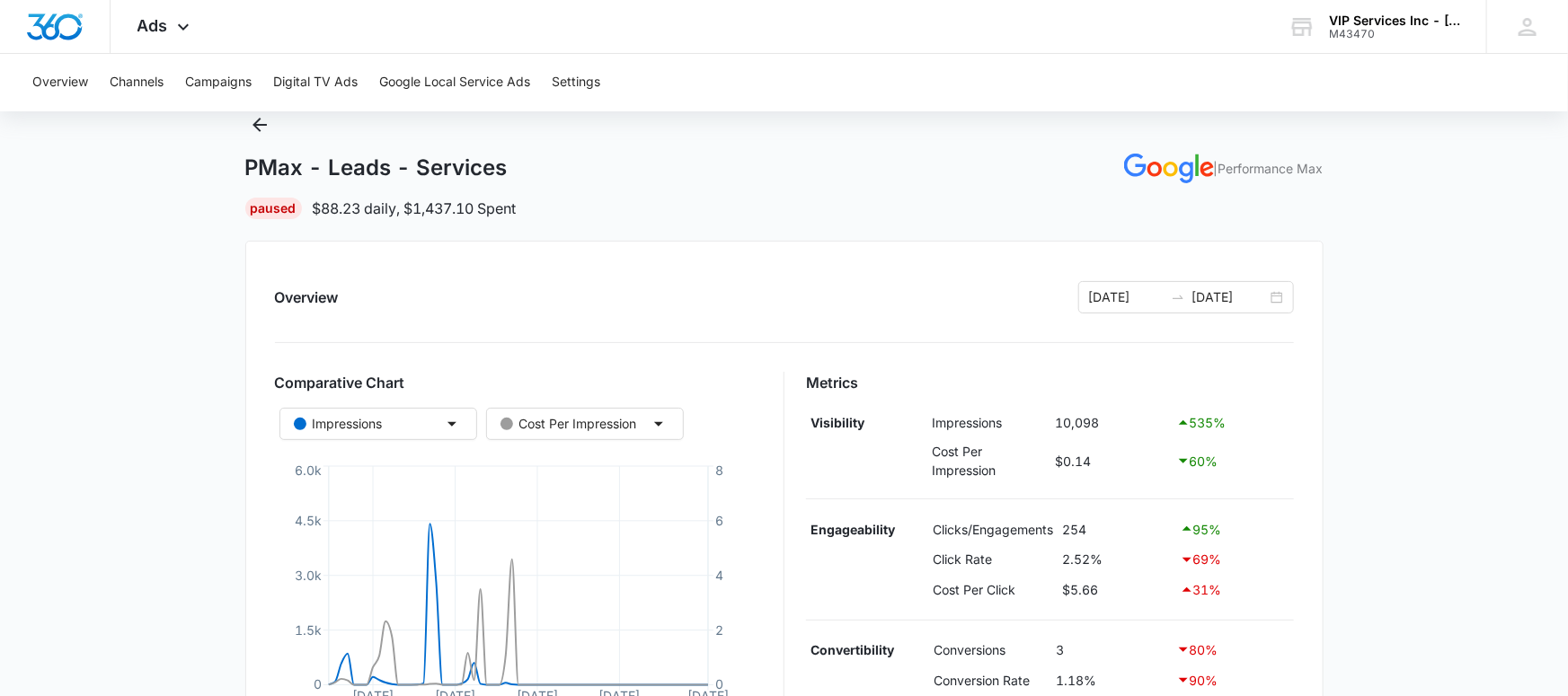
scroll to position [49, 0]
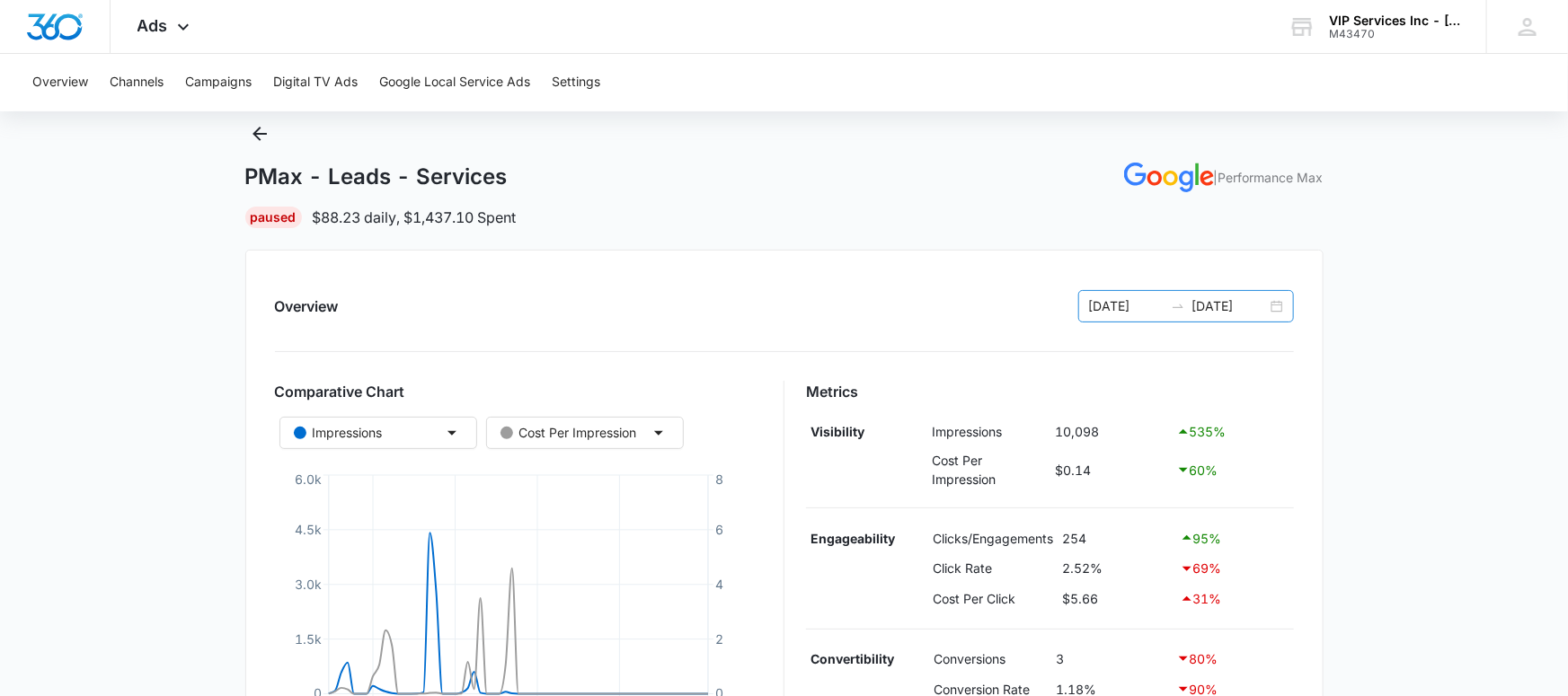
click at [1260, 296] on input "[DATE]" at bounding box center [1230, 306] width 75 height 20
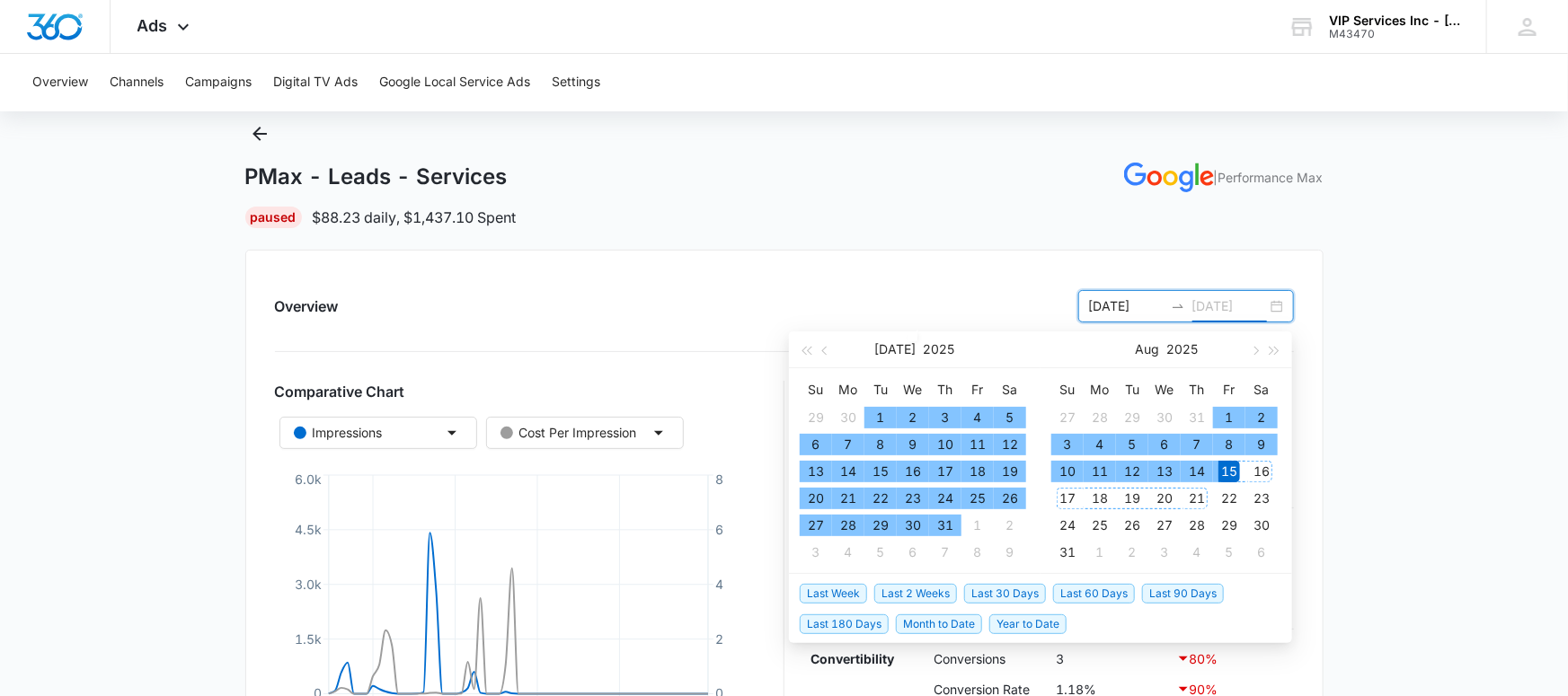
type input "[DATE]"
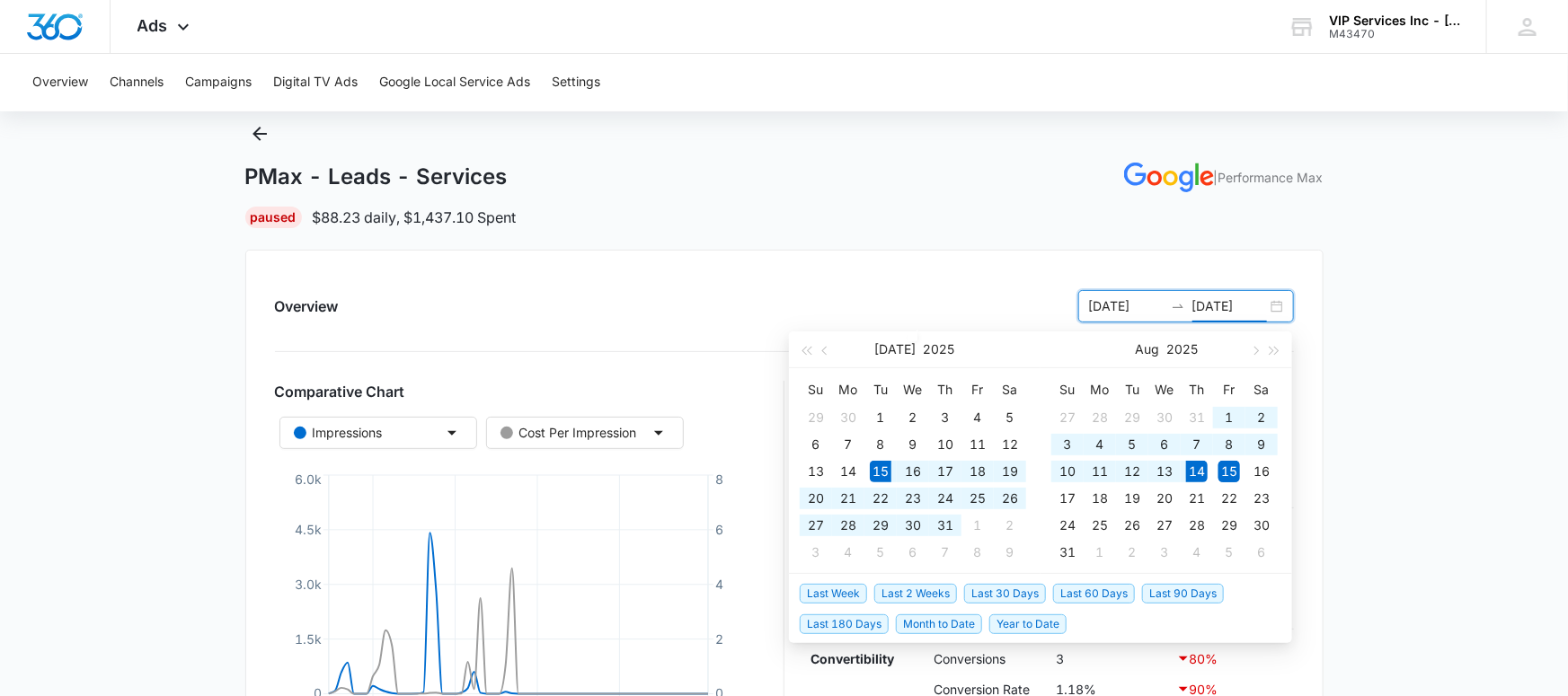
click at [1011, 597] on span "Last 30 Days" at bounding box center [1005, 594] width 82 height 20
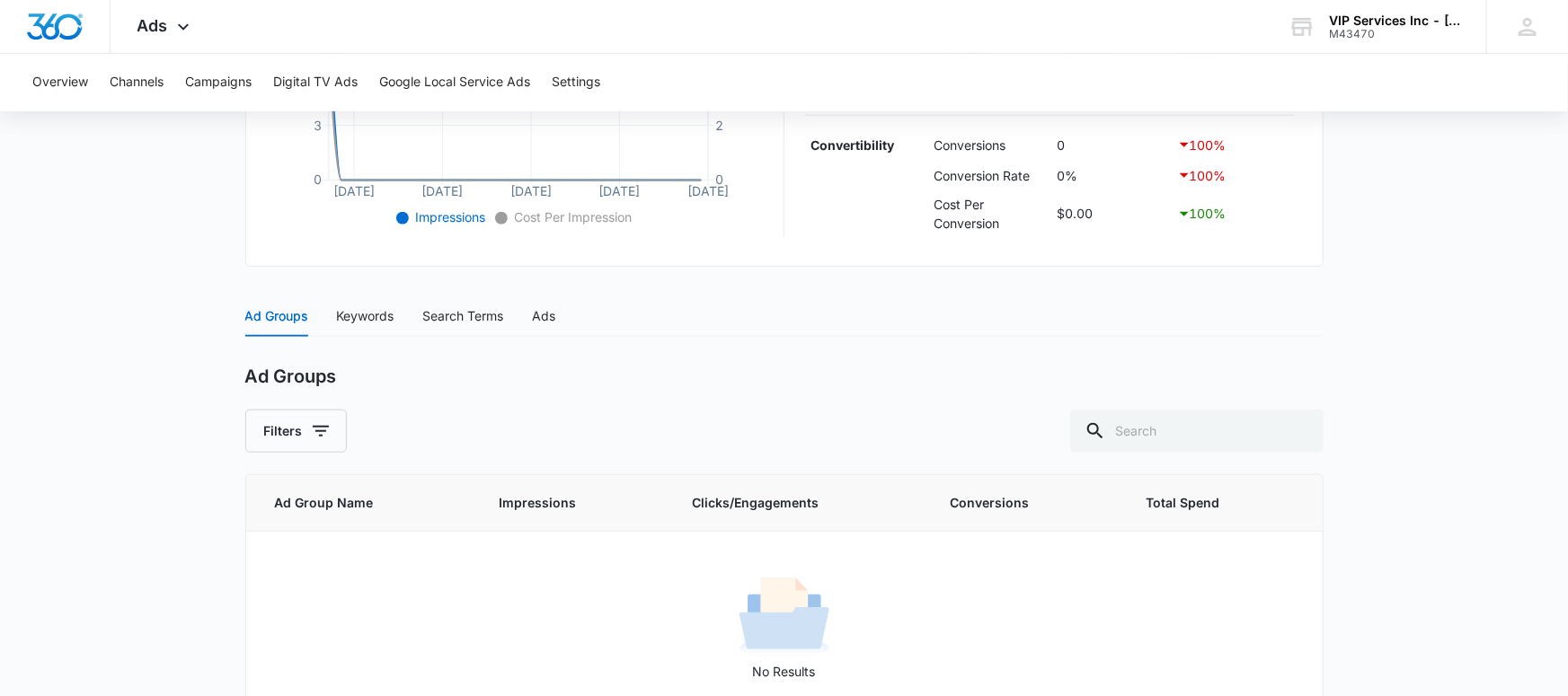
scroll to position [610, 0]
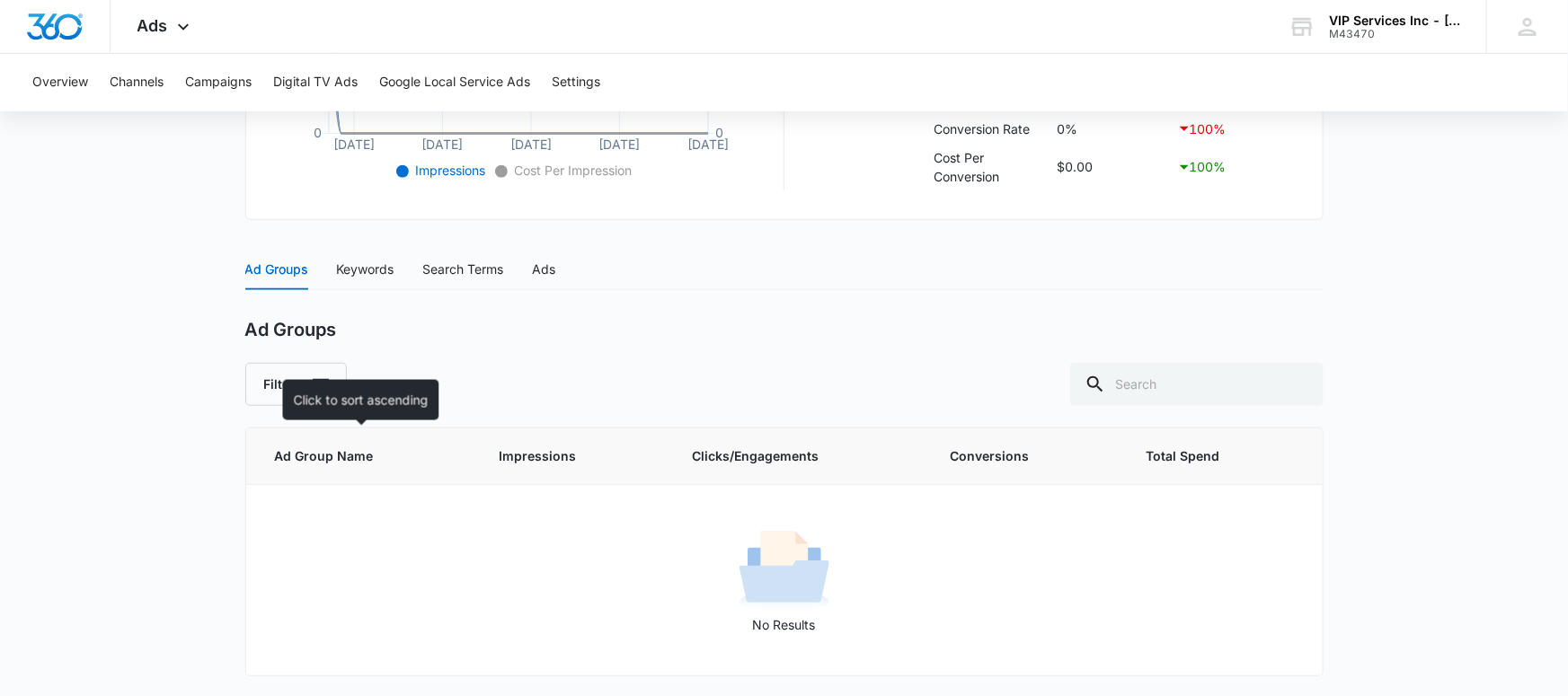
click at [335, 454] on span "Ad Group Name" at bounding box center [351, 456] width 154 height 20
click at [380, 266] on div "Keywords" at bounding box center [365, 270] width 57 height 20
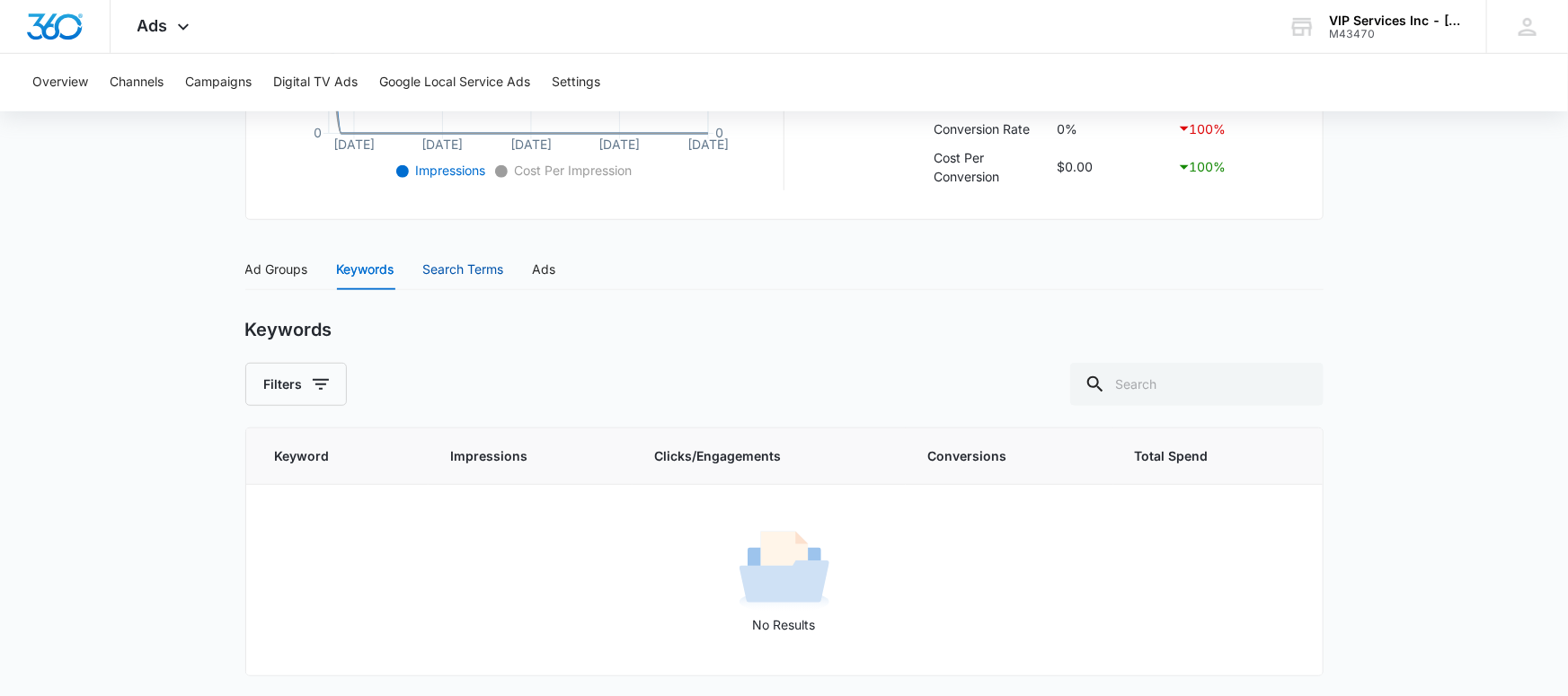
click at [464, 267] on div "Search Terms" at bounding box center [463, 270] width 81 height 20
click at [283, 270] on div "Ad Groups" at bounding box center [276, 270] width 63 height 20
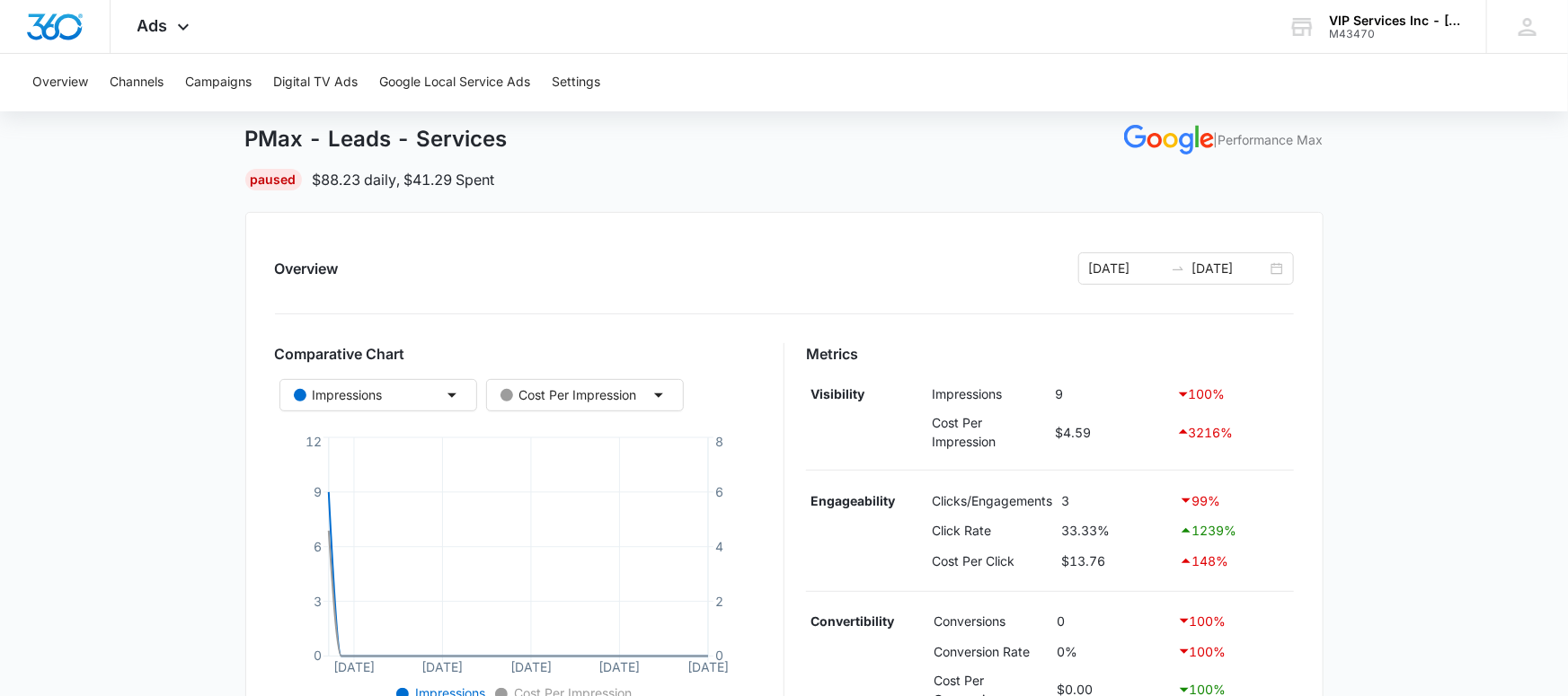
scroll to position [0, 0]
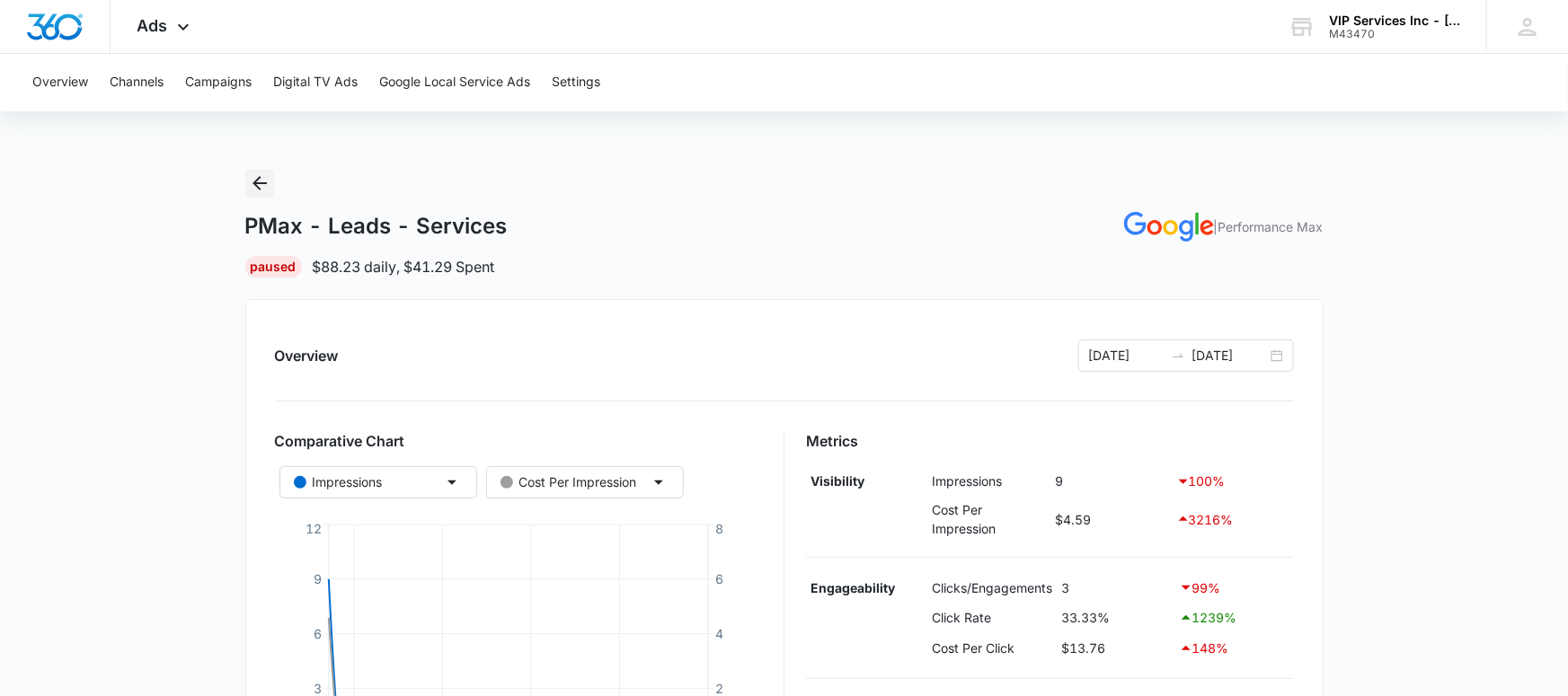
click at [259, 182] on icon "Back" at bounding box center [260, 183] width 22 height 22
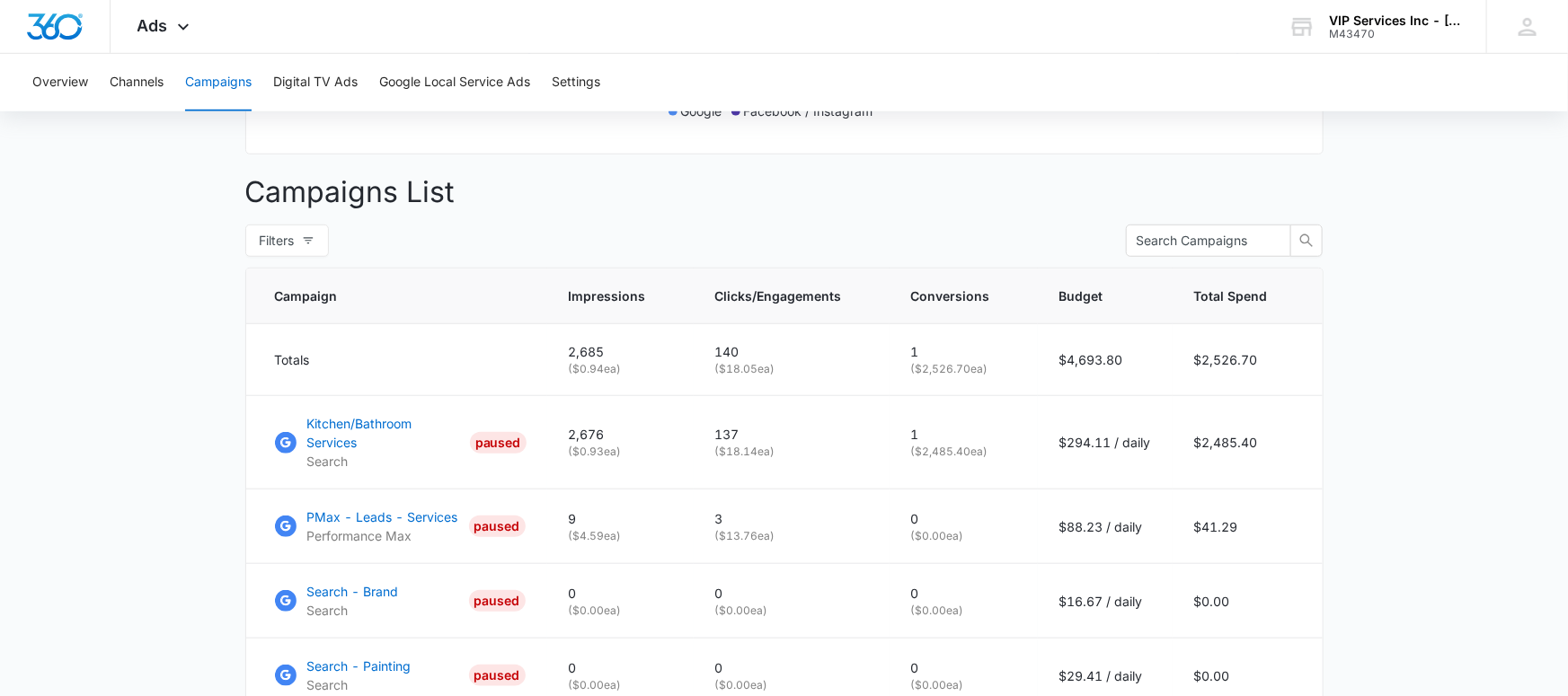
scroll to position [610, 0]
click at [381, 506] on p "PMax - Leads - Services" at bounding box center [382, 515] width 151 height 19
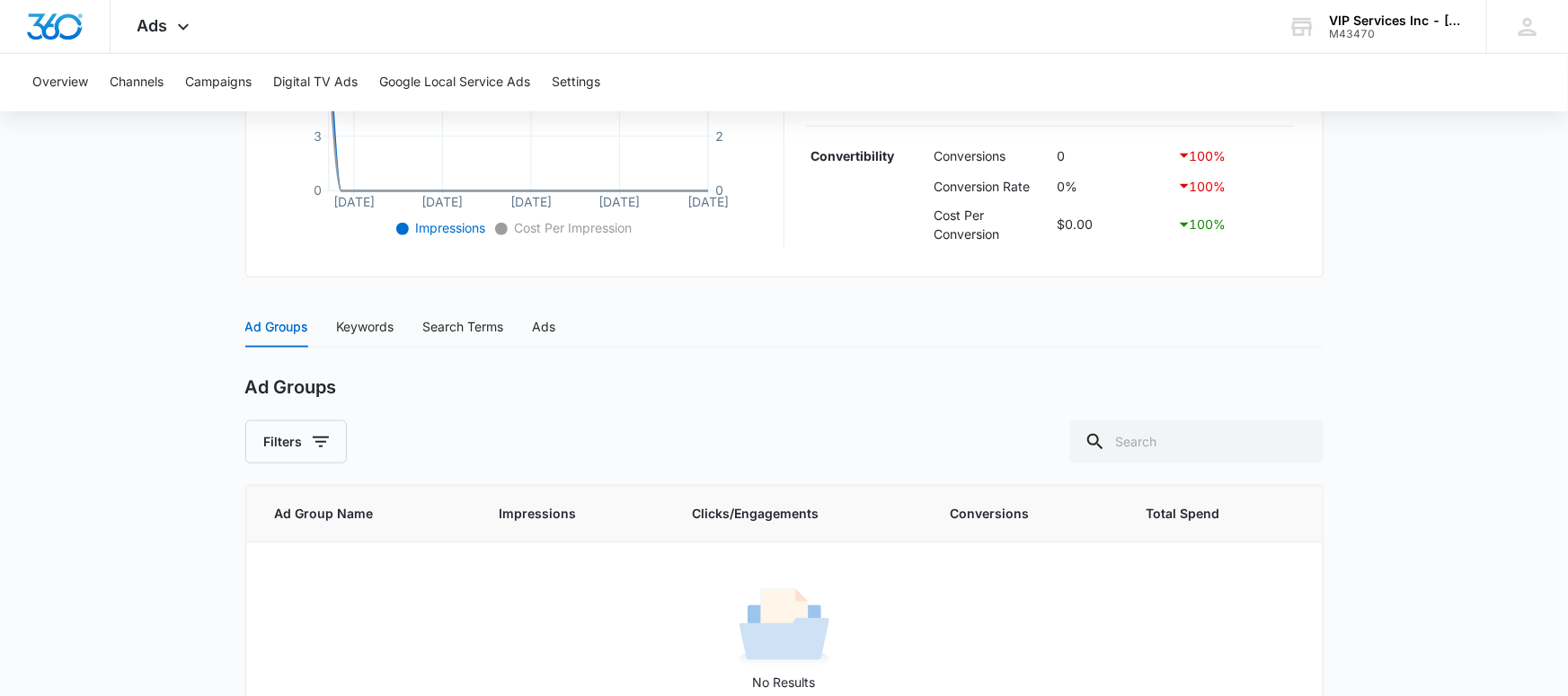
scroll to position [555, 0]
click at [202, 88] on button "Campaigns" at bounding box center [218, 82] width 67 height 57
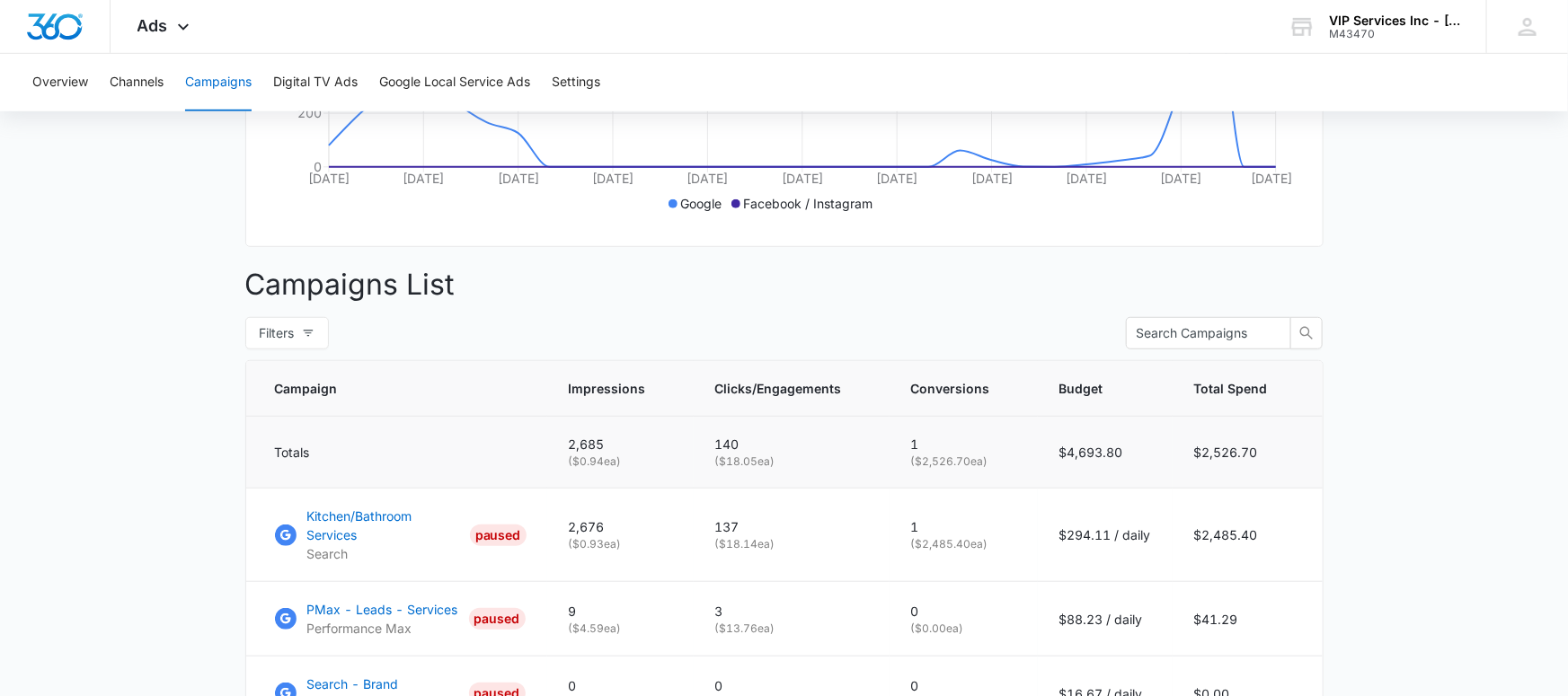
scroll to position [515, 0]
click at [1398, 476] on main "Campaigns Filters [DATE] [DATE] Overall Results Impressions 2.7k 73.39% 10.1k p…" at bounding box center [784, 330] width 1568 height 1355
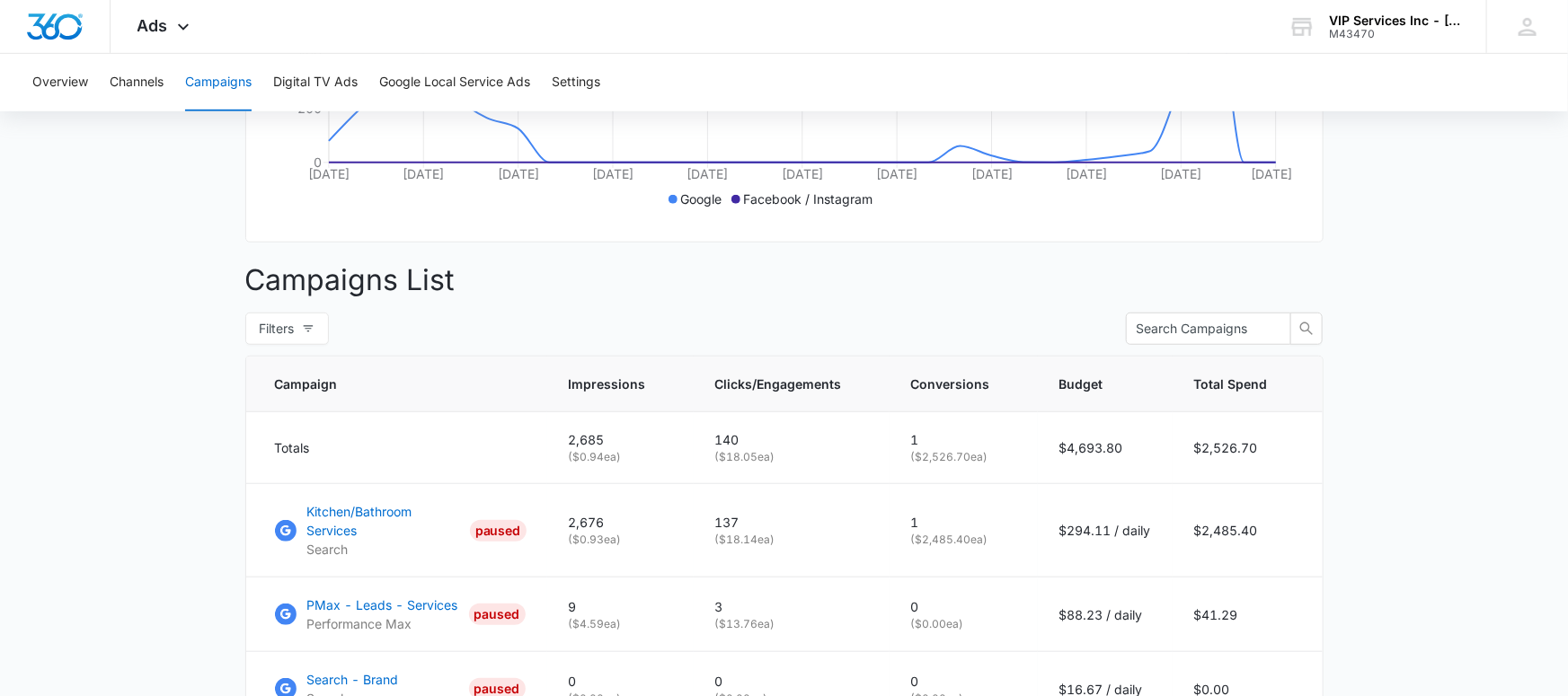
scroll to position [477, 0]
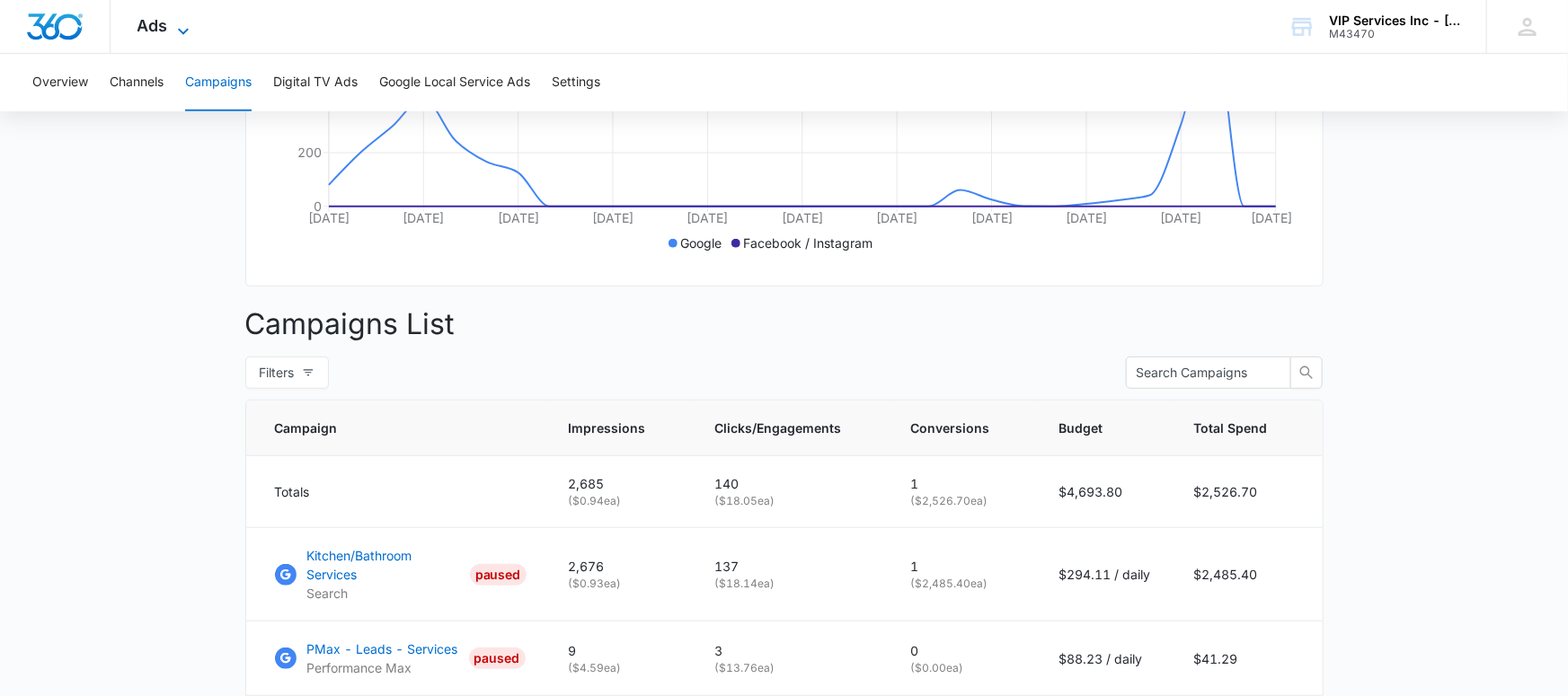
click at [185, 28] on icon at bounding box center [183, 32] width 22 height 22
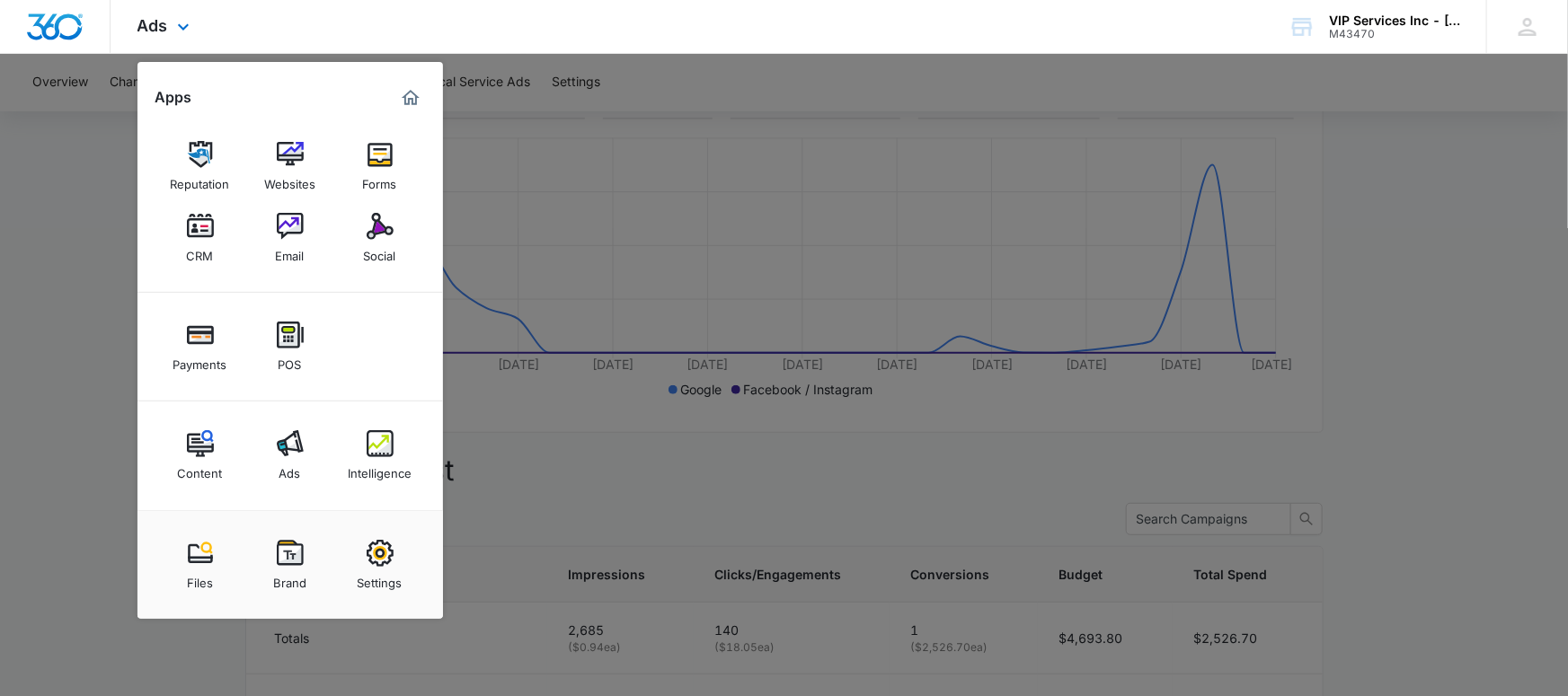
scroll to position [327, 0]
click at [83, 492] on div at bounding box center [784, 348] width 1568 height 696
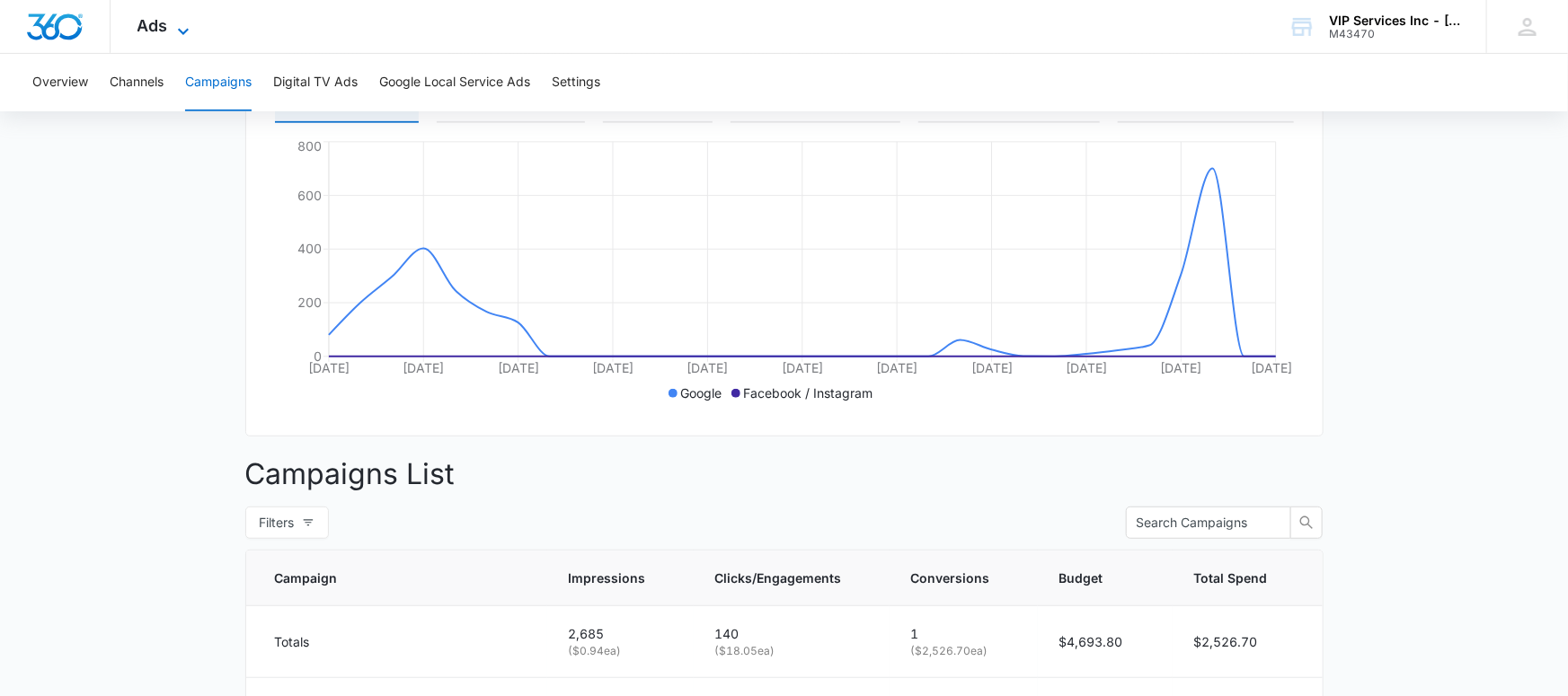
click at [164, 25] on span "Ads" at bounding box center [152, 26] width 30 height 19
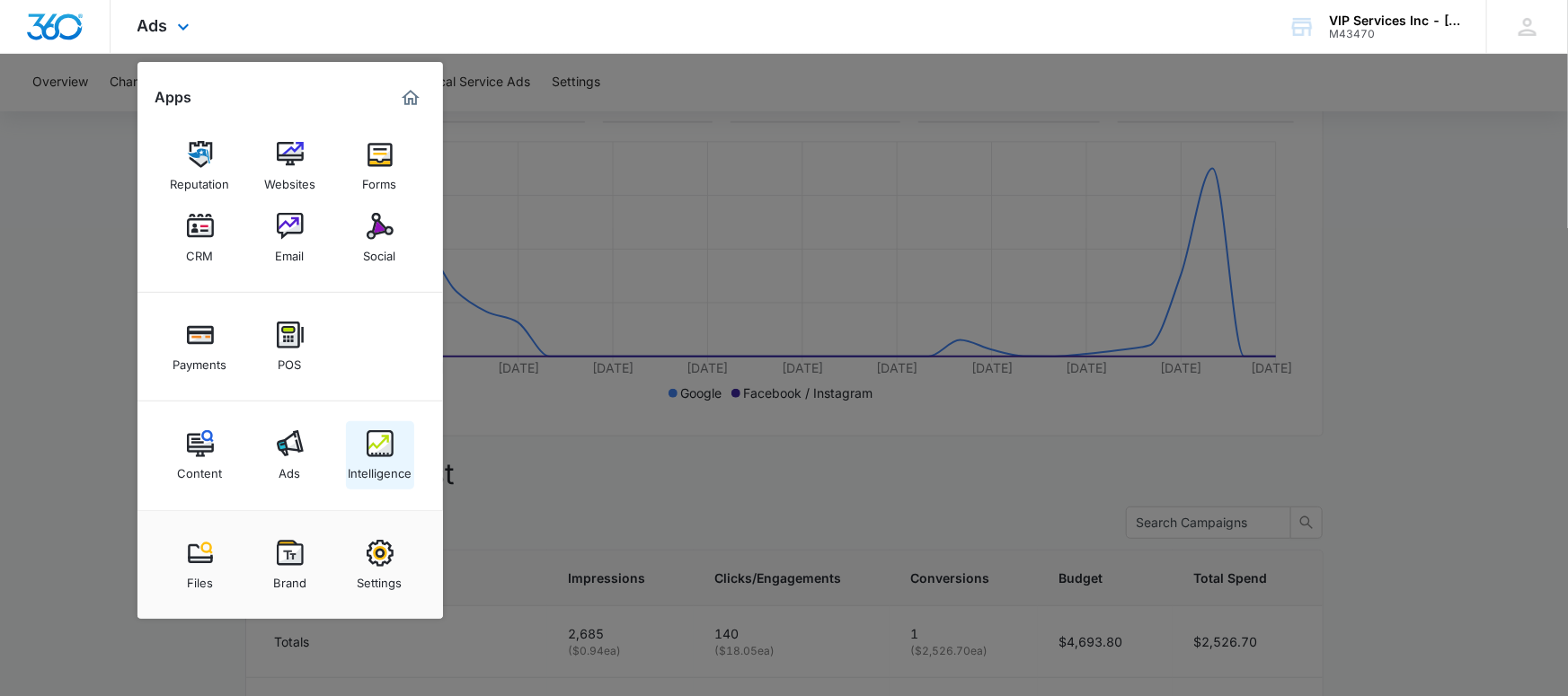
click at [385, 457] on div "Intelligence" at bounding box center [379, 469] width 64 height 24
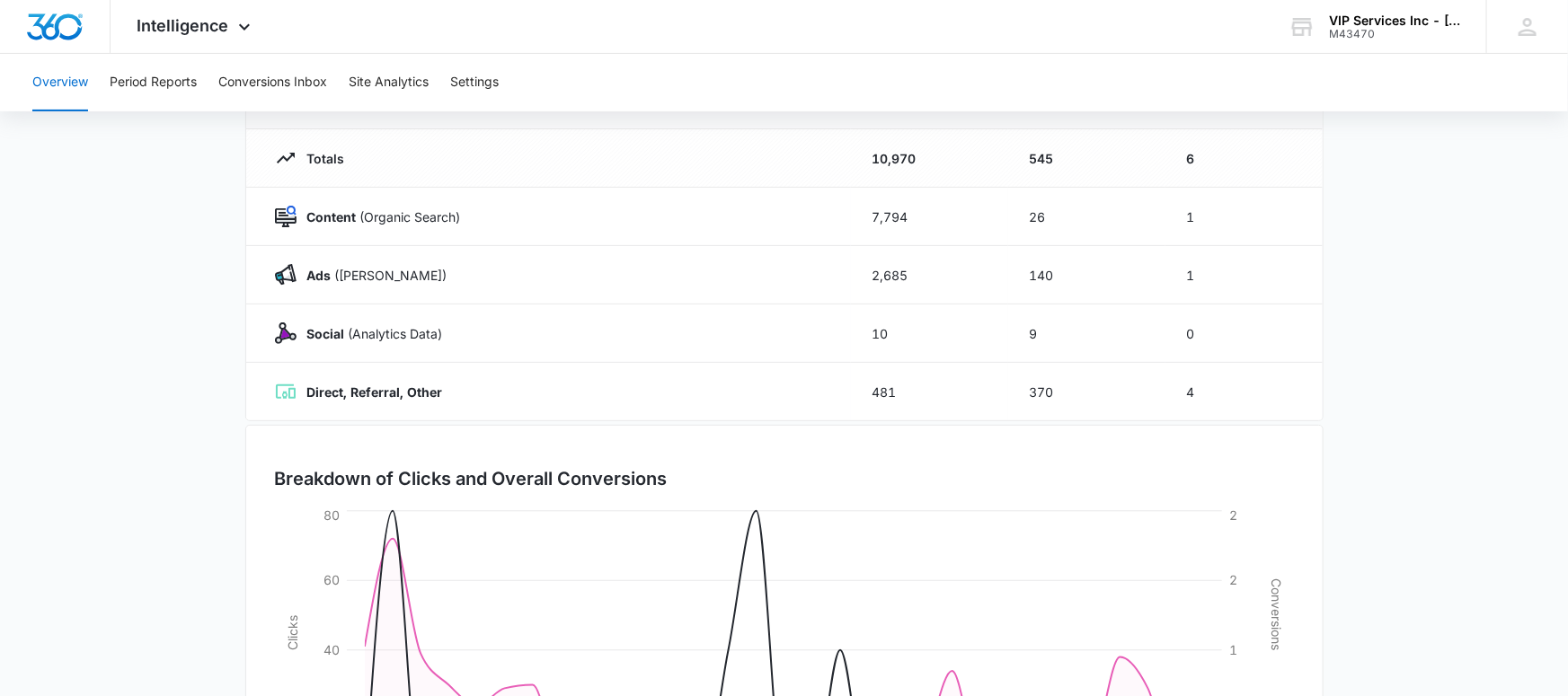
scroll to position [130, 0]
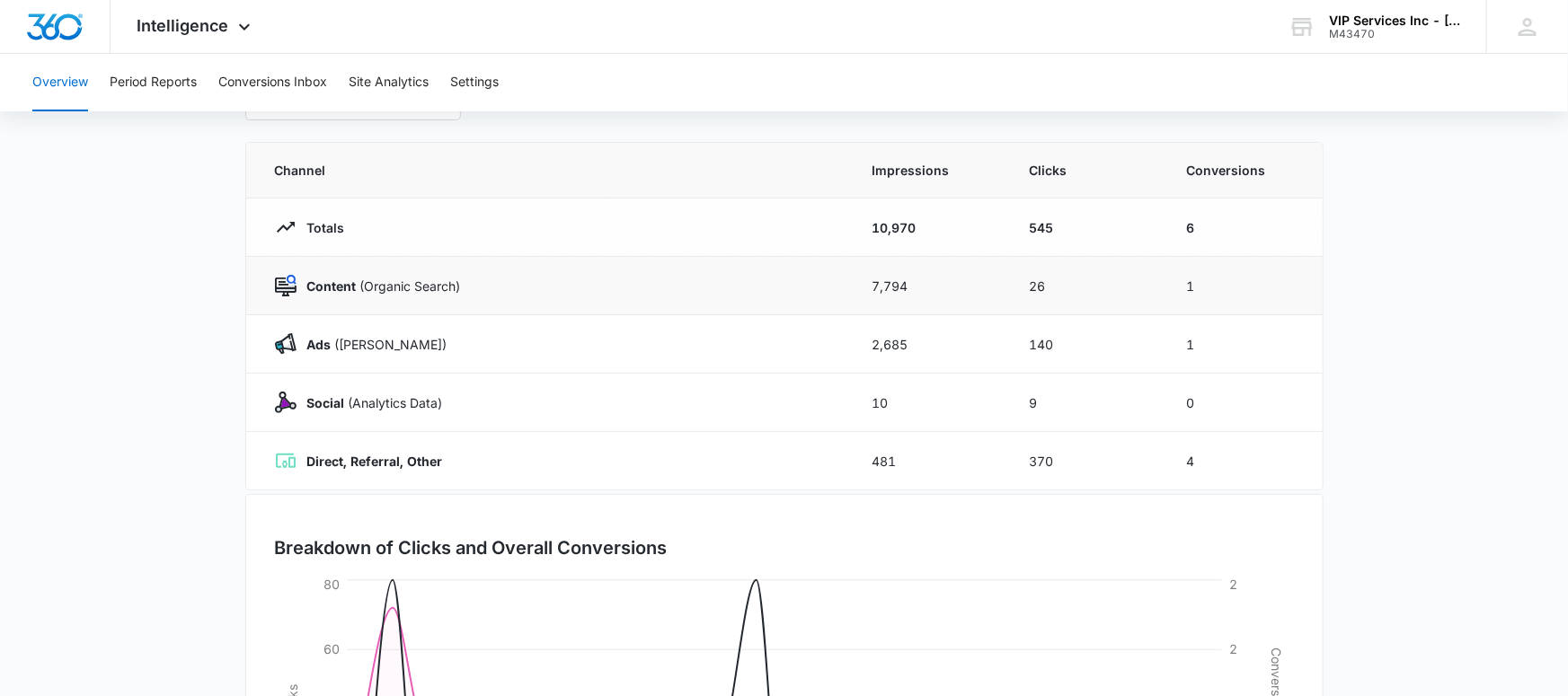
click at [349, 287] on strong "Content" at bounding box center [332, 286] width 49 height 16
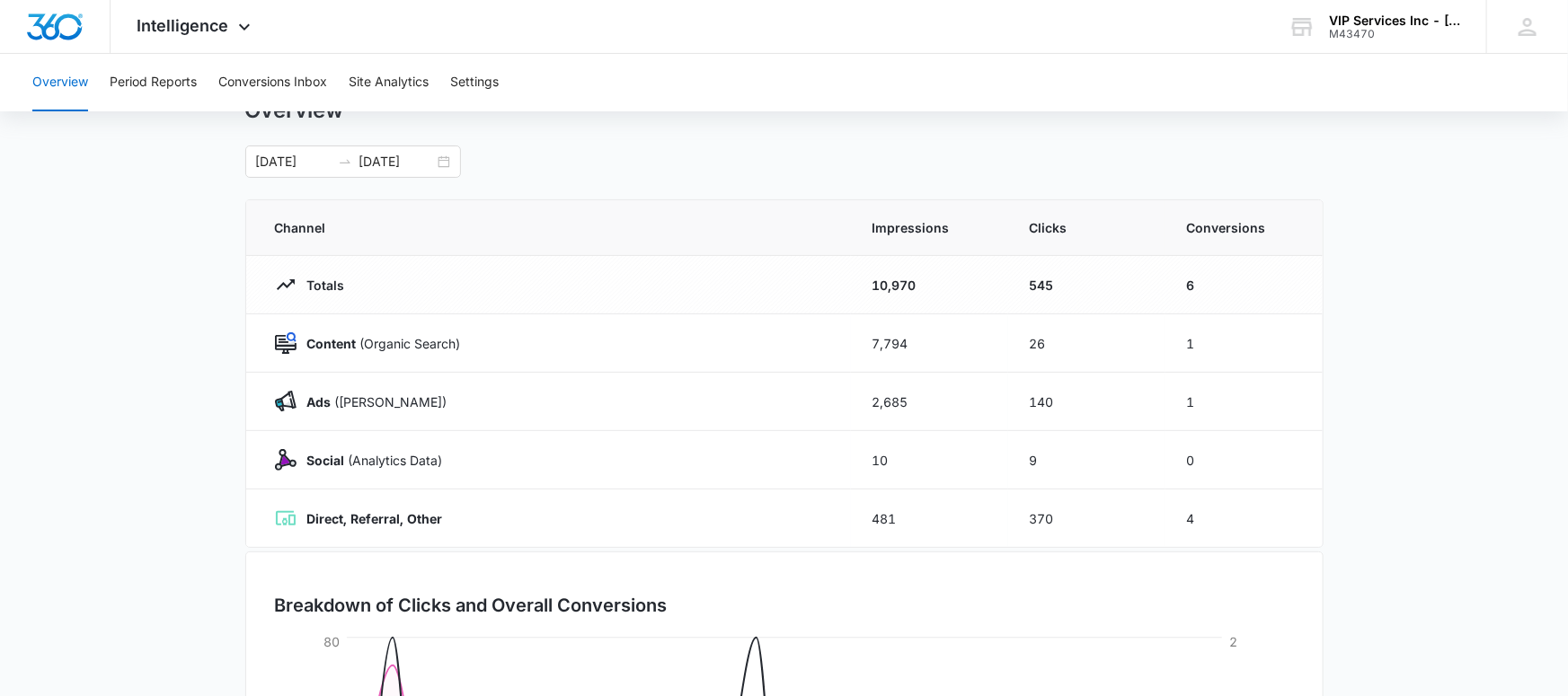
scroll to position [0, 0]
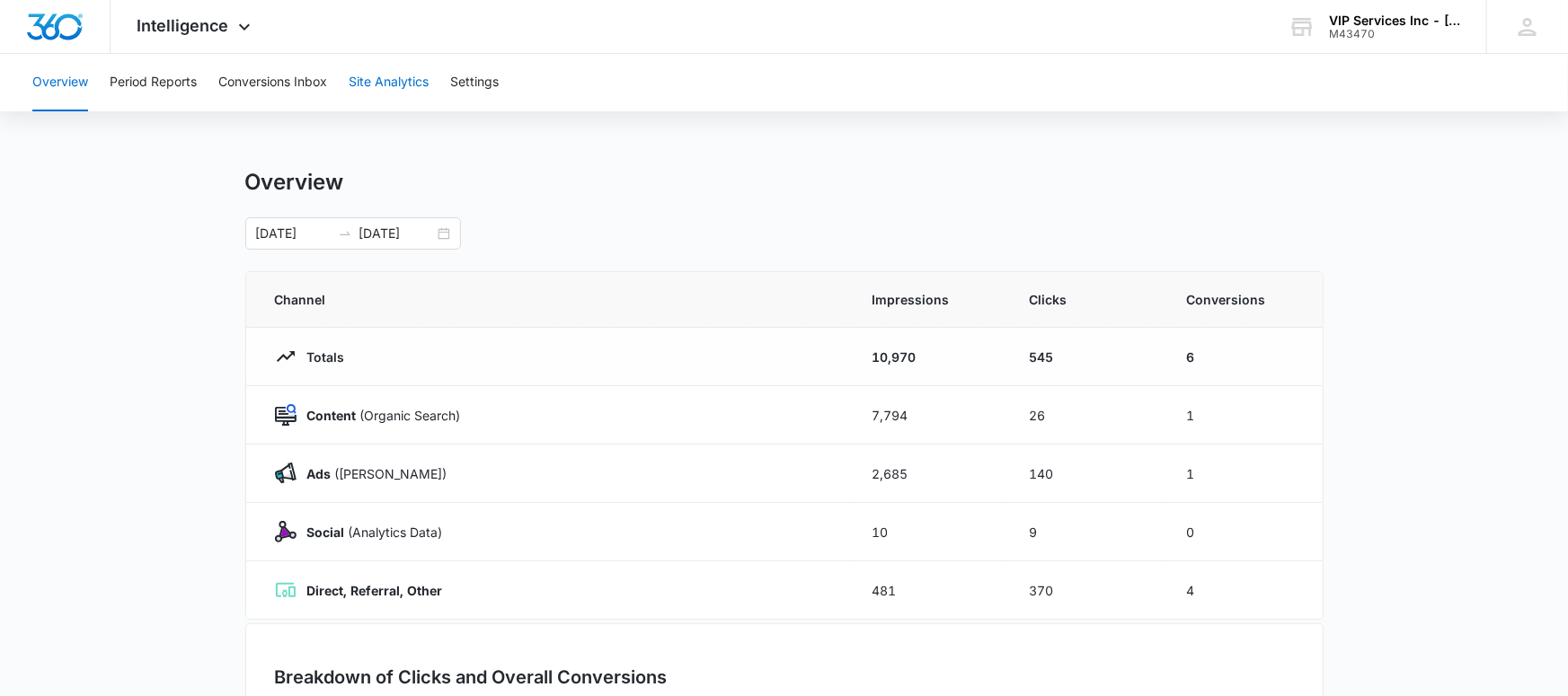
click at [416, 82] on button "Site Analytics" at bounding box center [389, 82] width 80 height 57
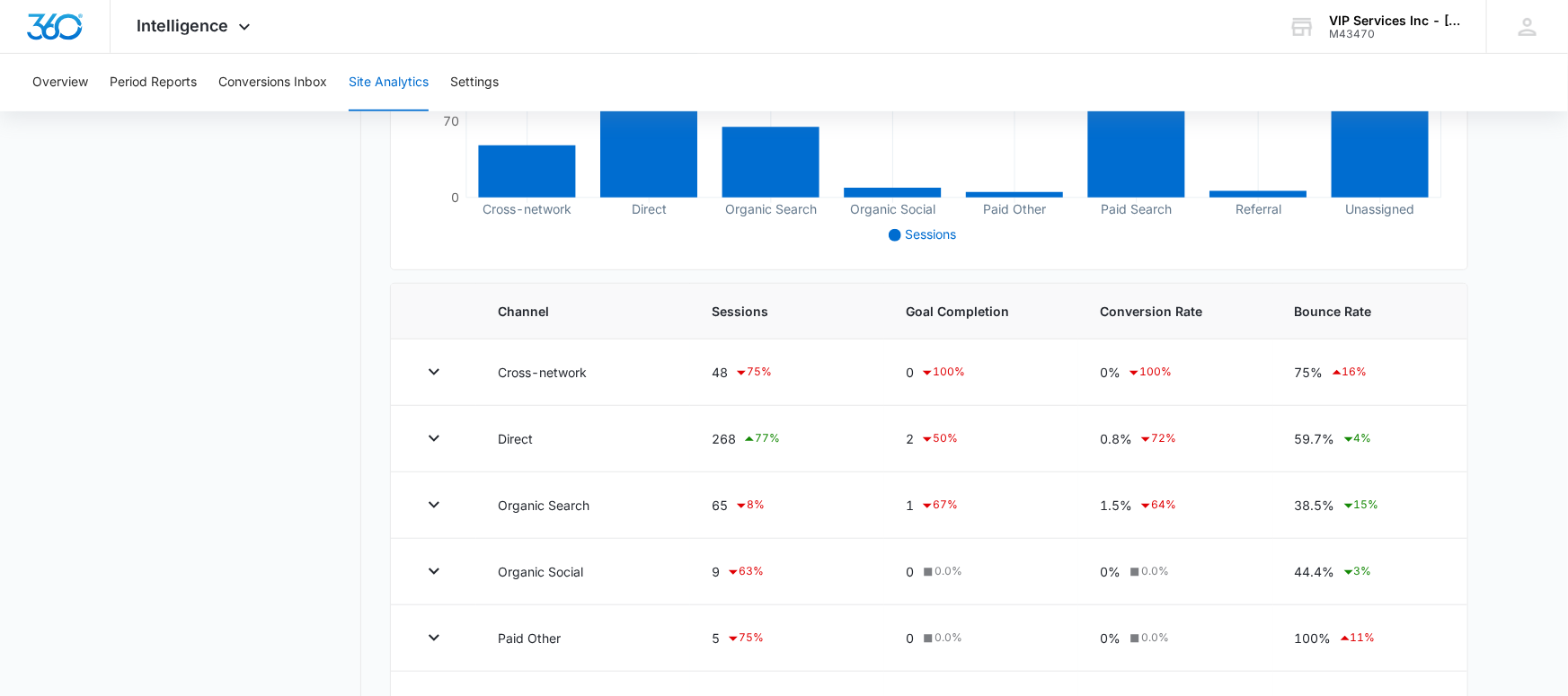
scroll to position [450, 0]
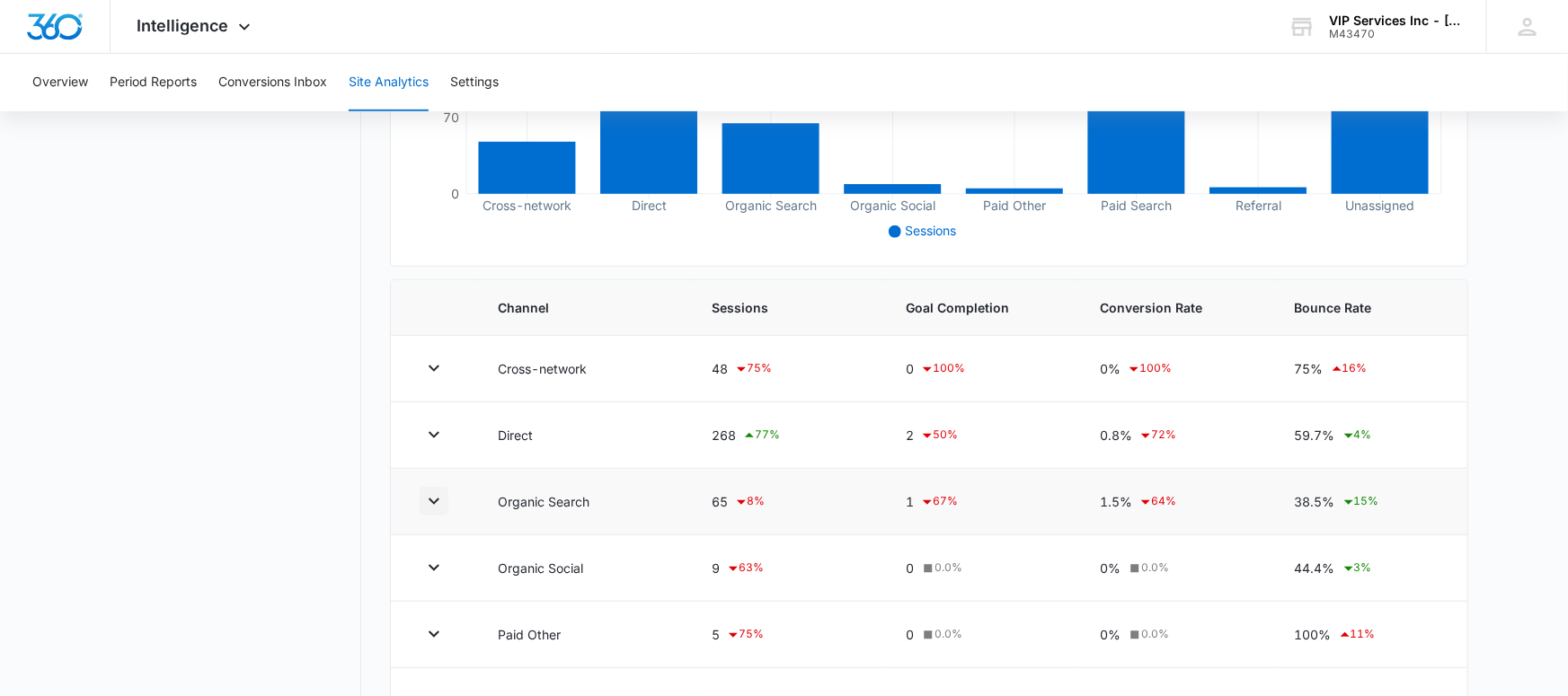
click at [421, 490] on button "button" at bounding box center [434, 502] width 29 height 29
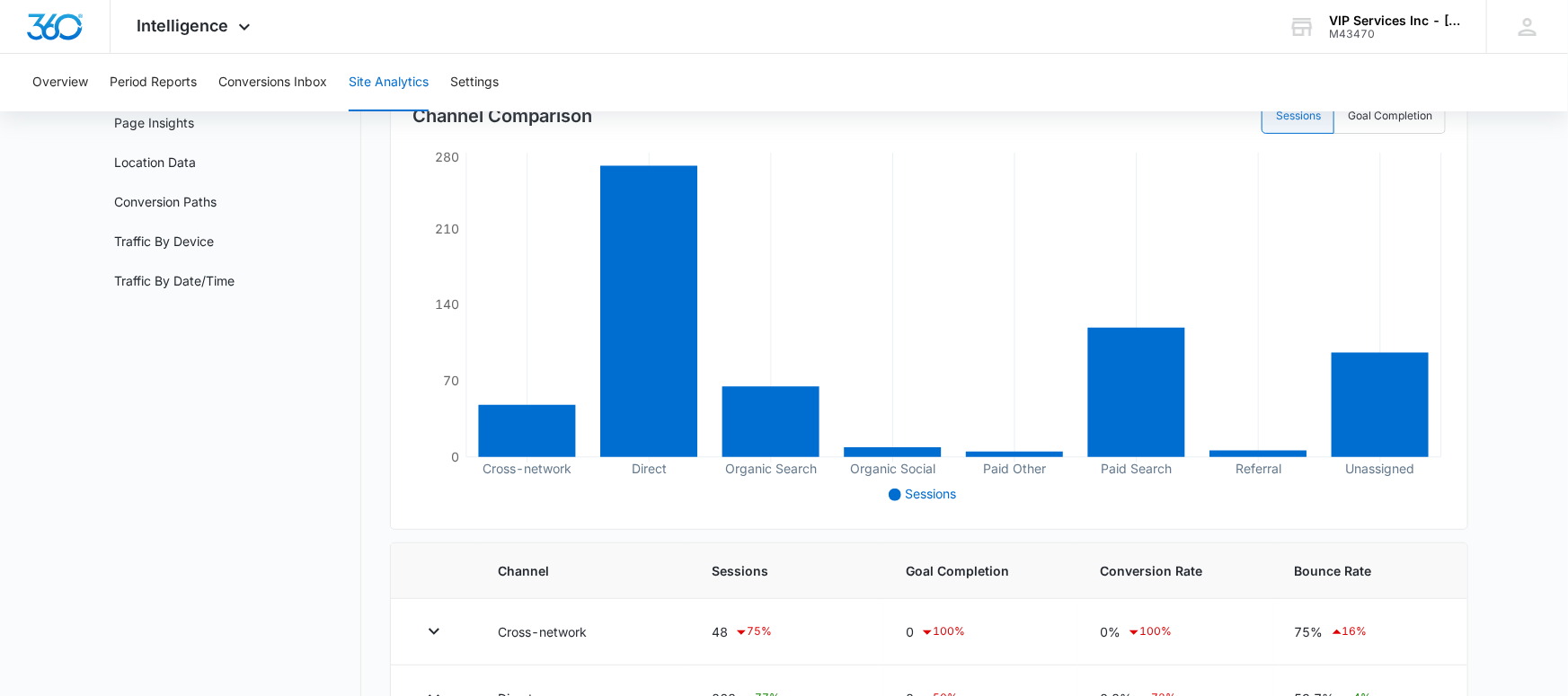
scroll to position [0, 0]
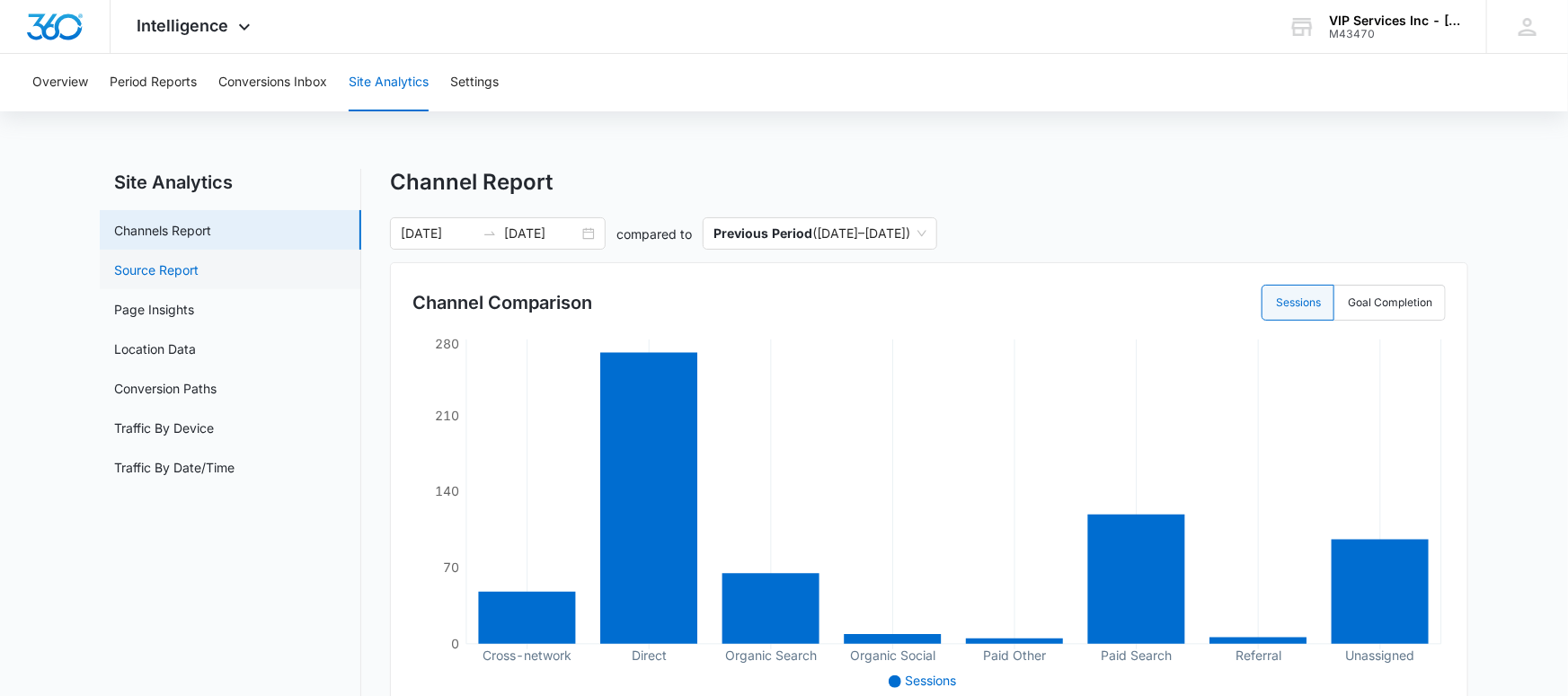
click at [199, 271] on link "Source Report" at bounding box center [156, 270] width 85 height 19
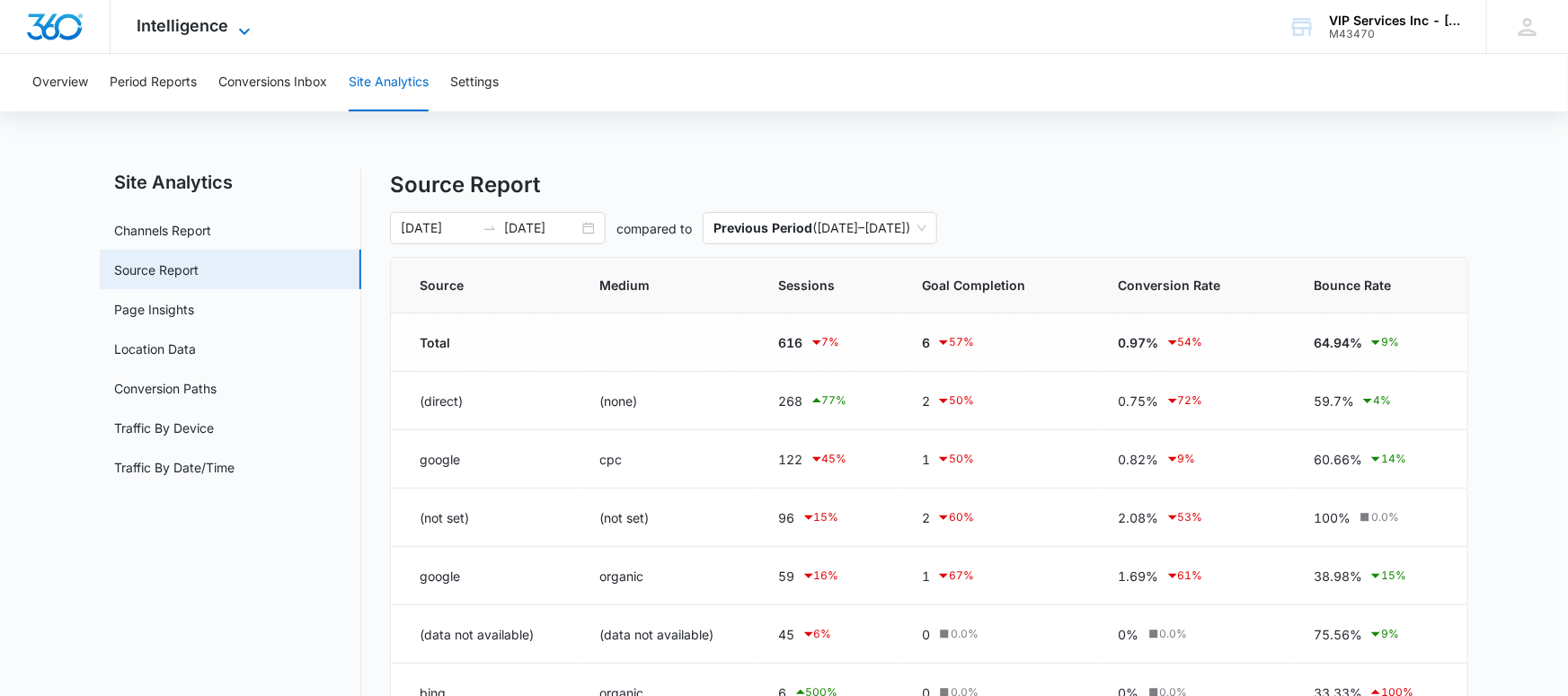
click at [242, 22] on icon at bounding box center [244, 32] width 22 height 22
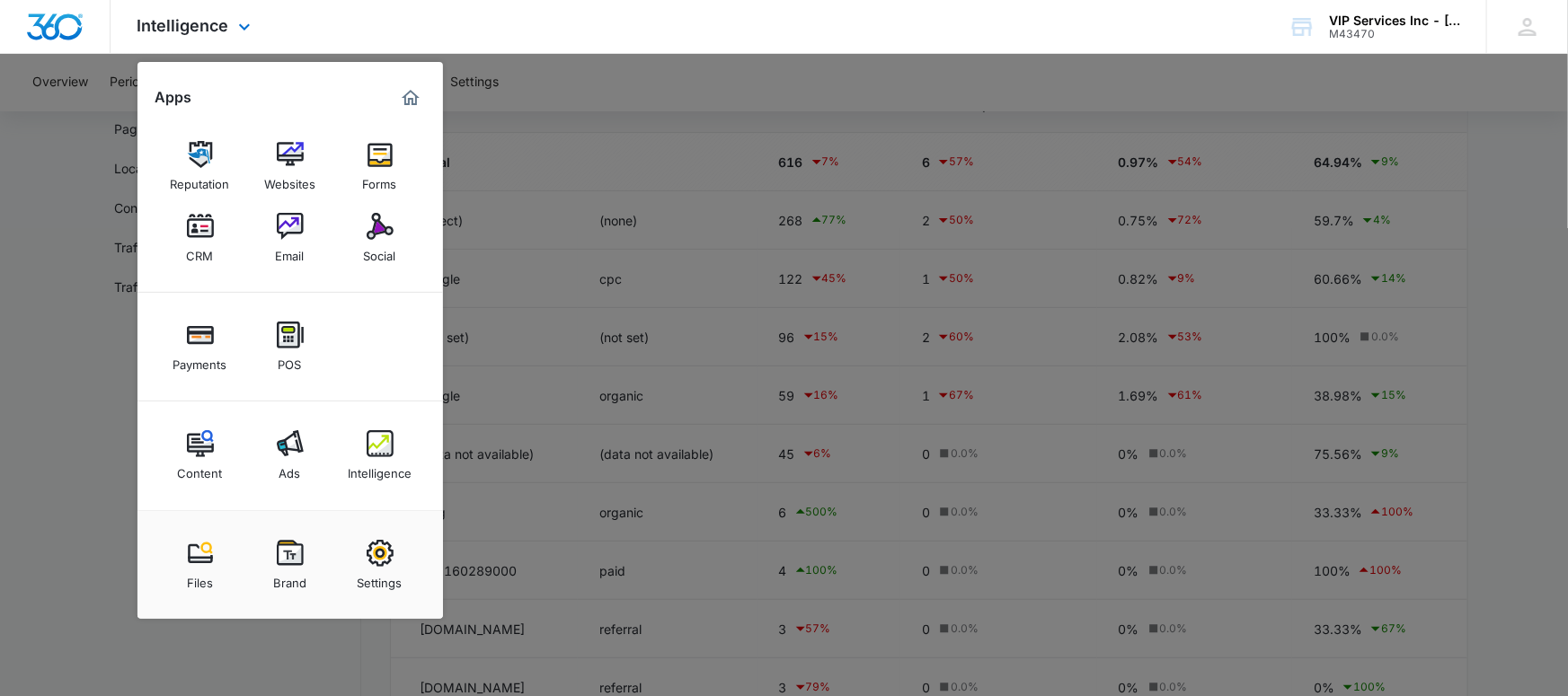
scroll to position [231, 0]
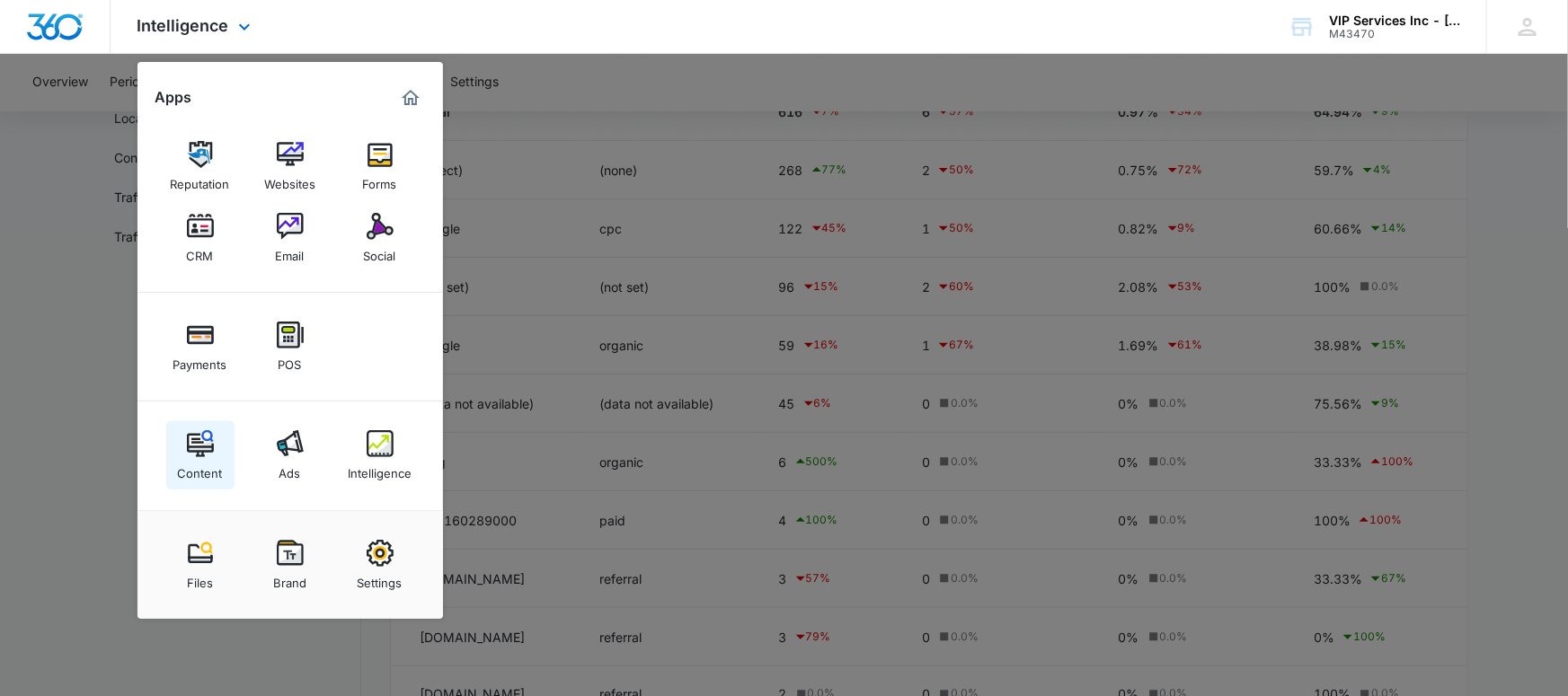
click at [219, 445] on link "Content" at bounding box center [200, 455] width 68 height 68
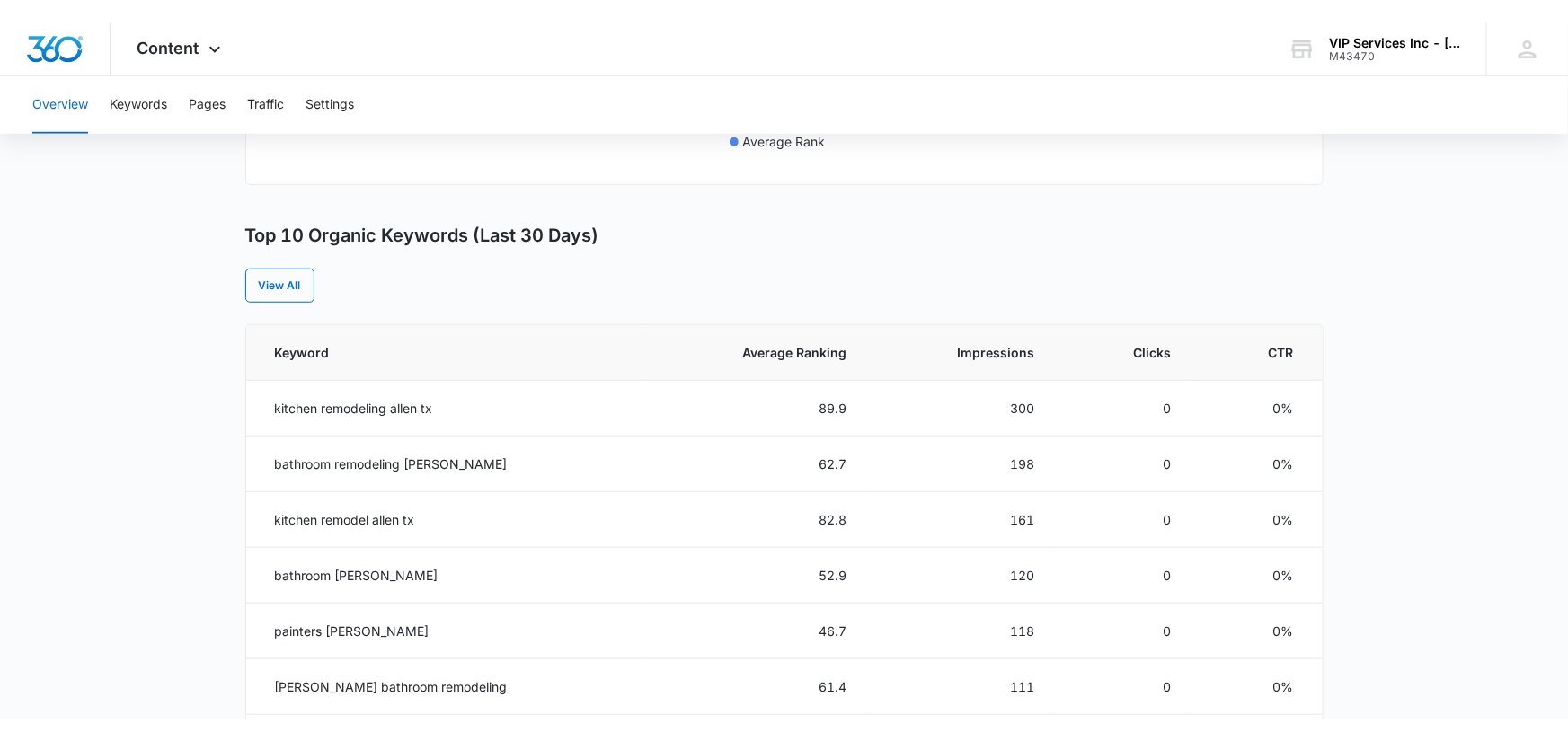
scroll to position [620, 0]
